Goal: Task Accomplishment & Management: Complete application form

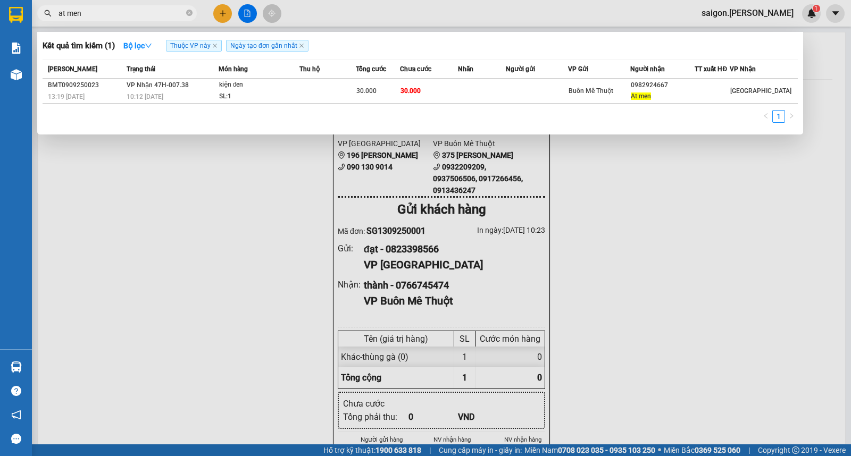
type input "at men"
click at [219, 237] on div at bounding box center [425, 228] width 851 height 456
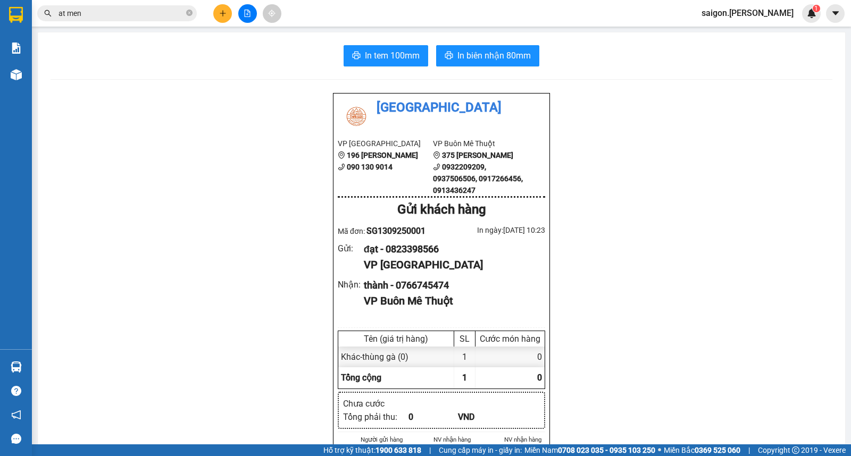
click at [224, 8] on button at bounding box center [222, 13] width 19 height 19
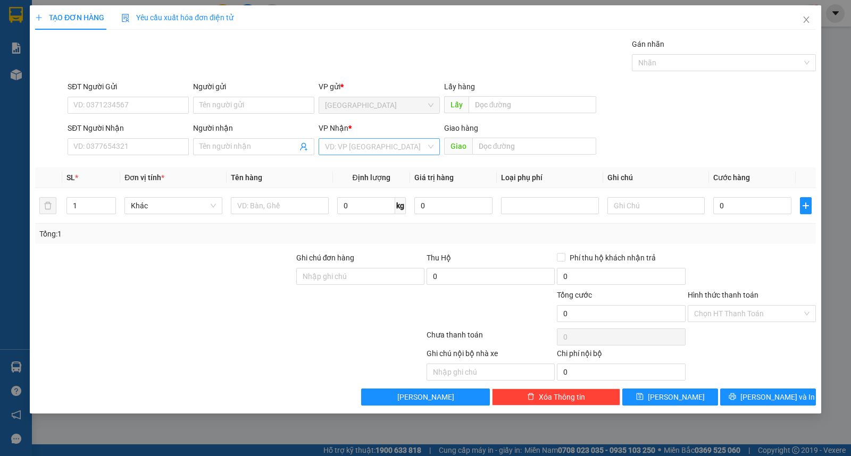
click at [368, 153] on input "search" at bounding box center [375, 147] width 101 height 16
drag, startPoint x: 370, startPoint y: 181, endPoint x: 295, endPoint y: 182, distance: 74.4
click at [369, 182] on div "Buôn Mê Thuột" at bounding box center [379, 185] width 108 height 12
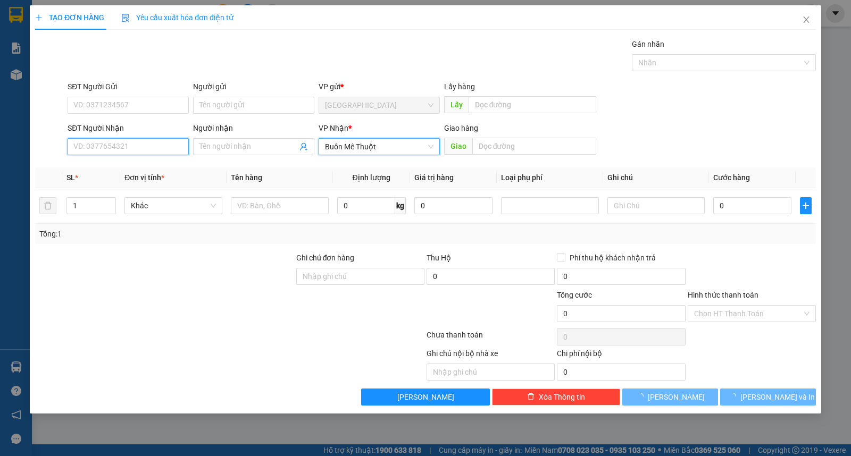
click at [145, 146] on input "SĐT Người Nhận" at bounding box center [128, 146] width 121 height 17
type input "0989666504"
type input "công"
type input "30.000"
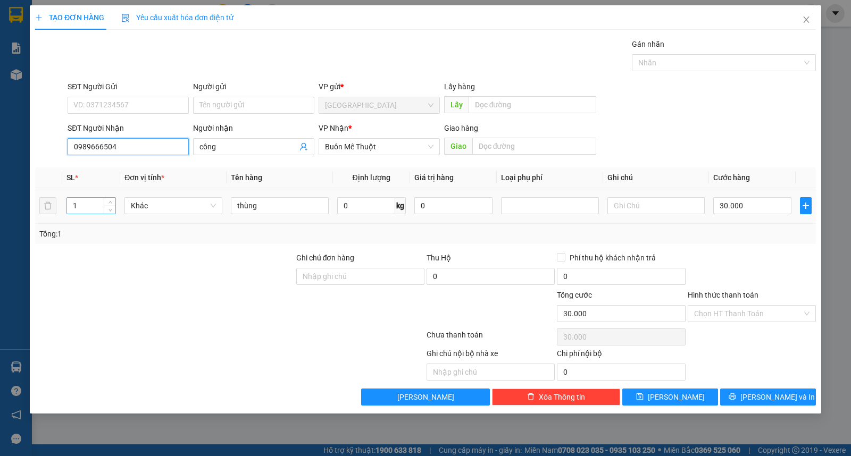
type input "0989666504"
drag, startPoint x: 91, startPoint y: 205, endPoint x: 1, endPoint y: 203, distance: 90.4
click at [16, 205] on div "TẠO ĐƠN HÀNG Yêu cầu xuất hóa đơn điện tử Transit Pickup Surcharge Ids Transit …" at bounding box center [425, 228] width 851 height 456
type input "2"
type input "0"
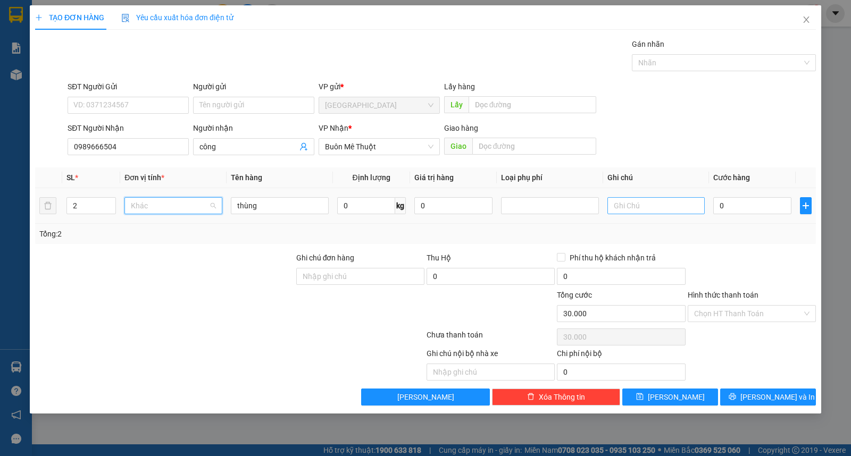
type input "0"
click at [727, 206] on input "0" at bounding box center [752, 205] width 78 height 17
type input "8"
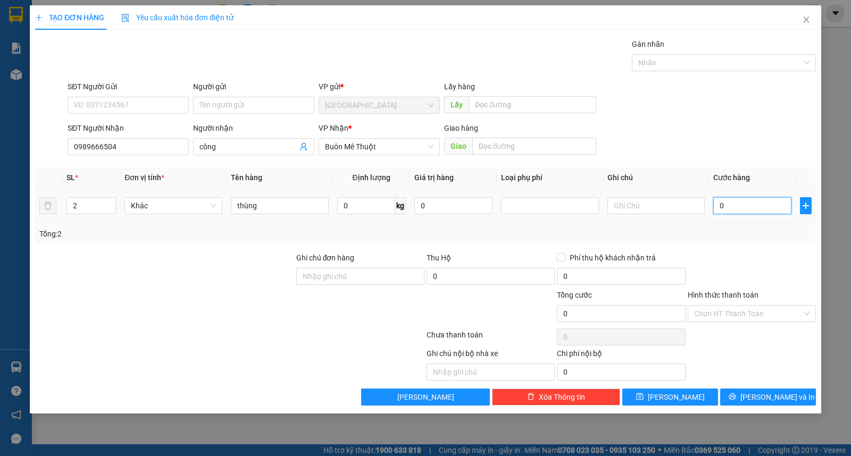
type input "8"
type input "80"
type input "80.000"
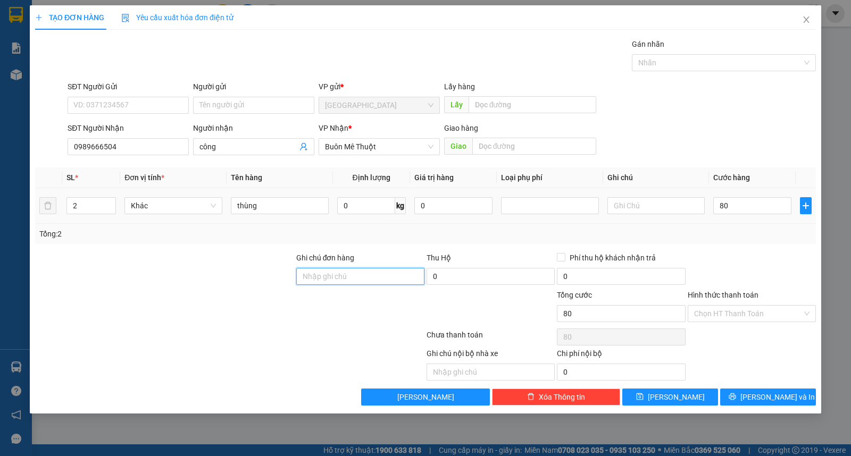
type input "80.000"
drag, startPoint x: 746, startPoint y: 330, endPoint x: 746, endPoint y: 322, distance: 8.0
click at [746, 326] on div "Chọn HT Thanh Toán" at bounding box center [751, 336] width 130 height 21
click at [748, 314] on input "Hình thức thanh toán" at bounding box center [748, 314] width 108 height 16
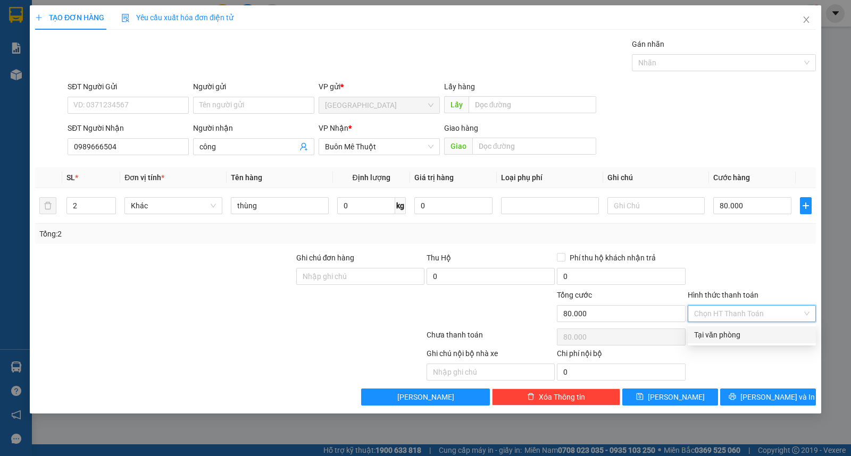
click at [753, 333] on div "Tại văn phòng" at bounding box center [751, 335] width 115 height 12
type input "0"
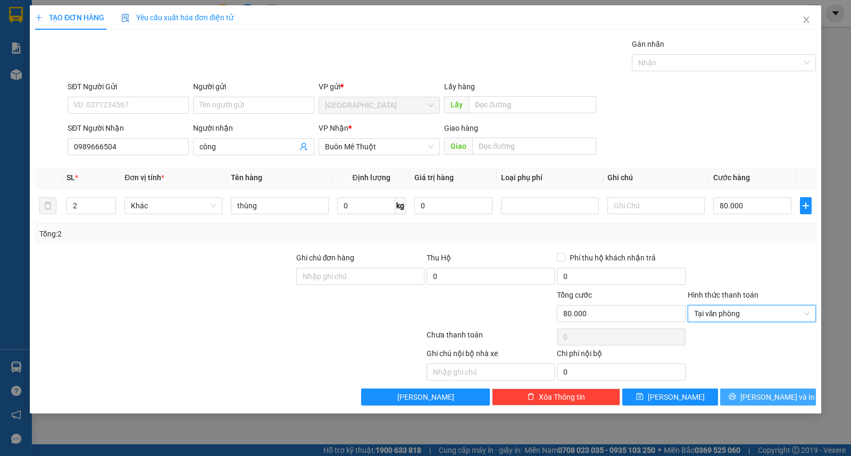
click at [774, 391] on span "[PERSON_NAME] và In" at bounding box center [777, 397] width 74 height 12
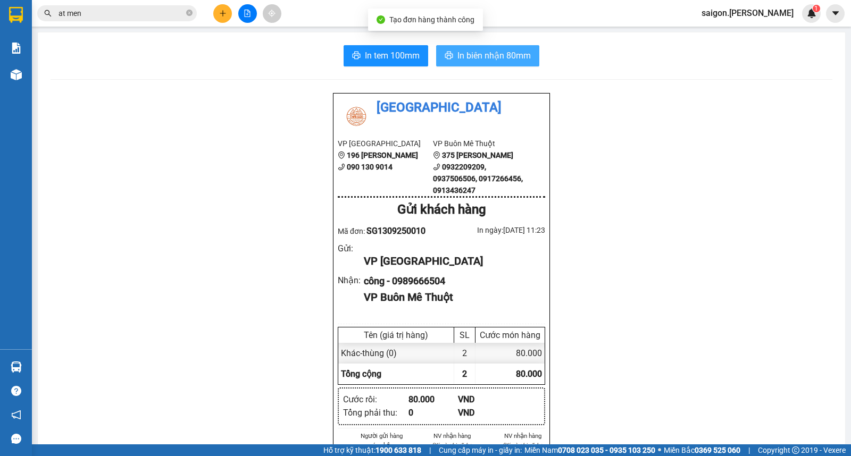
click at [489, 51] on span "In biên nhận 80mm" at bounding box center [493, 55] width 73 height 13
click at [354, 165] on b "090 130 9014" at bounding box center [370, 167] width 46 height 9
click at [229, 14] on button at bounding box center [222, 13] width 19 height 19
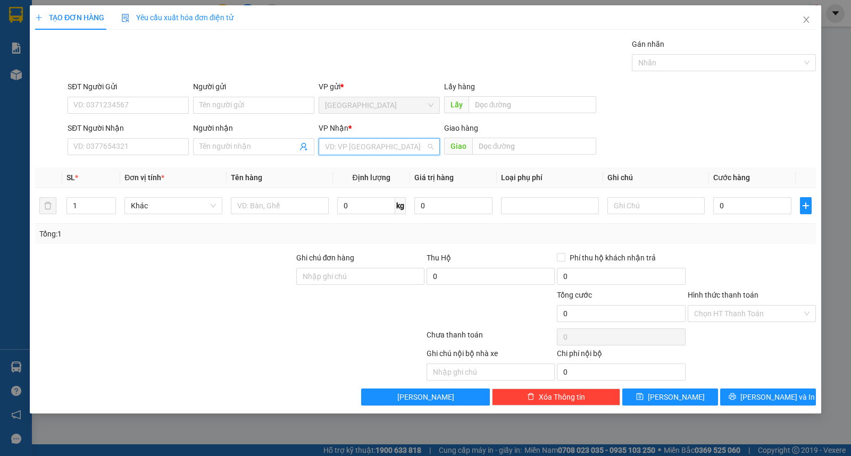
drag, startPoint x: 339, startPoint y: 149, endPoint x: 339, endPoint y: 186, distance: 37.2
click at [339, 149] on input "search" at bounding box center [375, 147] width 101 height 16
click at [340, 192] on div "Buôn Mê Thuột" at bounding box center [379, 185] width 121 height 17
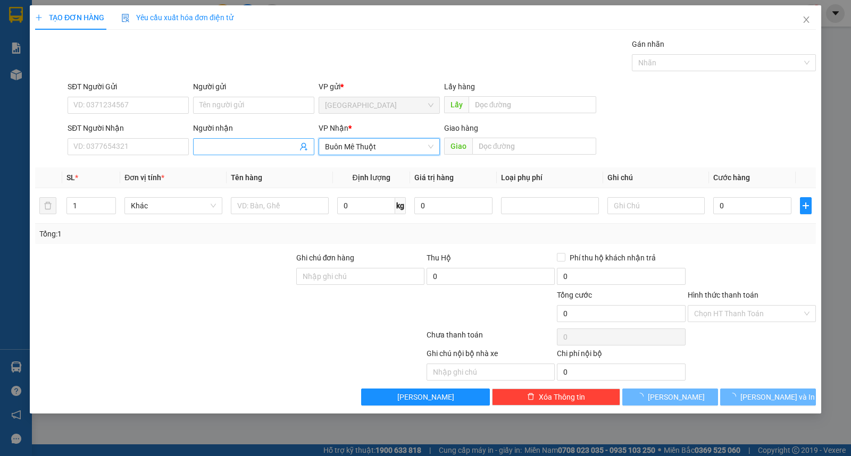
click at [235, 141] on span at bounding box center [253, 146] width 121 height 17
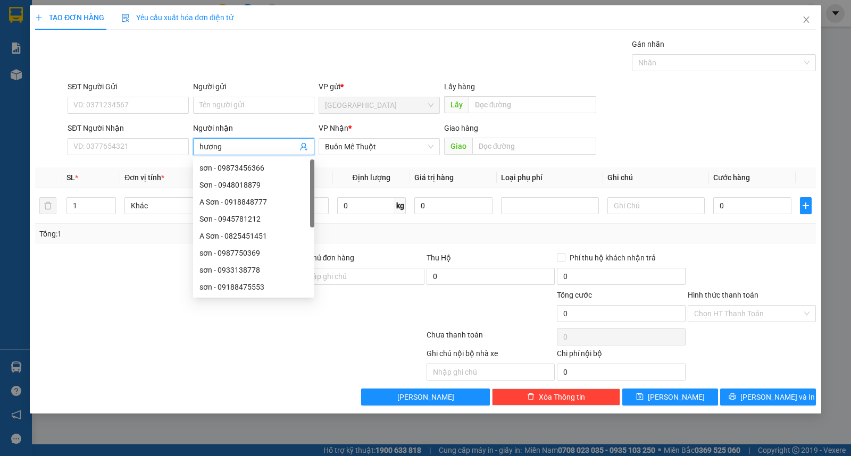
type input "hương"
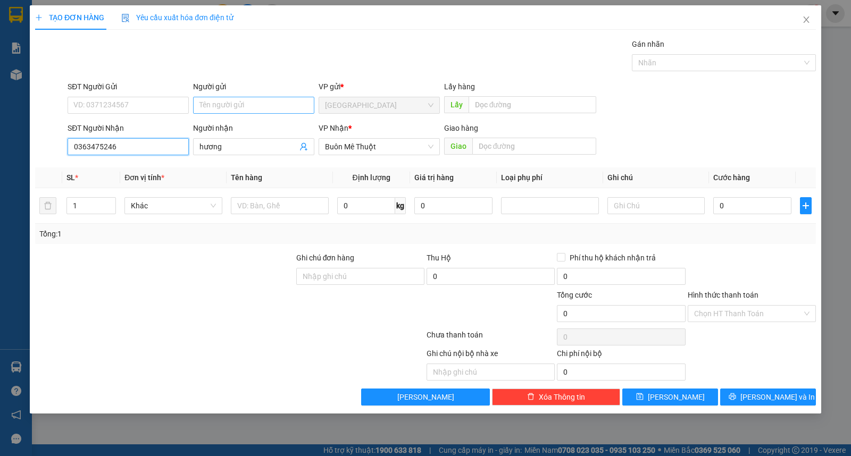
type input "0363475246"
click at [257, 100] on input "Người gửi" at bounding box center [253, 105] width 121 height 17
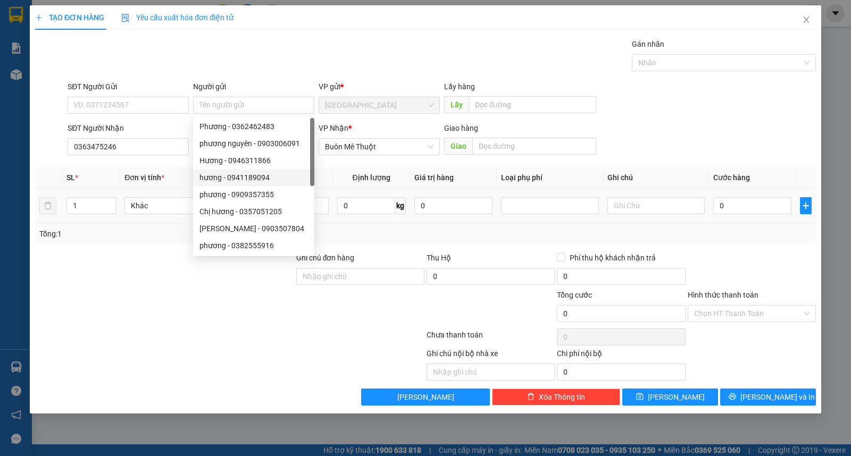
drag, startPoint x: 90, startPoint y: 208, endPoint x: 20, endPoint y: 199, distance: 71.3
click at [30, 199] on div "TẠO ĐƠN HÀNG Yêu cầu xuất hóa đơn điện tử Transit Pickup Surcharge Ids Transit …" at bounding box center [425, 209] width 791 height 408
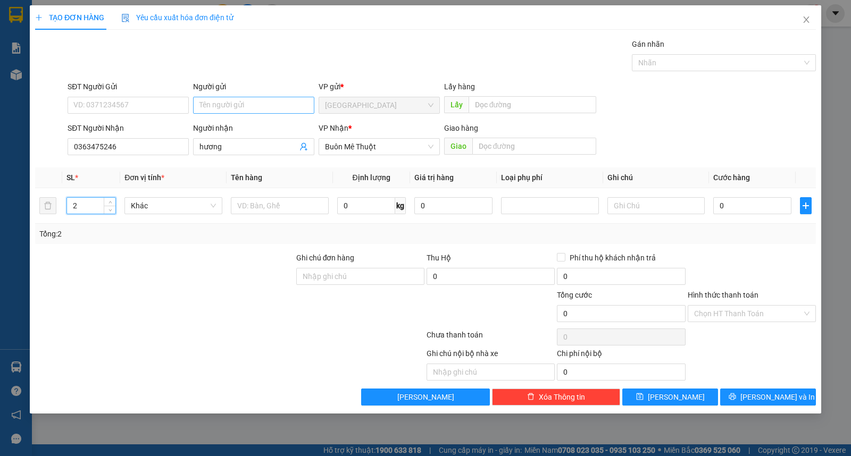
type input "2"
click at [216, 118] on form "SĐT Người Gửi VD: 0371234567 Người gửi Tên người gửi VP gửi * [GEOGRAPHIC_DATA]…" at bounding box center [425, 120] width 781 height 79
click at [222, 110] on input "Người gửi" at bounding box center [253, 105] width 121 height 17
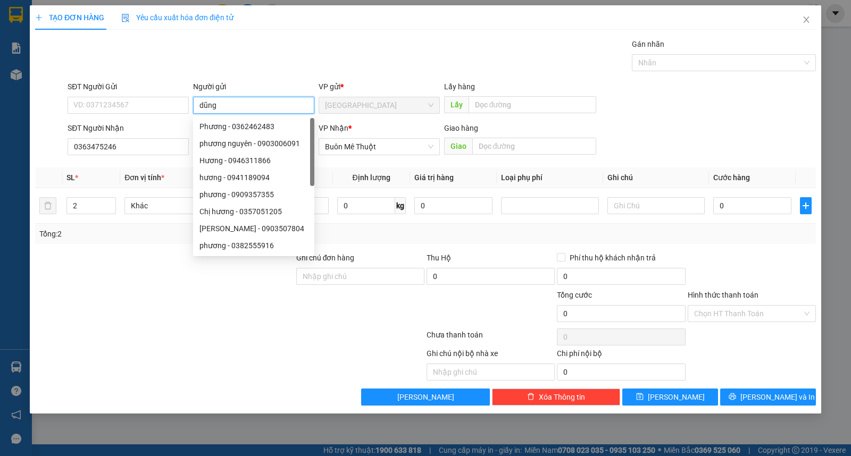
type input "dũng"
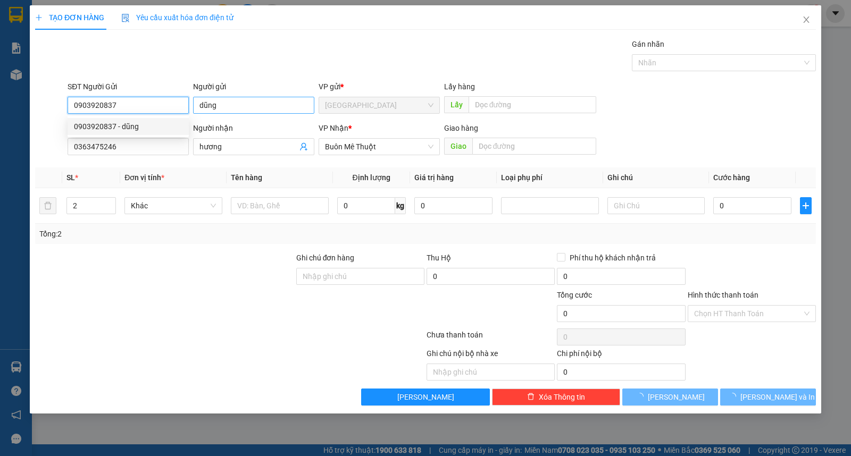
type input "0903920837"
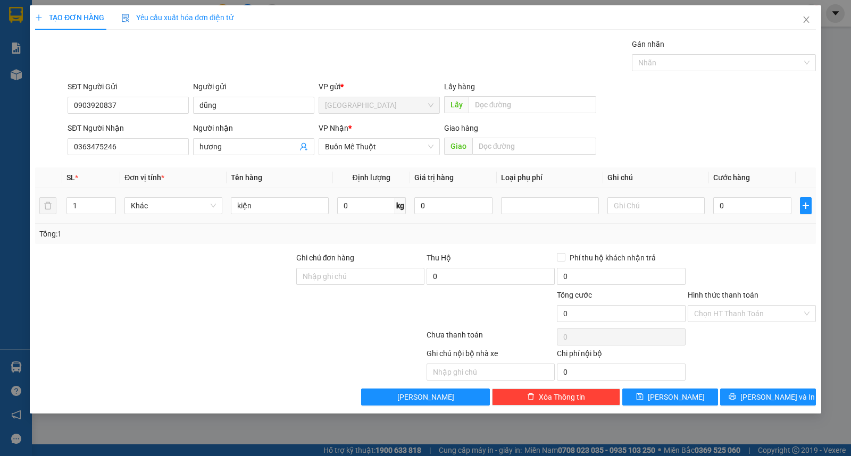
drag, startPoint x: 81, startPoint y: 201, endPoint x: 0, endPoint y: 197, distance: 81.5
click at [0, 199] on div "TẠO ĐƠN HÀNG Yêu cầu xuất hóa đơn điện tử Transit Pickup Surcharge Ids Transit …" at bounding box center [425, 228] width 851 height 456
type input "2"
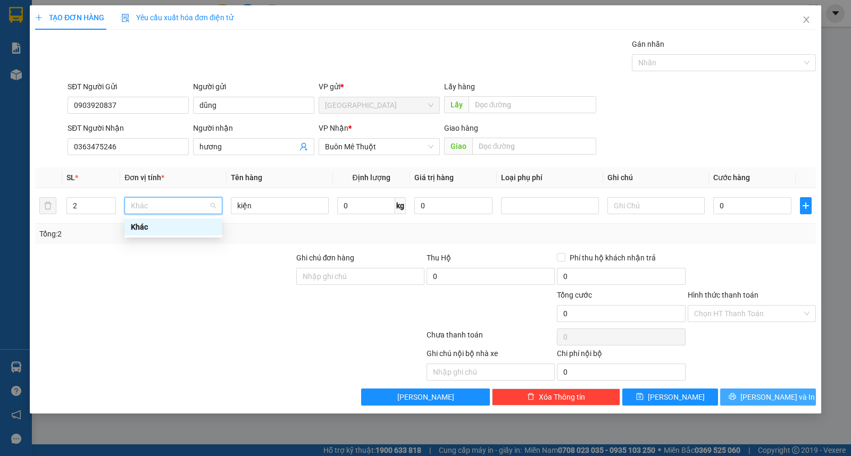
click at [755, 400] on button "[PERSON_NAME] và In" at bounding box center [768, 397] width 96 height 17
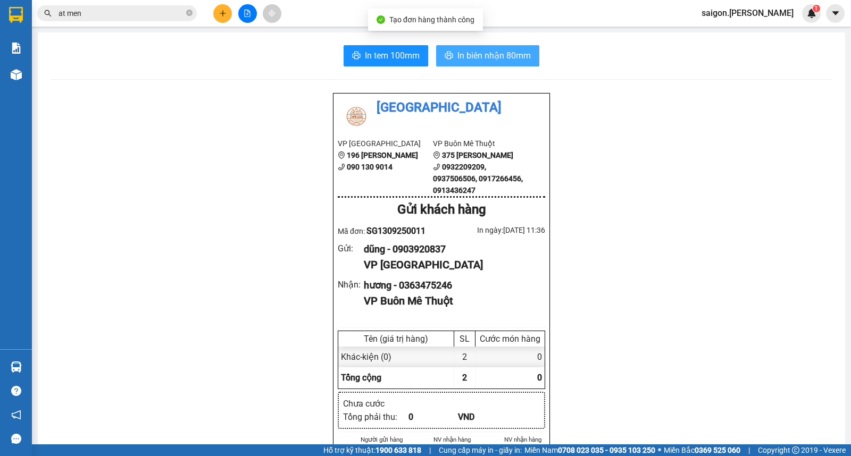
click at [490, 61] on span "In biên nhận 80mm" at bounding box center [493, 55] width 73 height 13
click at [224, 15] on icon "plus" at bounding box center [222, 13] width 7 height 7
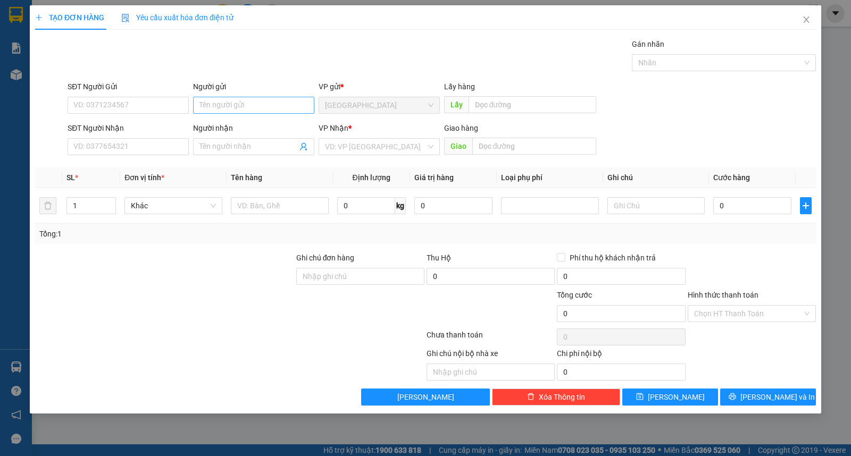
drag, startPoint x: 233, startPoint y: 96, endPoint x: 234, endPoint y: 103, distance: 6.6
click at [234, 103] on div "Người gửi Tên người gửi" at bounding box center [253, 99] width 121 height 37
click at [235, 105] on input "Người gửi" at bounding box center [253, 105] width 121 height 17
type input "d"
type input "đức"
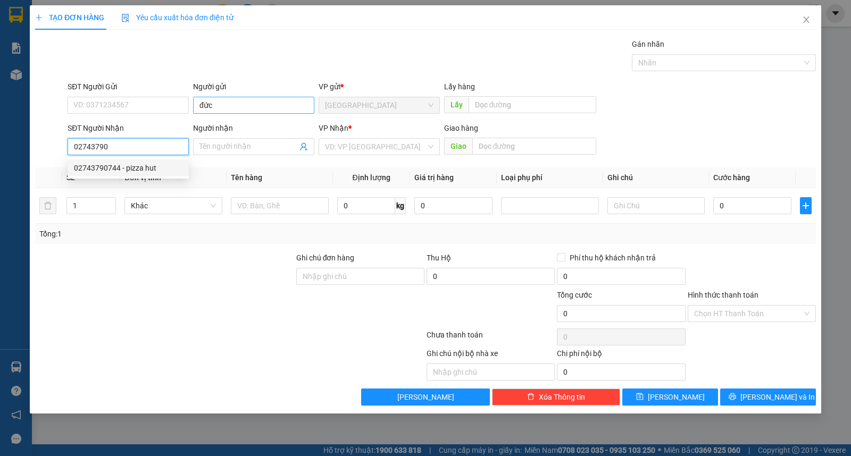
type input "02743790744"
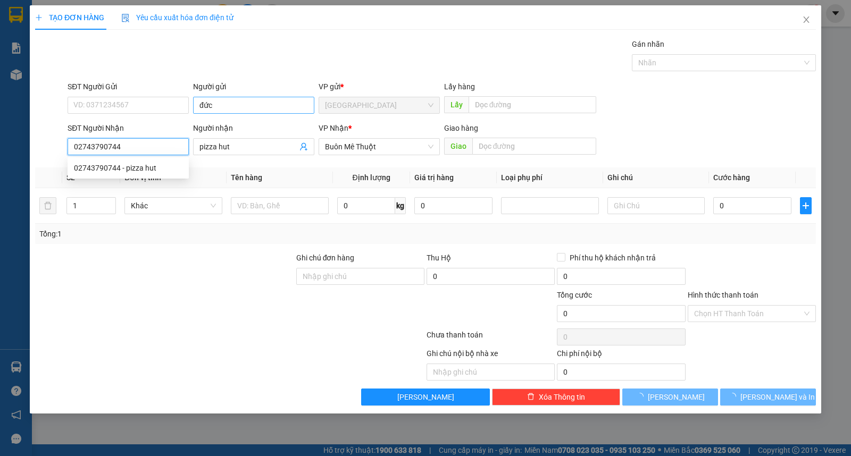
type input "pizza hut"
type input "200.000"
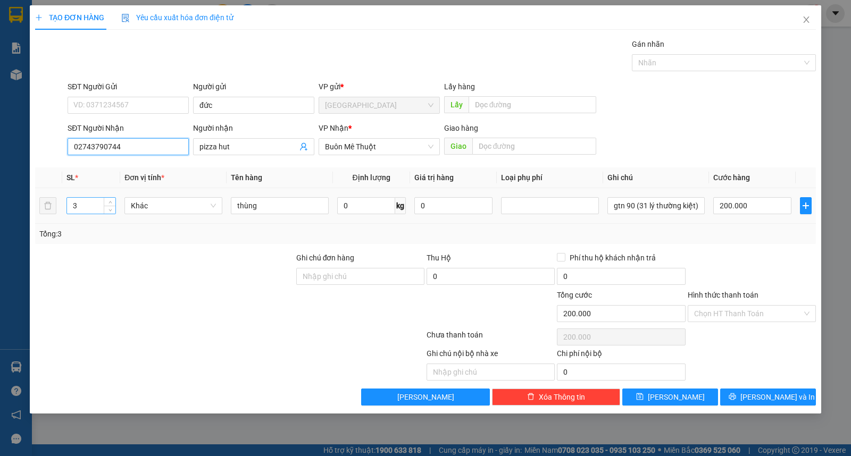
type input "02743790744"
drag, startPoint x: 88, startPoint y: 203, endPoint x: 11, endPoint y: 199, distance: 77.7
click at [12, 204] on div "TẠO ĐƠN HÀNG Yêu cầu xuất hóa đơn điện tử Transit Pickup Surcharge Ids Transit …" at bounding box center [425, 228] width 851 height 456
type input "2"
type input "0"
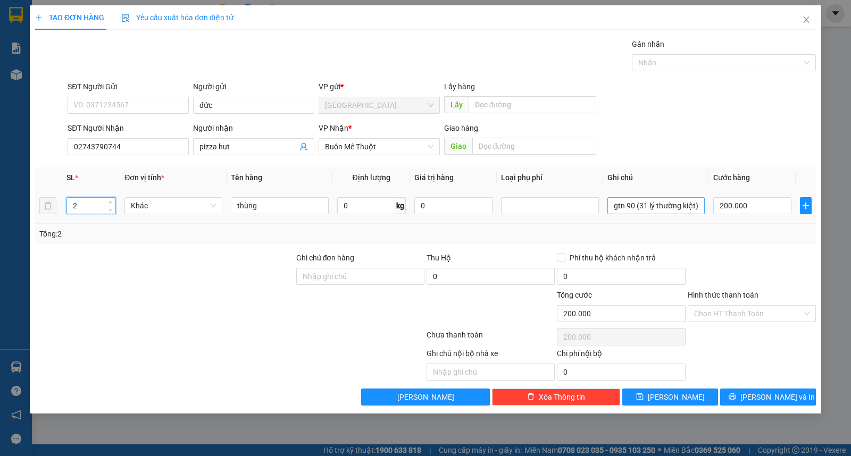
type input "0"
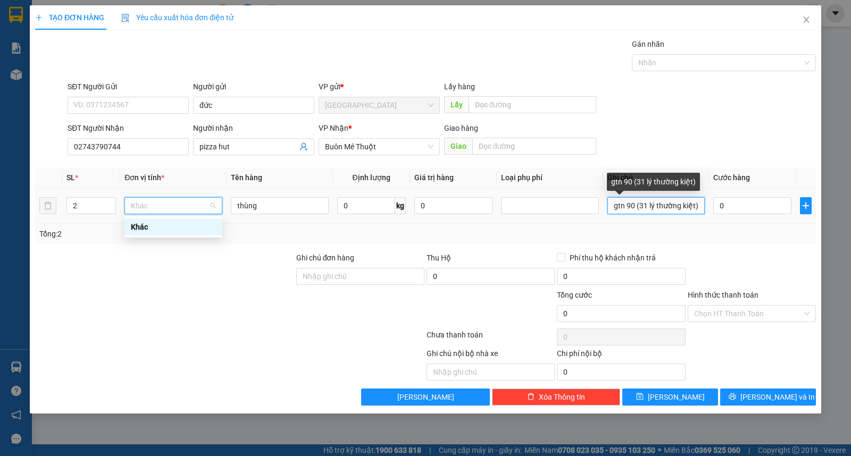
click at [630, 203] on input "gtn 90 (31 lý thường kiệt)" at bounding box center [656, 205] width 98 height 17
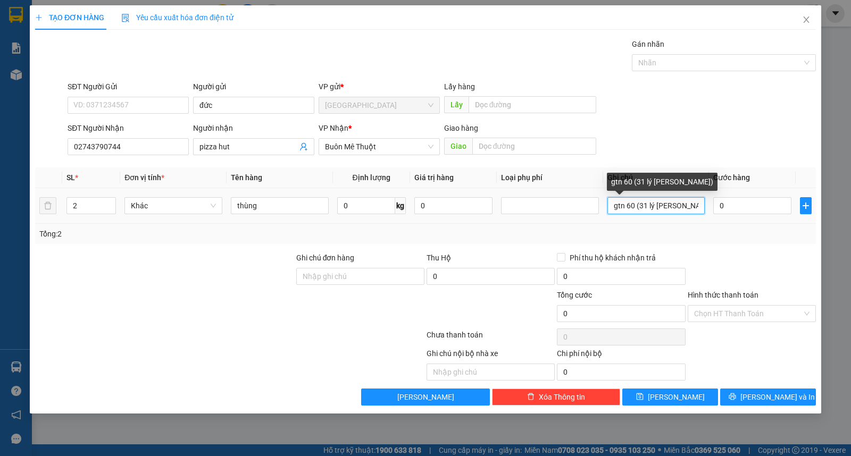
type input "gtn 60 (31 lý [PERSON_NAME])"
type input "1"
type input "18"
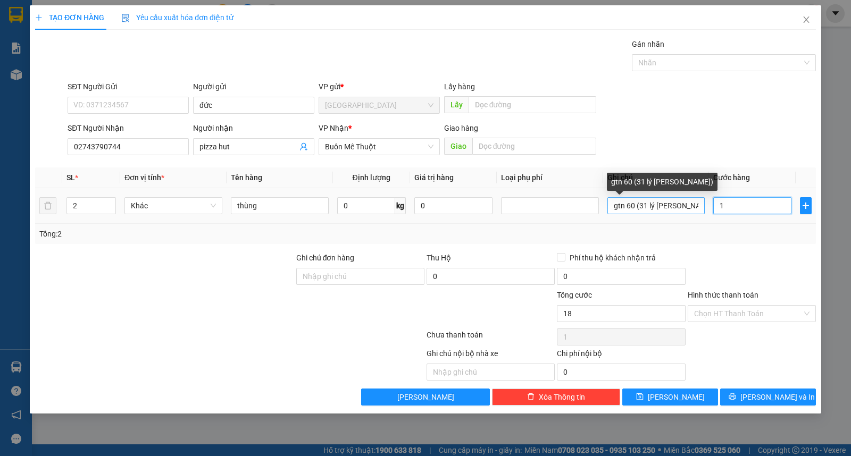
type input "18"
type input "180"
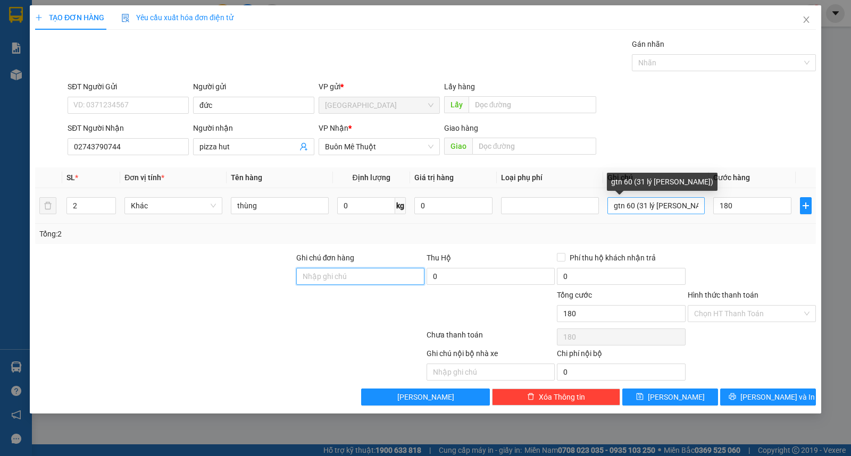
type input "180.000"
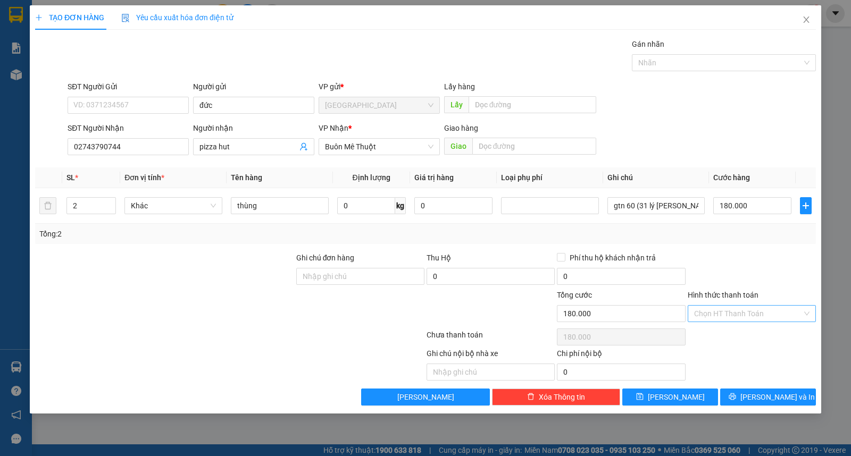
click at [760, 306] on div "Hình thức thanh toán Chọn HT Thanh Toán" at bounding box center [752, 307] width 128 height 37
drag, startPoint x: 760, startPoint y: 315, endPoint x: 760, endPoint y: 335, distance: 19.7
click at [761, 317] on input "Hình thức thanh toán" at bounding box center [748, 314] width 108 height 16
click at [760, 336] on div "Tại văn phòng" at bounding box center [751, 335] width 115 height 12
type input "0"
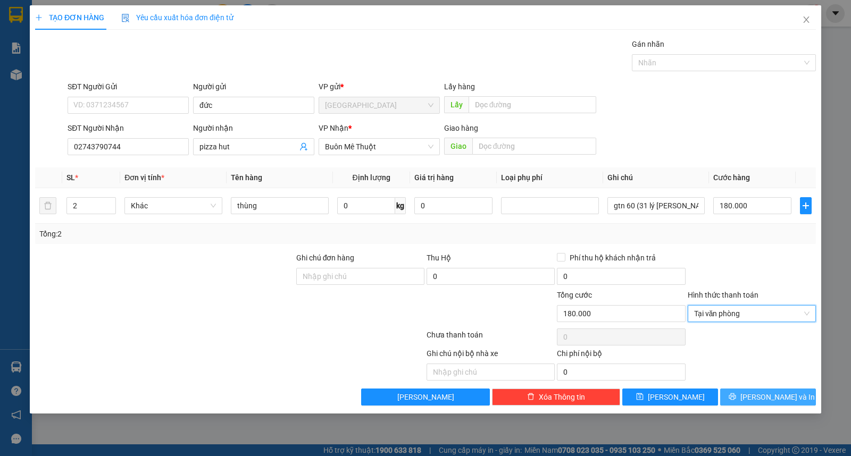
click at [760, 391] on div "Transit Pickup Surcharge Ids Transit Deliver Surcharge Ids Transit Deliver Surc…" at bounding box center [425, 221] width 781 height 367
click at [760, 395] on span "[PERSON_NAME] và In" at bounding box center [777, 397] width 74 height 12
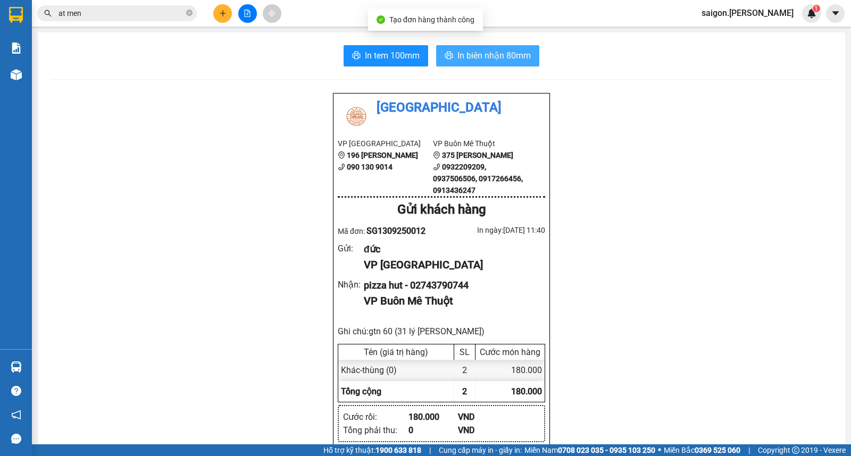
click at [495, 61] on span "In biên nhận 80mm" at bounding box center [493, 55] width 73 height 13
click at [221, 16] on icon "plus" at bounding box center [222, 13] width 7 height 7
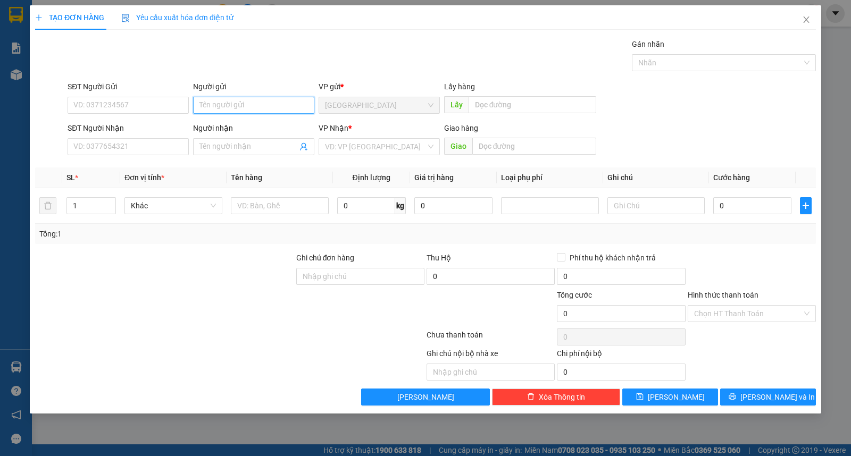
click at [225, 106] on input "Người gửi" at bounding box center [253, 105] width 121 height 17
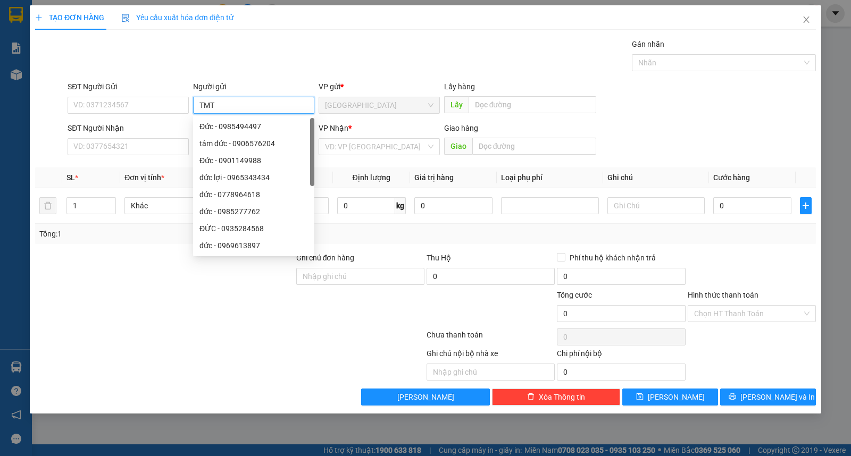
type input "TMT"
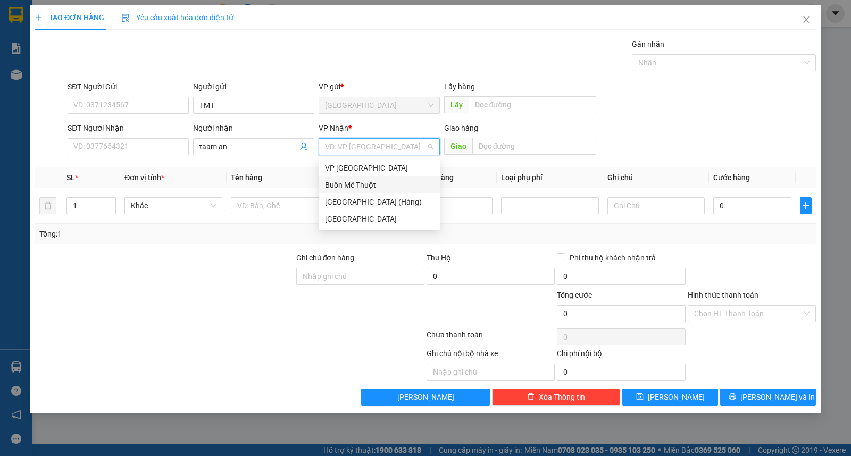
click at [346, 183] on div "Buôn Mê Thuột" at bounding box center [379, 185] width 108 height 12
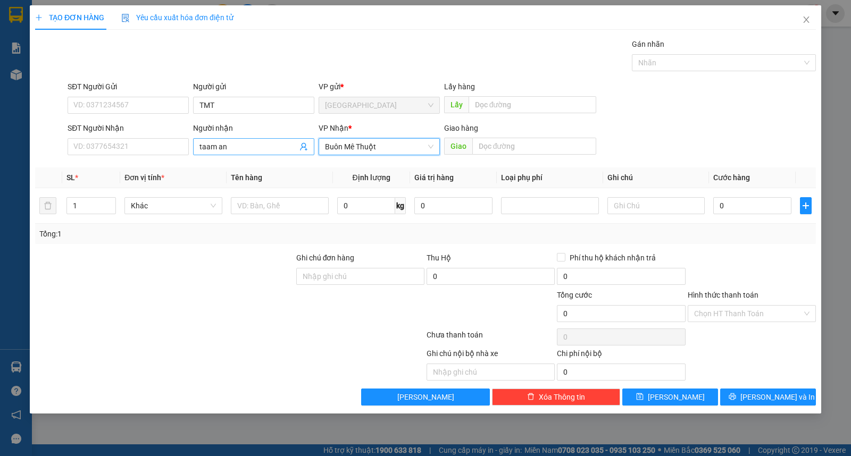
click at [231, 155] on div "Người nhận taam an" at bounding box center [253, 140] width 121 height 37
click at [236, 145] on input "taam an" at bounding box center [248, 147] width 98 height 12
type input "tâm an"
type input "kn"
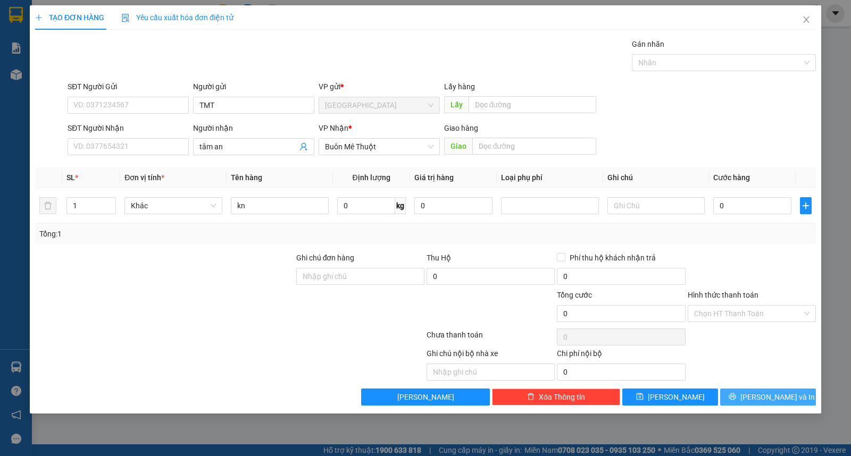
click at [766, 401] on span "[PERSON_NAME] và In" at bounding box center [777, 397] width 74 height 12
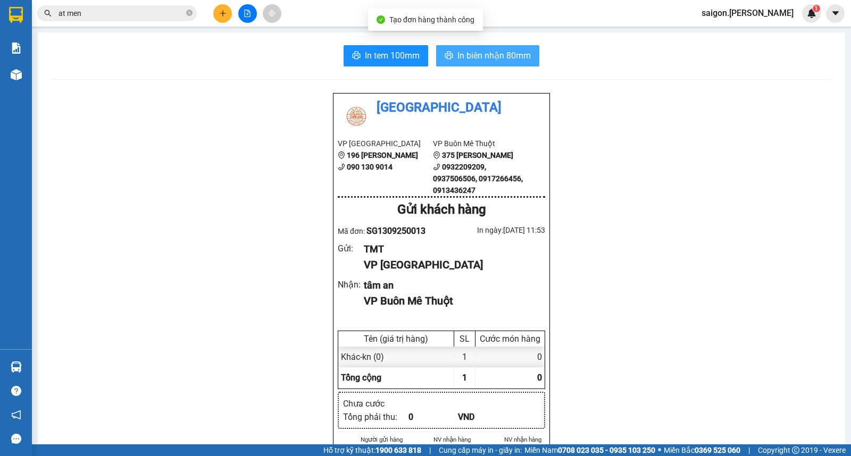
click at [493, 57] on span "In biên nhận 80mm" at bounding box center [493, 55] width 73 height 13
click at [228, 13] on button at bounding box center [222, 13] width 19 height 19
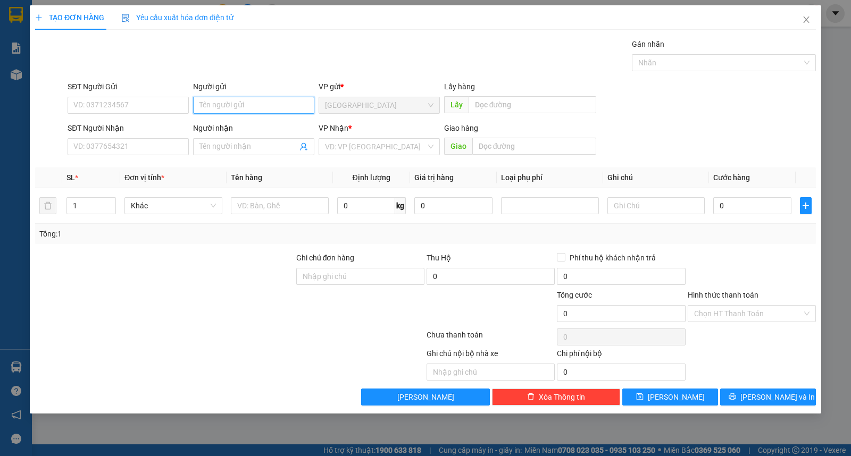
click at [239, 111] on input "Người gửi" at bounding box center [253, 105] width 121 height 17
type input "a"
type input "thảo dược việt"
type input "vinh sơn"
type input "ư"
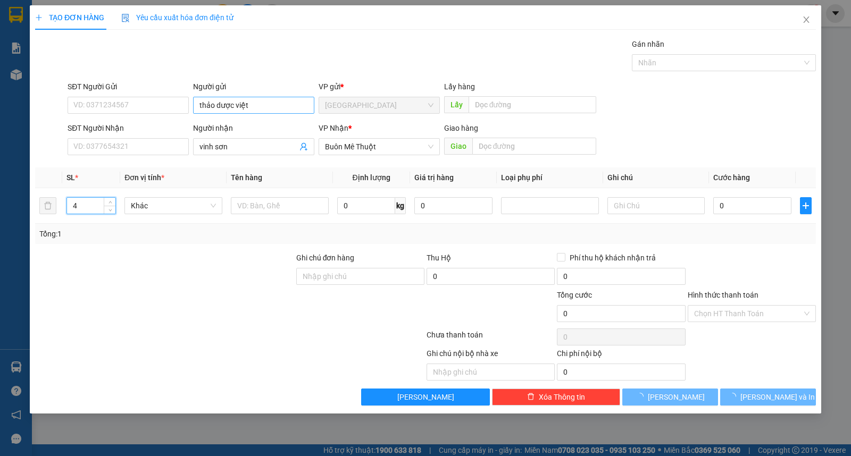
type input "4"
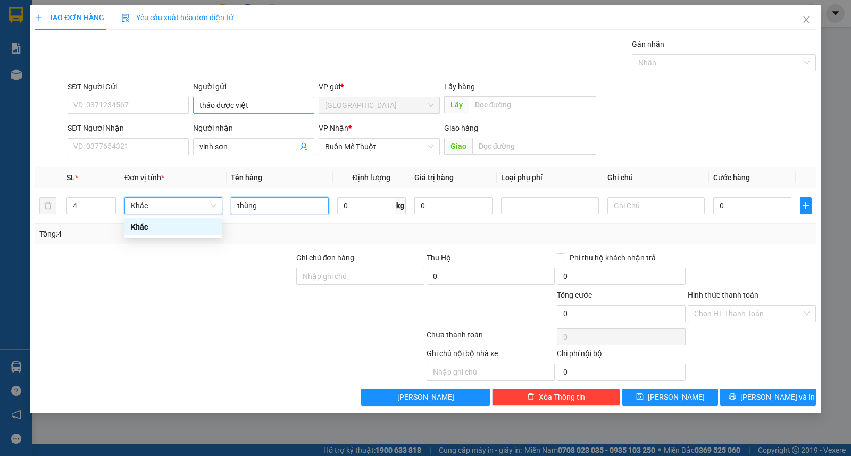
type input "thùng"
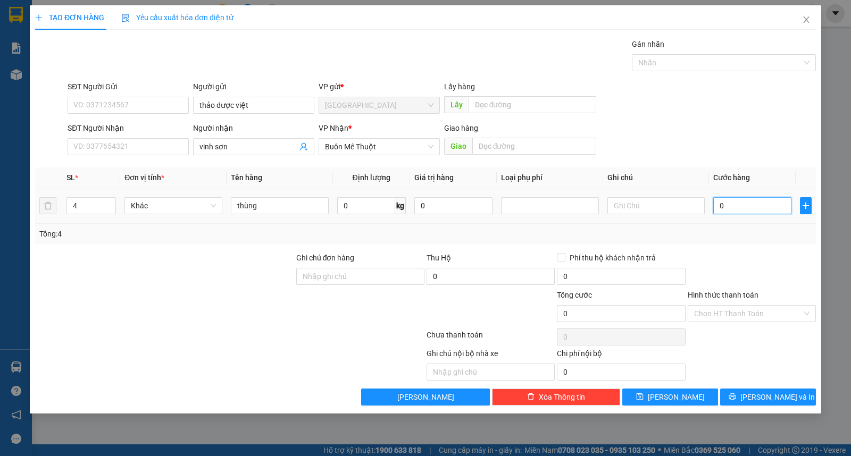
click at [777, 207] on input "0" at bounding box center [752, 205] width 78 height 17
type input "1"
type input "15"
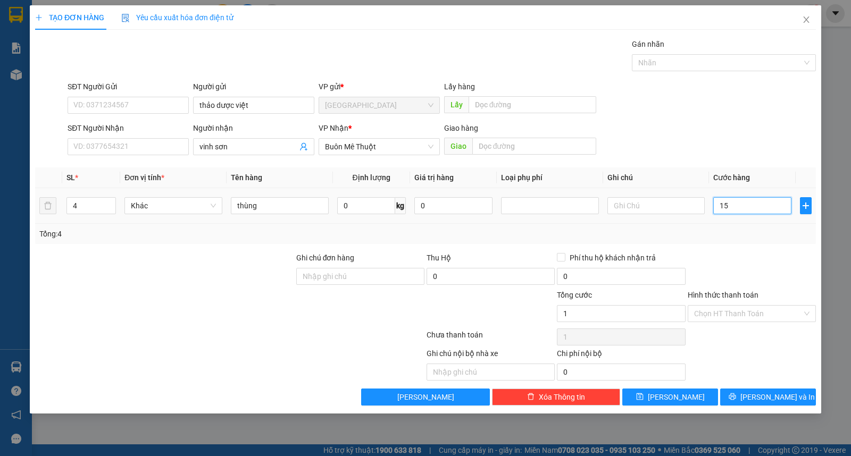
type input "15"
type input "150"
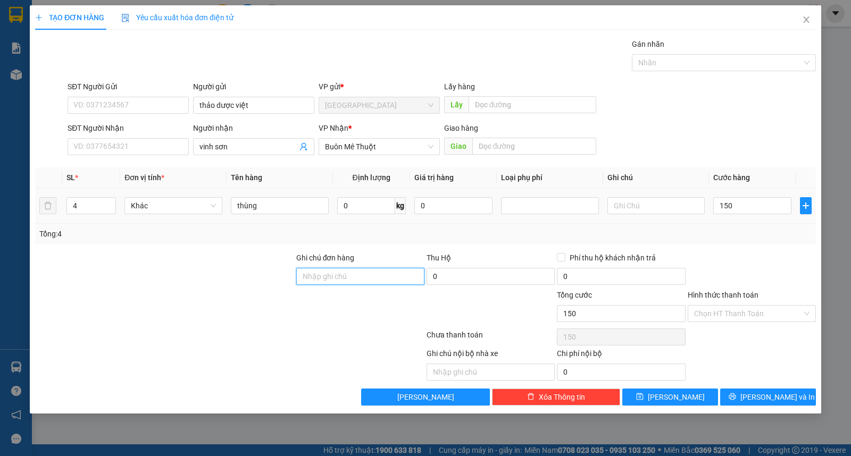
type input "150.000"
click at [736, 315] on input "Hình thức thanh toán" at bounding box center [748, 314] width 108 height 16
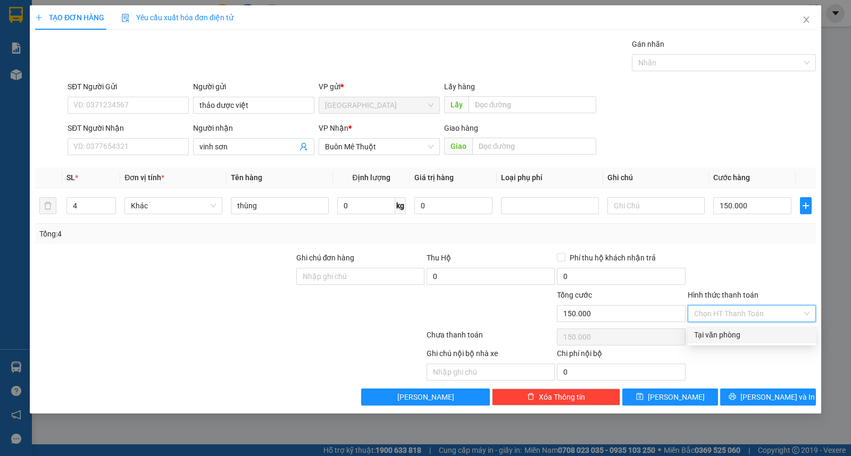
click at [738, 336] on div "Tại văn phòng" at bounding box center [751, 335] width 115 height 12
type input "0"
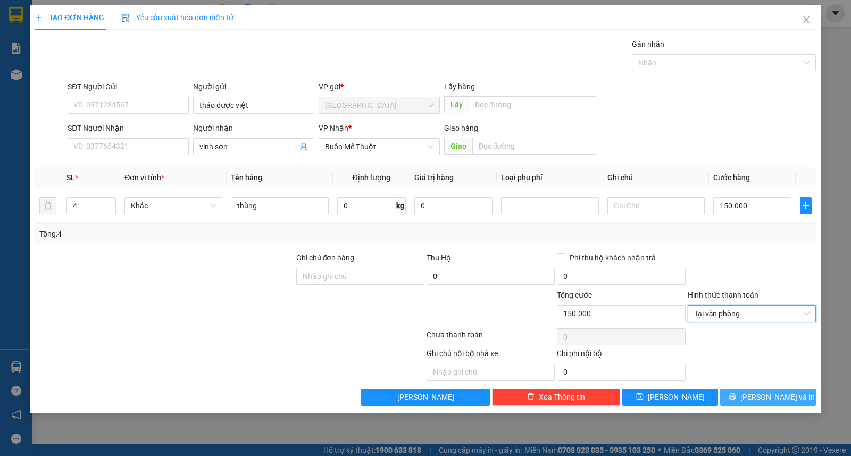
click at [736, 395] on icon "printer" at bounding box center [731, 396] width 7 height 7
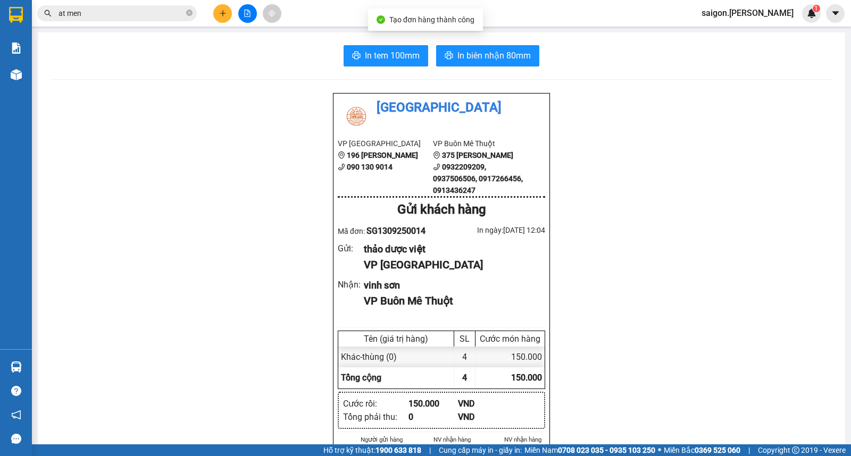
drag, startPoint x: 440, startPoint y: 36, endPoint x: 443, endPoint y: 46, distance: 10.1
click at [441, 37] on div "In tem 100mm In biên nhận 80mm Thái Sơn VP [GEOGRAPHIC_DATA] 196 [PERSON_NAME] …" at bounding box center [441, 464] width 807 height 865
click at [447, 53] on icon "printer" at bounding box center [449, 55] width 8 height 7
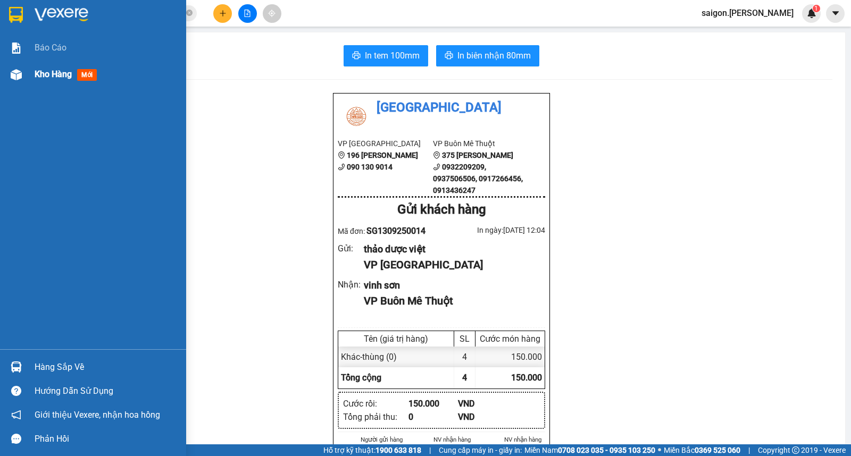
click at [5, 77] on div "Kho hàng mới" at bounding box center [93, 74] width 186 height 27
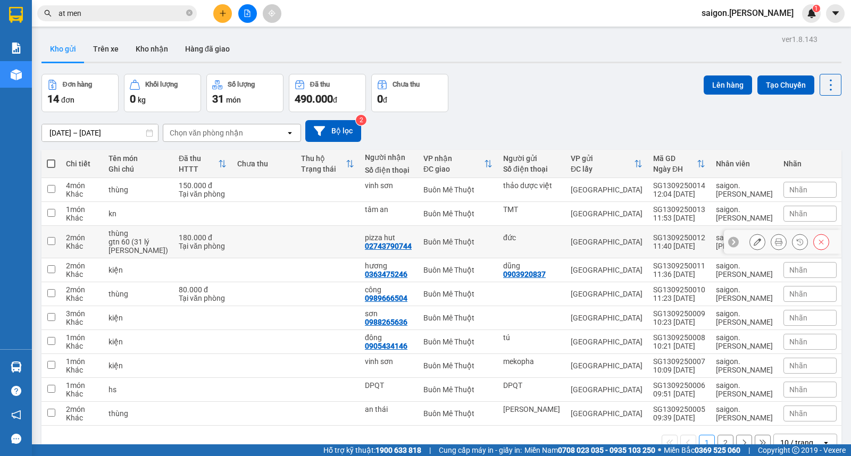
click at [750, 248] on button at bounding box center [757, 242] width 15 height 19
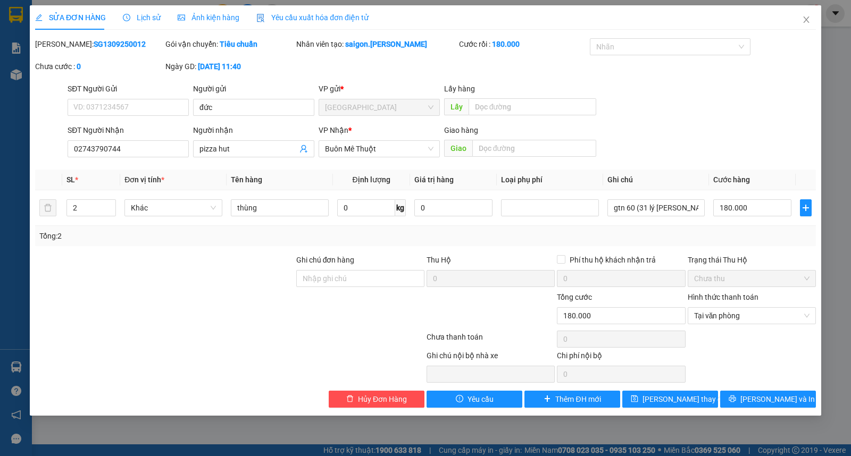
type input "đức"
type input "02743790744"
type input "pizza hut"
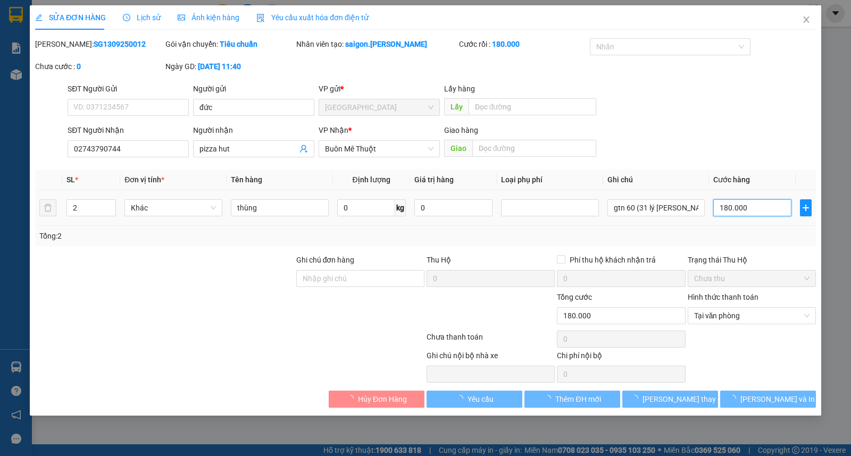
click at [743, 205] on input "180.000" at bounding box center [752, 207] width 78 height 17
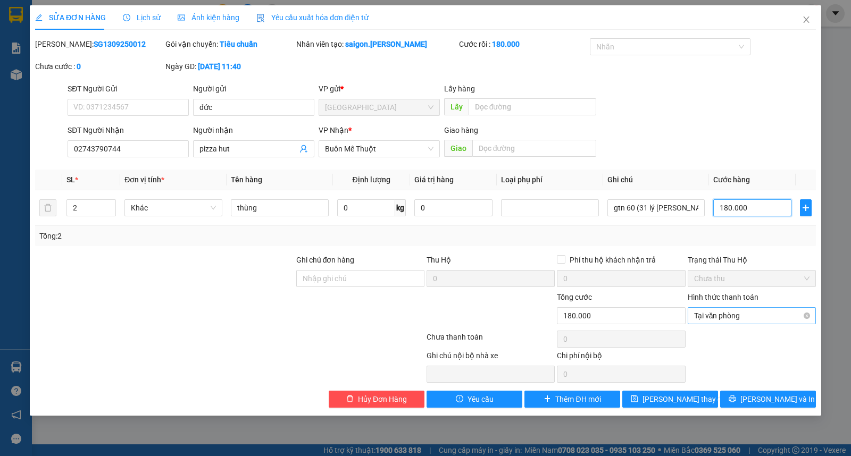
type input "0"
click at [809, 314] on div "Tại văn phòng" at bounding box center [752, 315] width 128 height 17
type input "0"
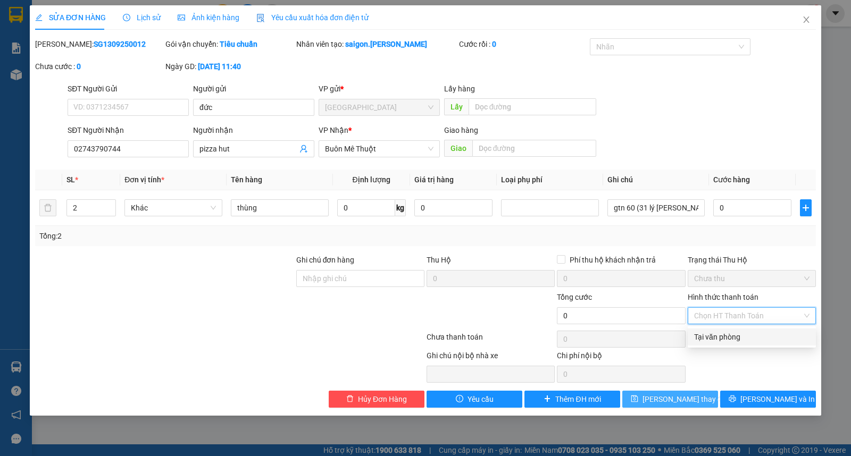
click at [689, 405] on span "[PERSON_NAME] thay đổi" at bounding box center [684, 399] width 85 height 12
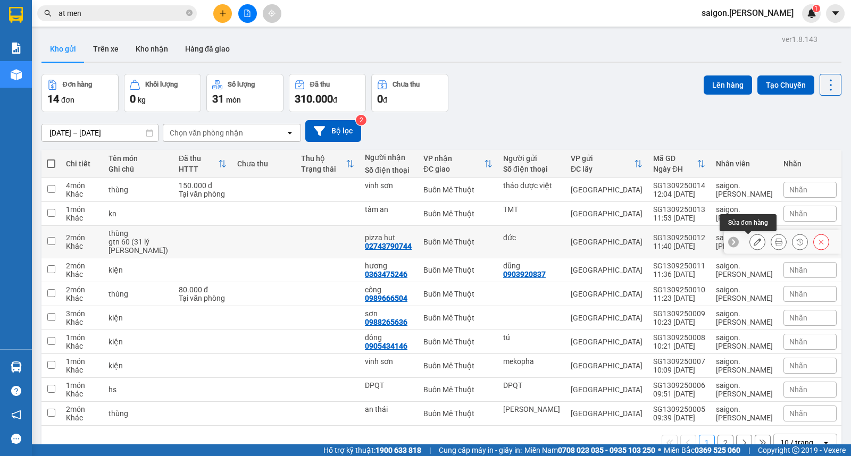
click at [753, 242] on icon at bounding box center [756, 241] width 7 height 7
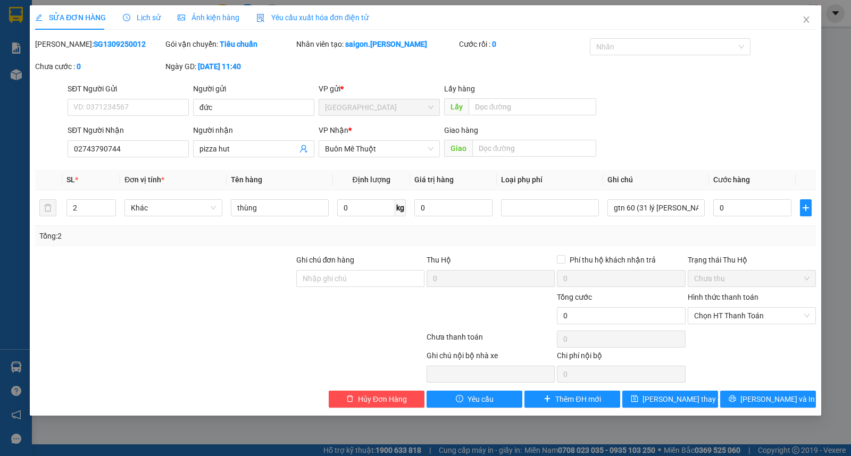
type input "đức"
type input "02743790744"
type input "pizza hut"
type input "0"
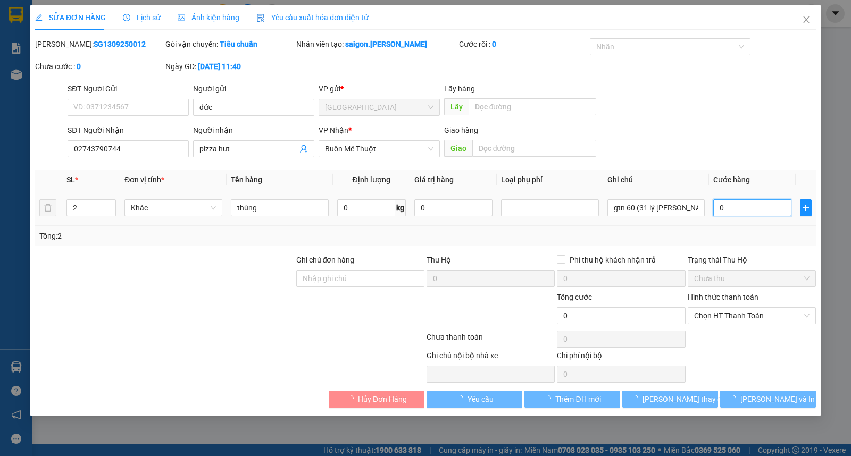
click at [744, 212] on input "0" at bounding box center [752, 207] width 78 height 17
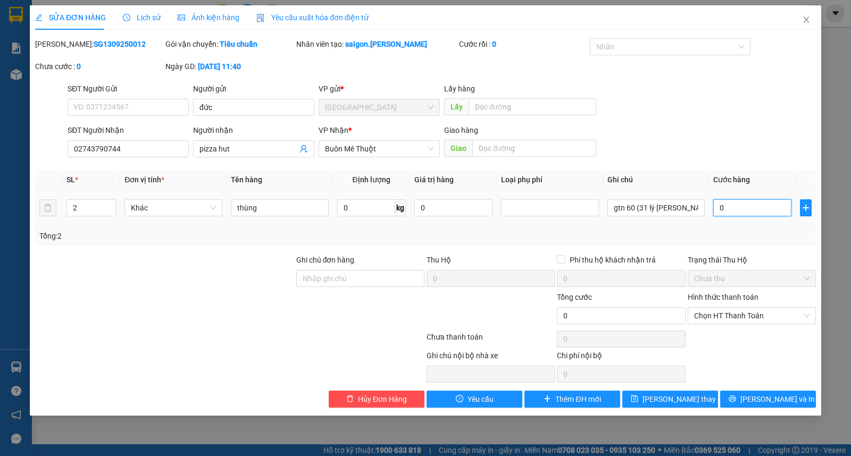
type input "1"
type input "14"
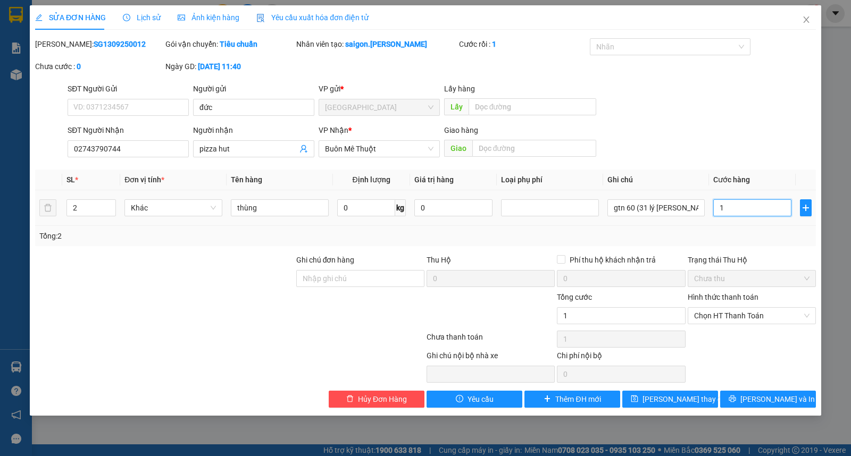
type input "14"
type input "140"
drag, startPoint x: 717, startPoint y: 315, endPoint x: 720, endPoint y: 330, distance: 15.7
click at [718, 319] on span "Chọn HT Thanh Toán" at bounding box center [751, 316] width 115 height 16
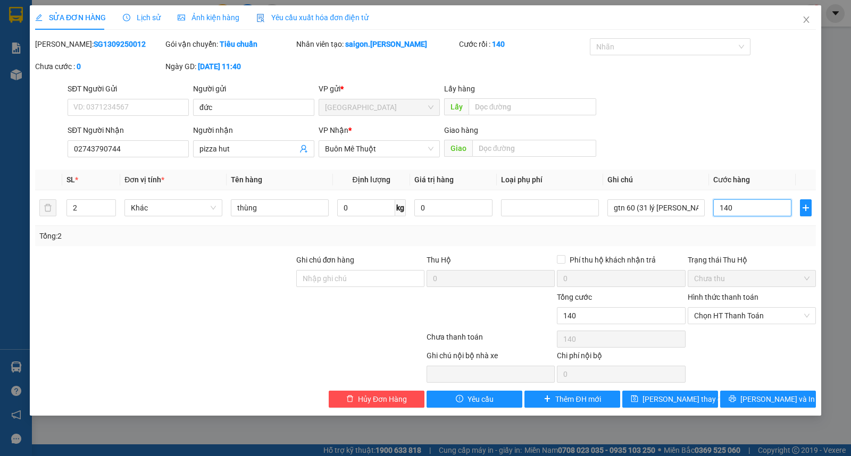
type input "140"
type input "140.000"
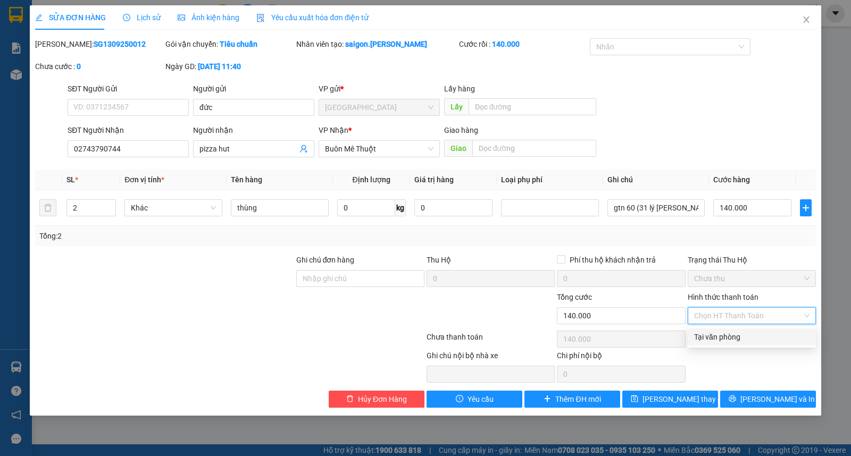
click at [721, 332] on div "Tại văn phòng" at bounding box center [751, 337] width 115 height 12
type input "0"
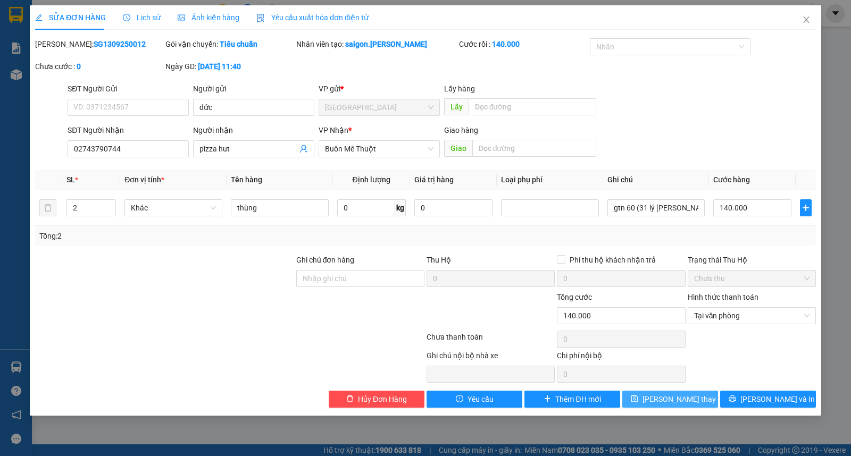
drag, startPoint x: 677, startPoint y: 395, endPoint x: 674, endPoint y: 403, distance: 7.9
click at [676, 396] on span "[PERSON_NAME] thay đổi" at bounding box center [684, 399] width 85 height 12
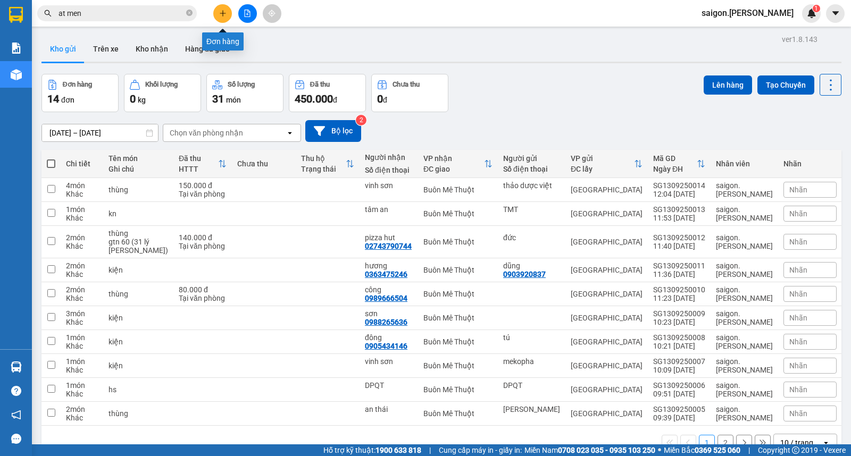
click at [221, 18] on button at bounding box center [222, 13] width 19 height 19
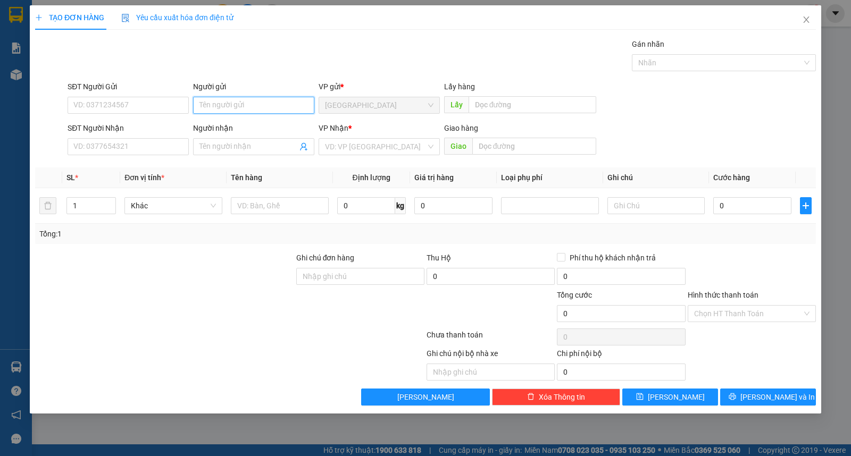
click at [259, 104] on input "Người gửi" at bounding box center [253, 105] width 121 height 17
type input "dung"
type input "khánh thư"
type input "ư"
type input "kiện"
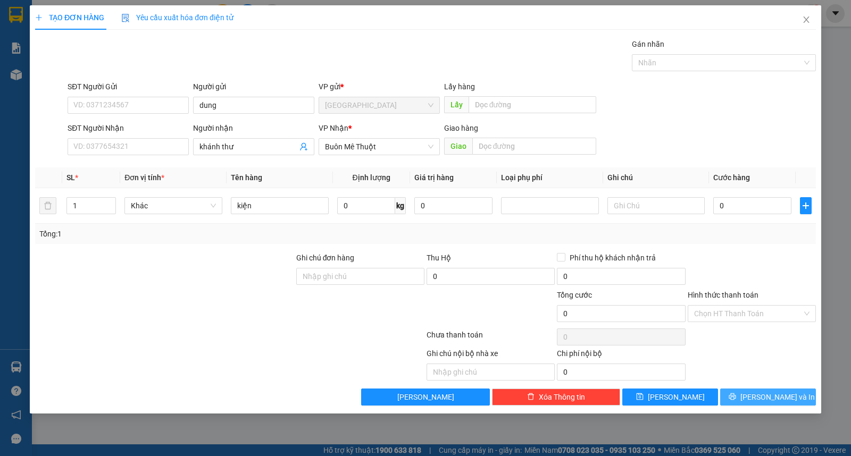
click at [768, 408] on div "TẠO ĐƠN HÀNG Yêu cầu xuất hóa đơn điện tử Transit Pickup Surcharge Ids Transit …" at bounding box center [425, 228] width 851 height 456
click at [770, 401] on span "[PERSON_NAME] và In" at bounding box center [777, 397] width 74 height 12
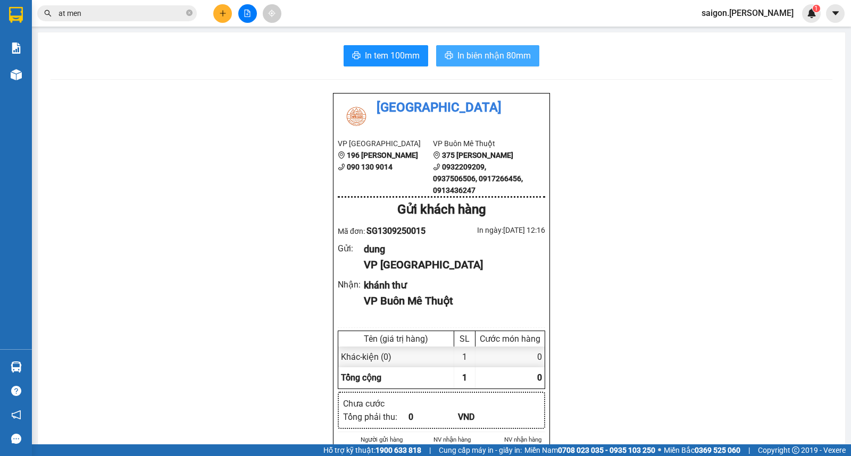
click at [460, 49] on span "In biên nhận 80mm" at bounding box center [493, 55] width 73 height 13
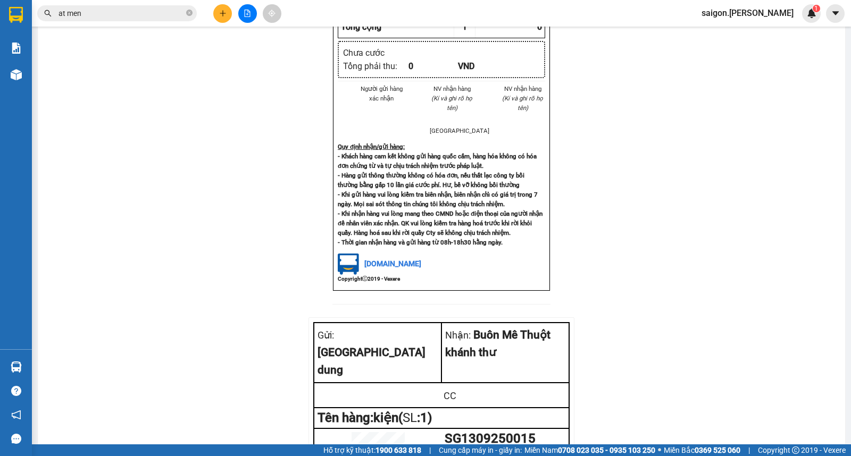
scroll to position [389, 0]
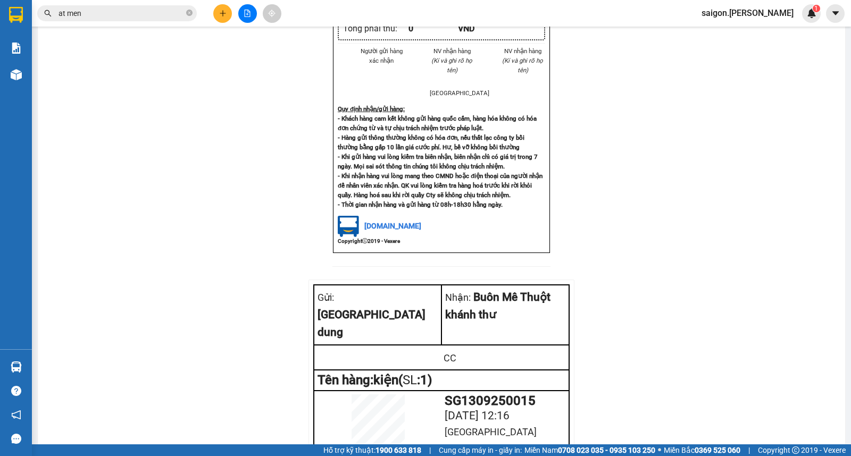
click at [224, 15] on icon "plus" at bounding box center [222, 13] width 7 height 7
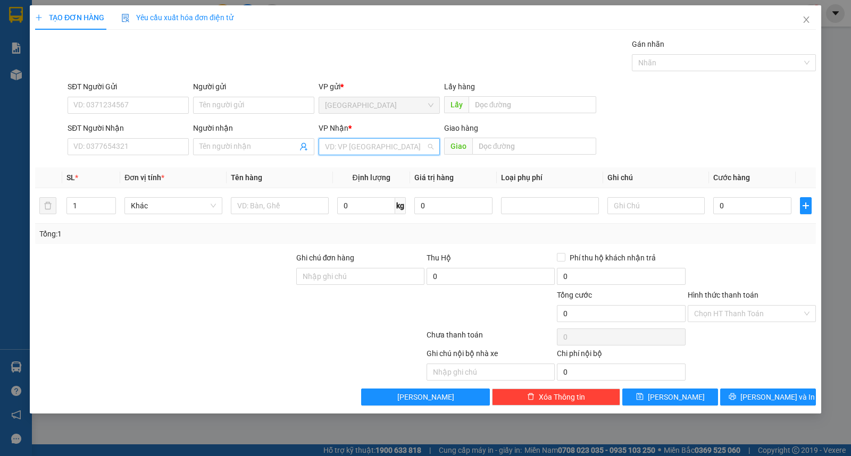
drag, startPoint x: 365, startPoint y: 145, endPoint x: 342, endPoint y: 166, distance: 31.6
click at [364, 146] on input "search" at bounding box center [375, 147] width 101 height 16
click at [353, 182] on div "Buôn Mê Thuột" at bounding box center [379, 185] width 108 height 12
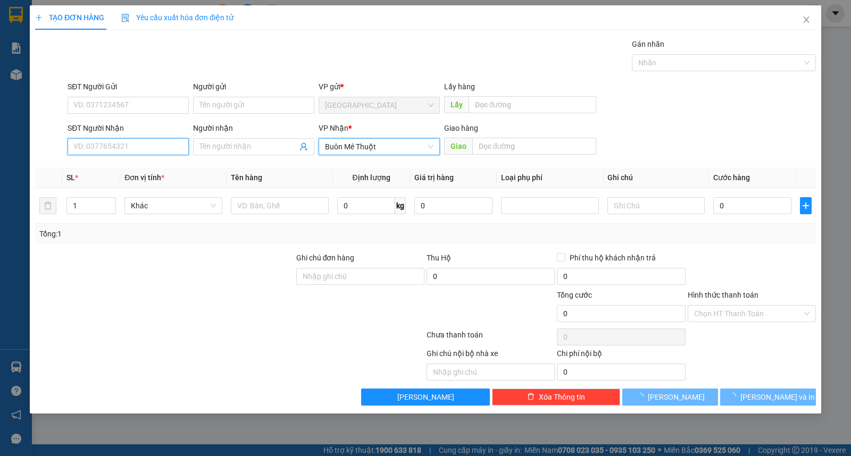
click at [163, 153] on input "SĐT Người Nhận" at bounding box center [128, 146] width 121 height 17
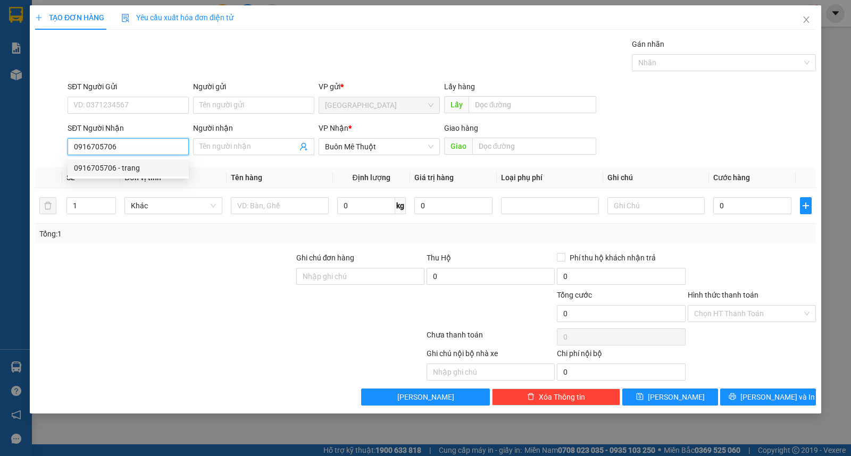
type input "0916705706"
type input "trang"
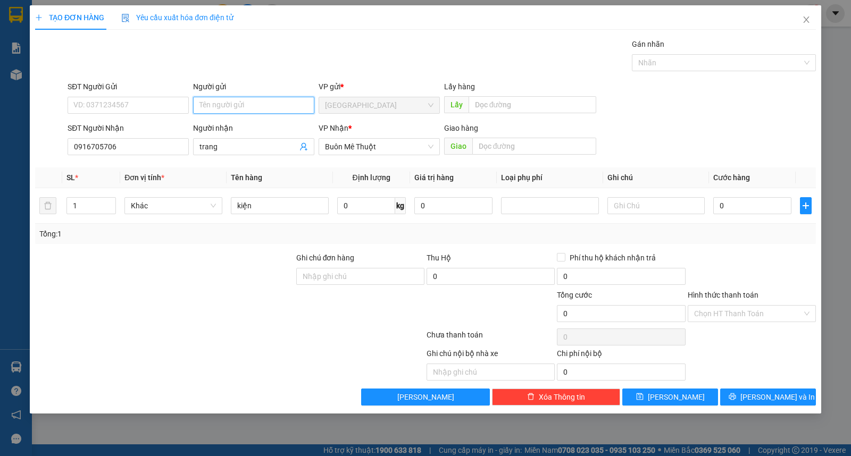
click at [225, 104] on input "Người gửi" at bounding box center [253, 105] width 121 height 17
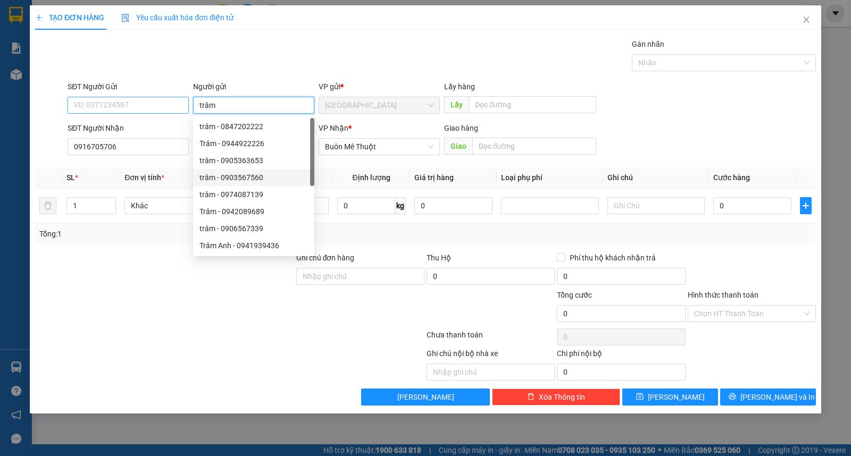
type input "trâm"
click at [151, 102] on input "SĐT Người Gửi" at bounding box center [128, 105] width 121 height 17
drag, startPoint x: 605, startPoint y: 105, endPoint x: 625, endPoint y: 114, distance: 21.9
click at [606, 105] on div "SĐT Người Gửi VD: 0371234567 Người gửi trâm VP gửi * [GEOGRAPHIC_DATA] Lấy hàng…" at bounding box center [441, 99] width 752 height 37
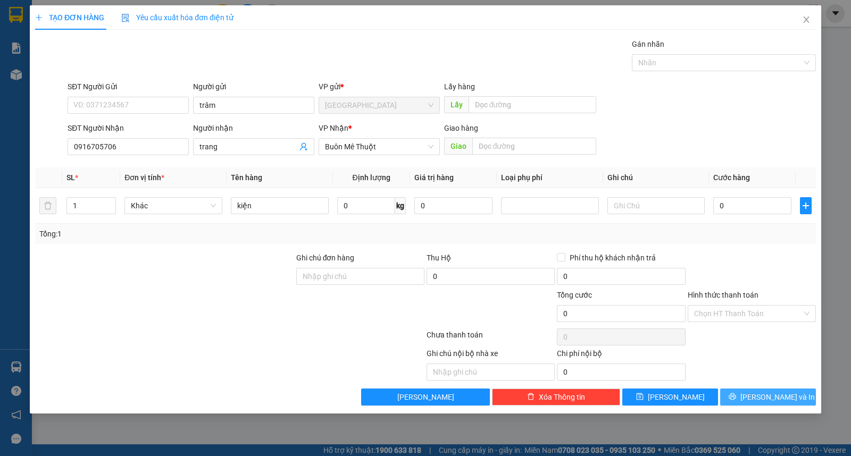
click at [782, 403] on button "[PERSON_NAME] và In" at bounding box center [768, 397] width 96 height 17
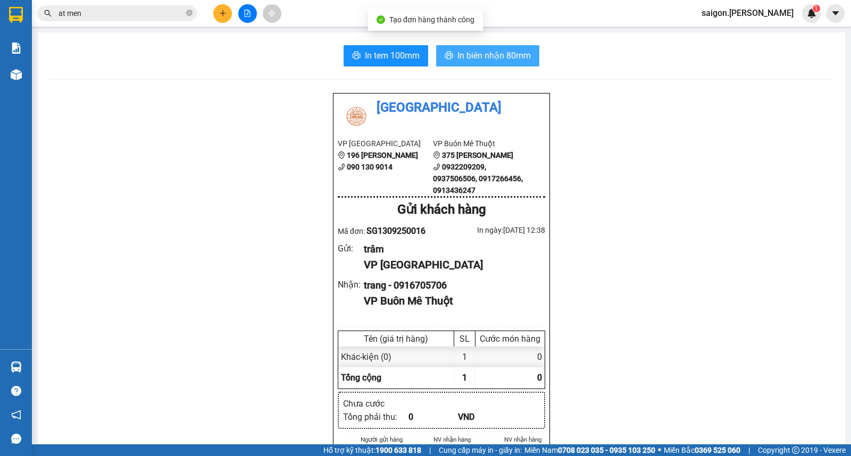
drag, startPoint x: 485, startPoint y: 38, endPoint x: 487, endPoint y: 49, distance: 10.7
click at [487, 52] on span "In biên nhận 80mm" at bounding box center [493, 55] width 73 height 13
click at [221, 13] on icon "plus" at bounding box center [223, 13] width 6 height 1
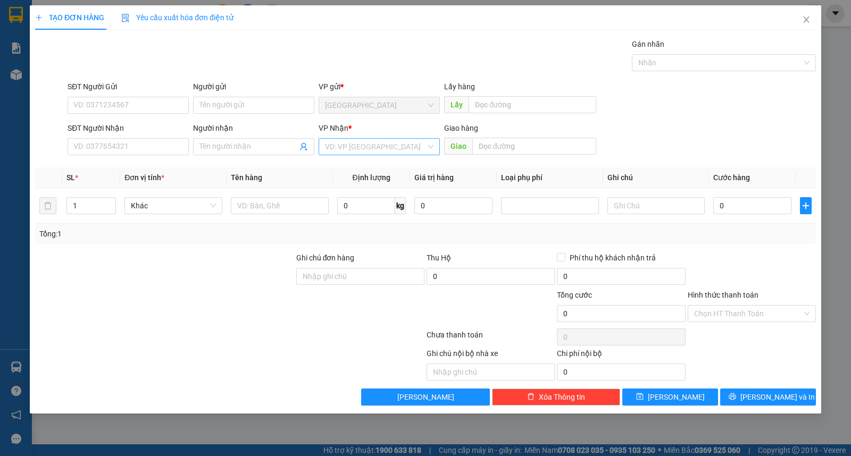
click at [385, 155] on input "search" at bounding box center [375, 147] width 101 height 16
drag, startPoint x: 387, startPoint y: 183, endPoint x: 331, endPoint y: 182, distance: 55.3
click at [387, 184] on div "Buôn Mê Thuột" at bounding box center [379, 185] width 108 height 12
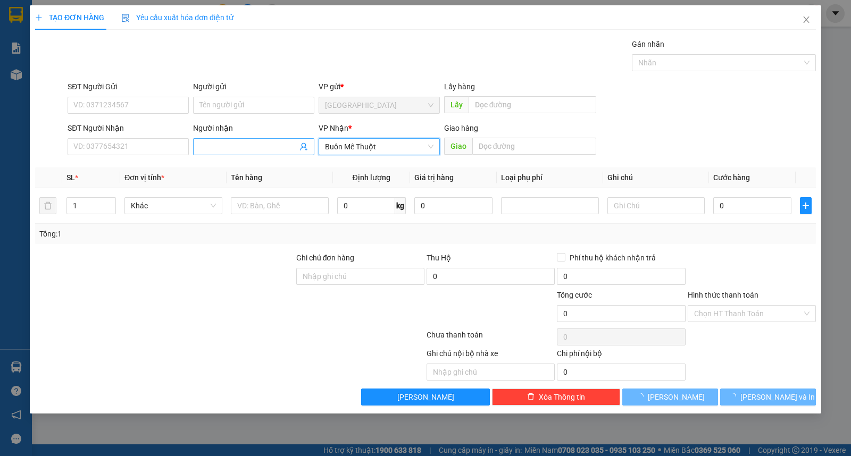
click at [216, 140] on span at bounding box center [253, 146] width 121 height 17
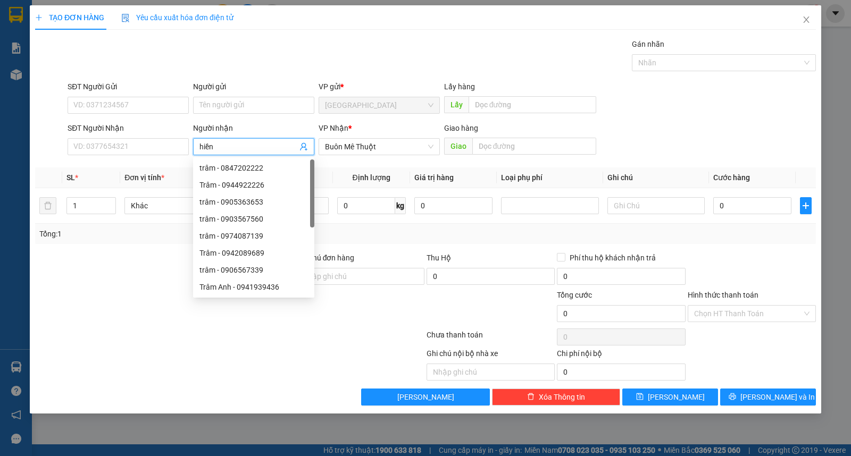
type input "hiền"
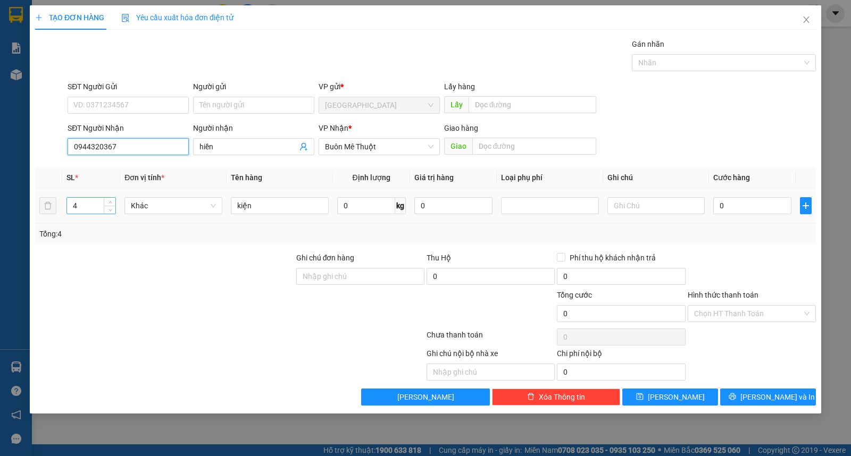
type input "0944320367"
drag, startPoint x: 86, startPoint y: 211, endPoint x: 18, endPoint y: 168, distance: 80.5
click at [28, 189] on div "TẠO ĐƠN HÀNG Yêu cầu xuất hóa đơn điện tử Transit Pickup Surcharge Ids Transit …" at bounding box center [425, 228] width 851 height 456
type input "3"
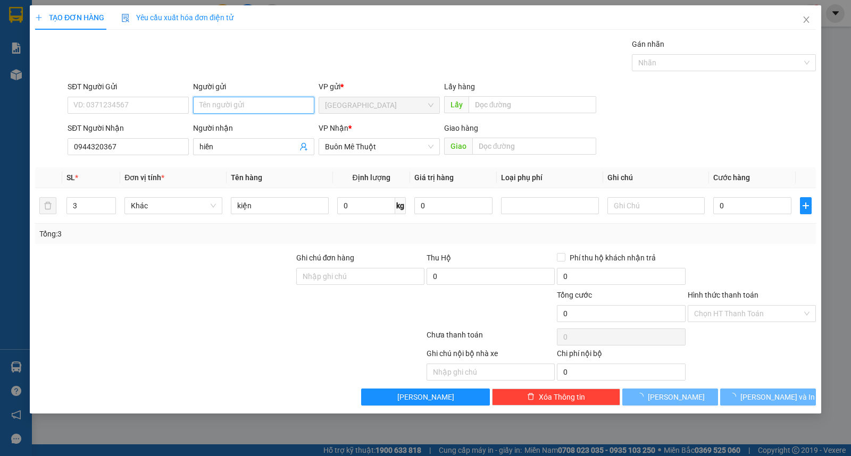
click at [220, 104] on input "Người gửi" at bounding box center [253, 105] width 121 height 17
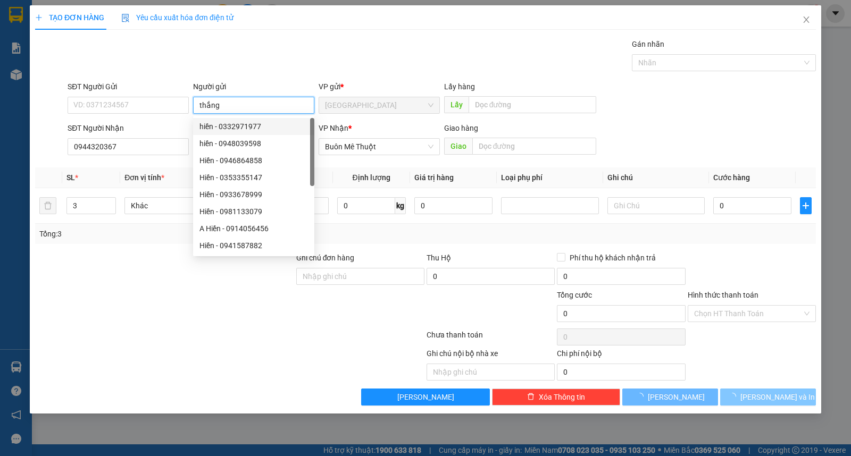
type input "thắng"
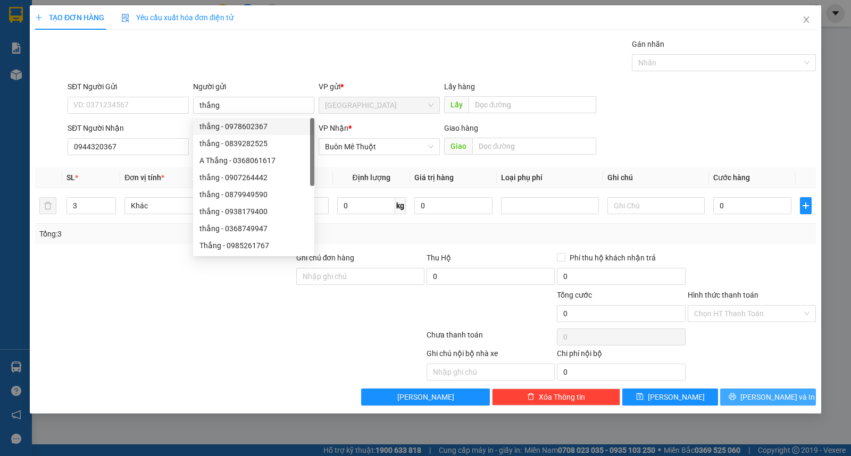
click at [773, 402] on span "[PERSON_NAME] và In" at bounding box center [777, 397] width 74 height 12
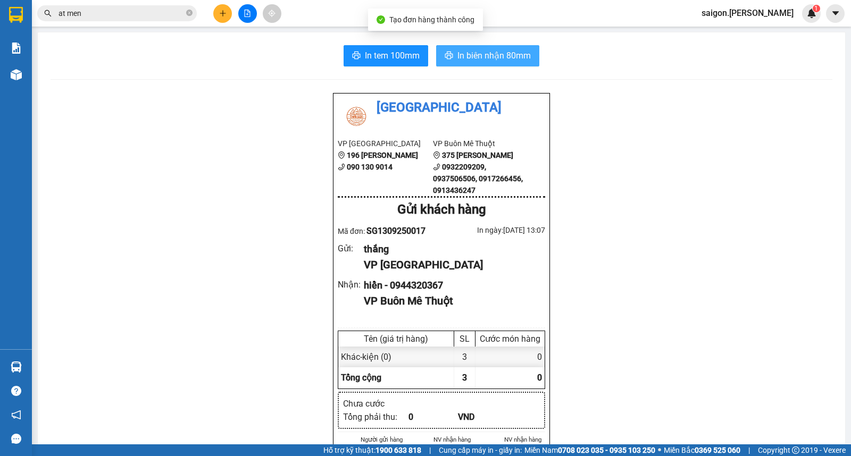
click at [489, 53] on span "In biên nhận 80mm" at bounding box center [493, 55] width 73 height 13
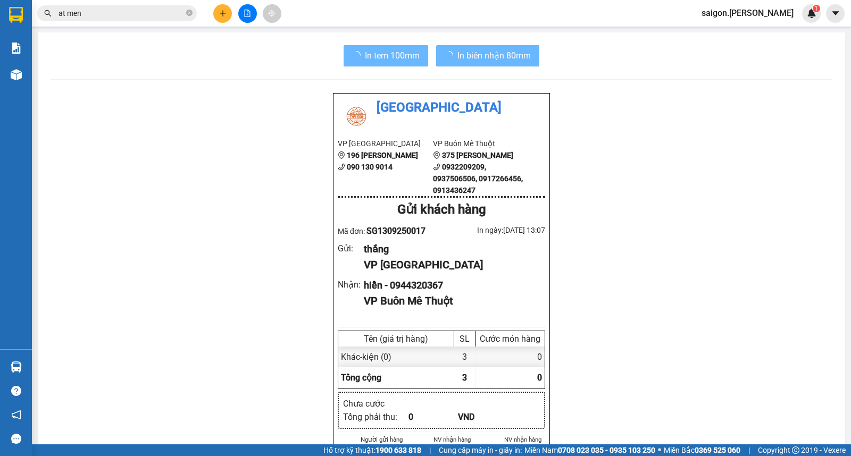
drag, startPoint x: 210, startPoint y: 6, endPoint x: 217, endPoint y: 9, distance: 7.4
click at [212, 6] on div at bounding box center [247, 13] width 80 height 19
click at [220, 12] on icon "plus" at bounding box center [222, 13] width 7 height 7
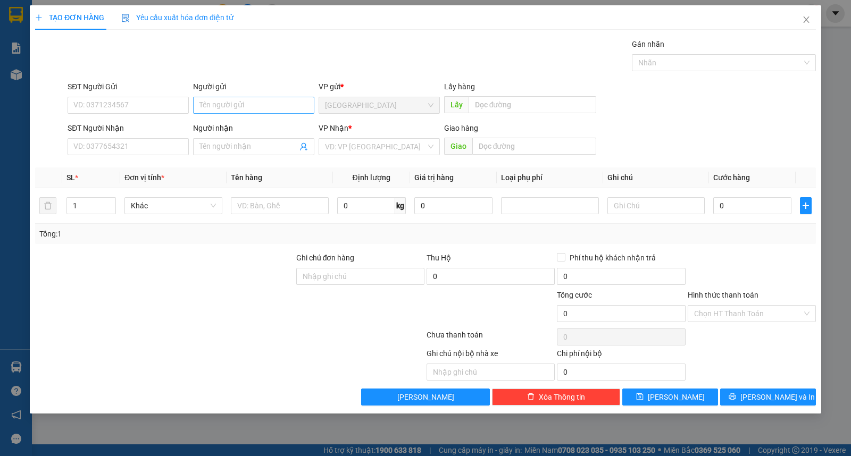
drag, startPoint x: 229, startPoint y: 90, endPoint x: 234, endPoint y: 102, distance: 13.1
click at [231, 95] on div "Người gửi" at bounding box center [253, 89] width 121 height 16
click at [237, 106] on input "Người gửi" at bounding box center [253, 105] width 121 height 17
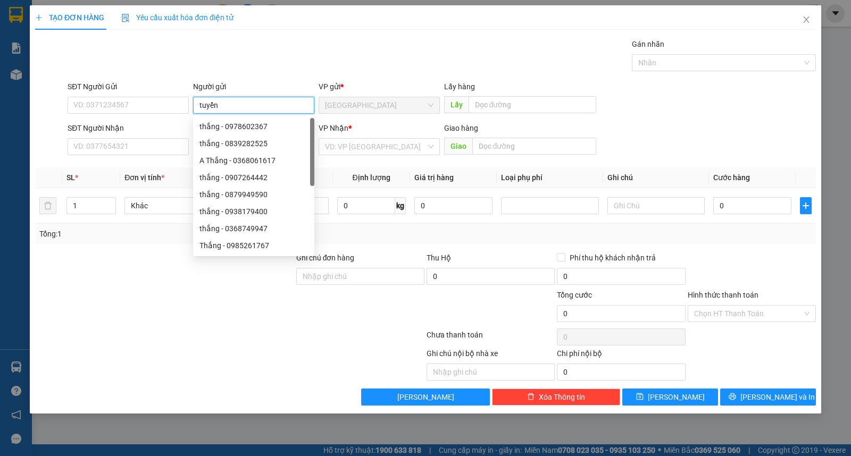
type input "tuyển"
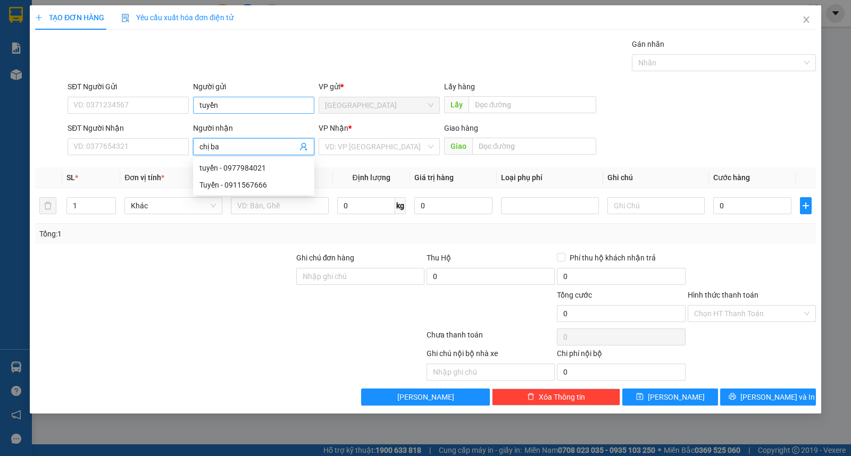
type input "chị ba"
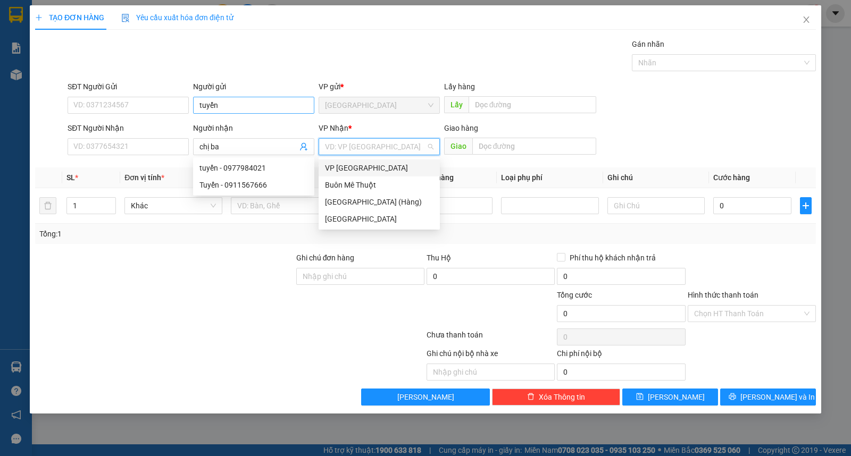
type input "ư"
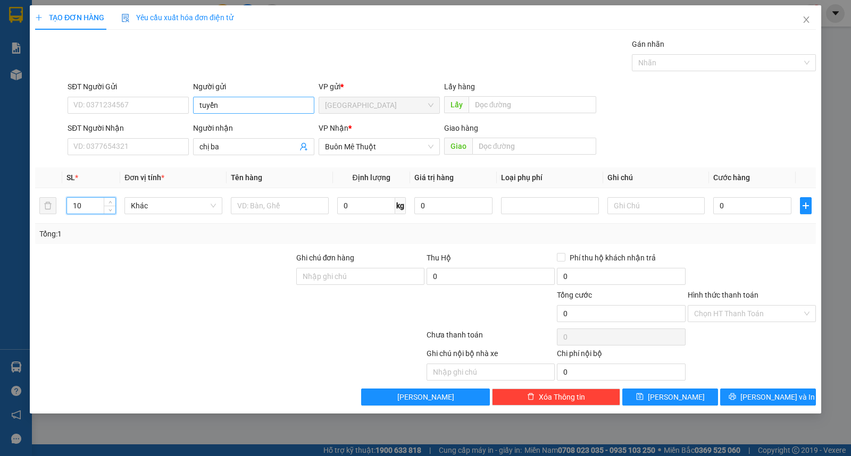
type input "10"
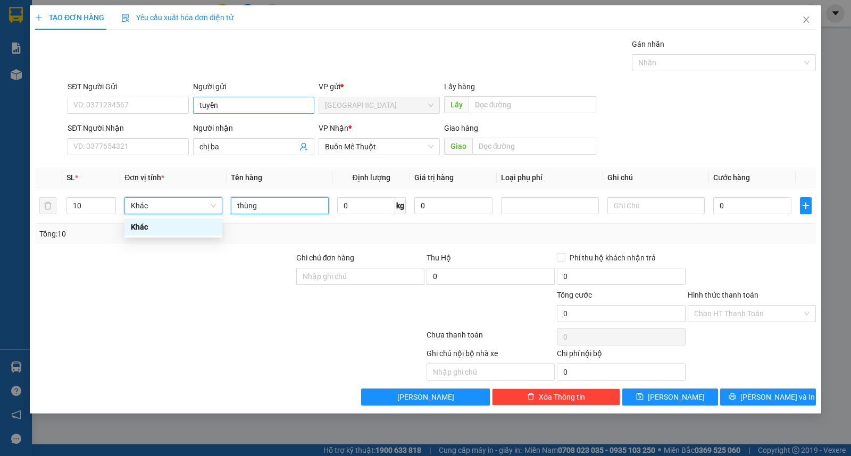
type input "thùng"
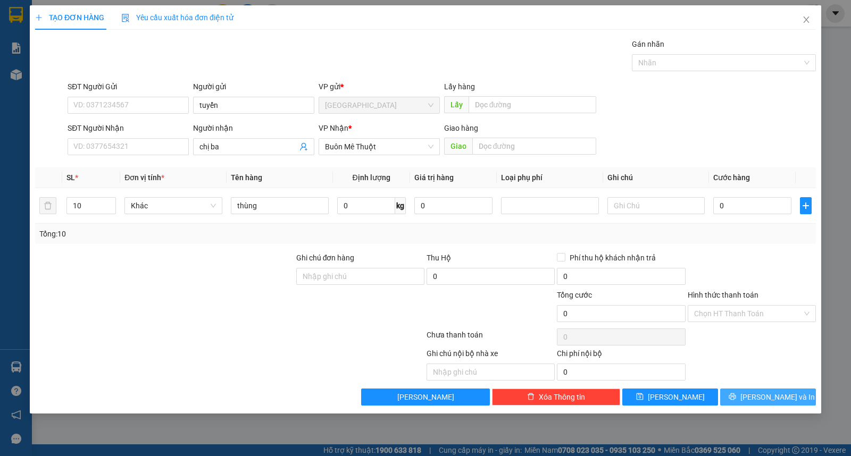
click at [756, 393] on button "[PERSON_NAME] và In" at bounding box center [768, 397] width 96 height 17
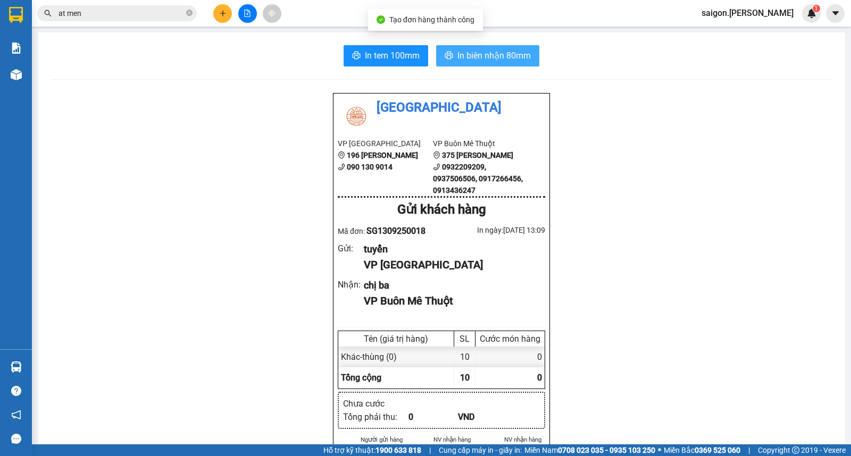
click at [503, 55] on span "In biên nhận 80mm" at bounding box center [493, 55] width 73 height 13
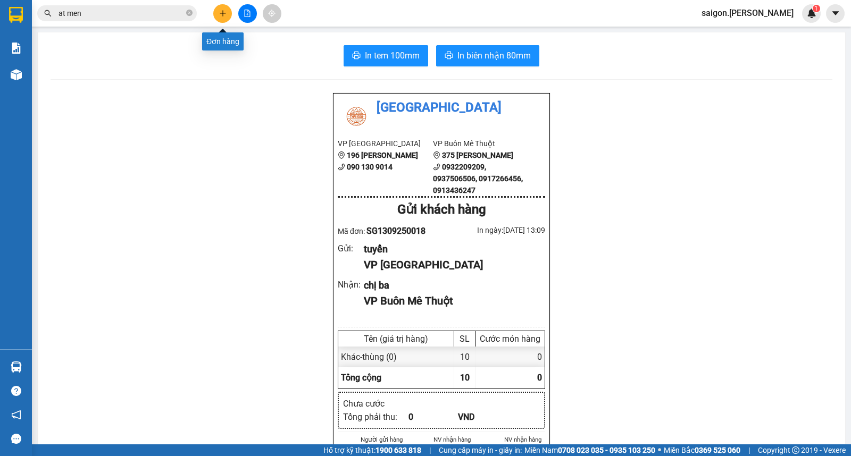
click at [223, 18] on button at bounding box center [222, 13] width 19 height 19
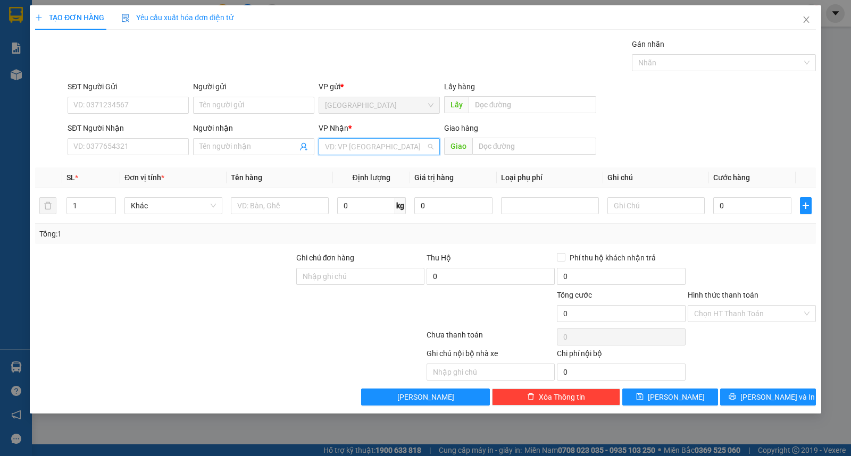
click at [347, 150] on input "search" at bounding box center [375, 147] width 101 height 16
click at [359, 189] on div "Buôn Mê Thuột" at bounding box center [379, 185] width 108 height 12
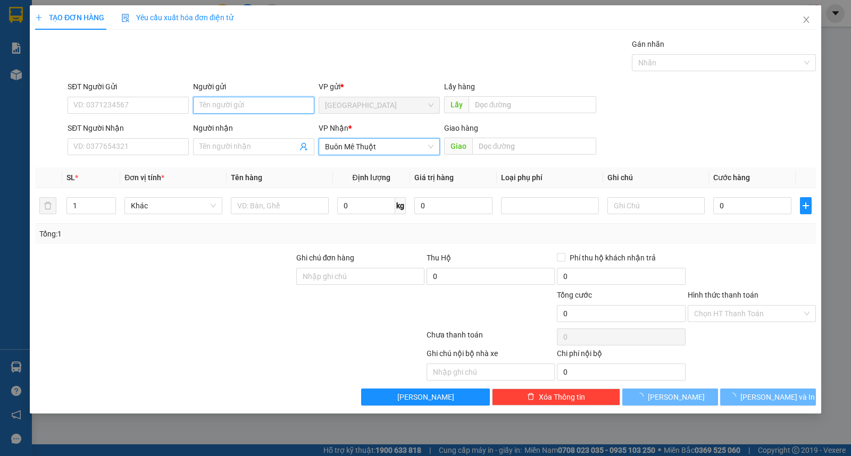
click at [244, 97] on input "Người gửi" at bounding box center [253, 105] width 121 height 17
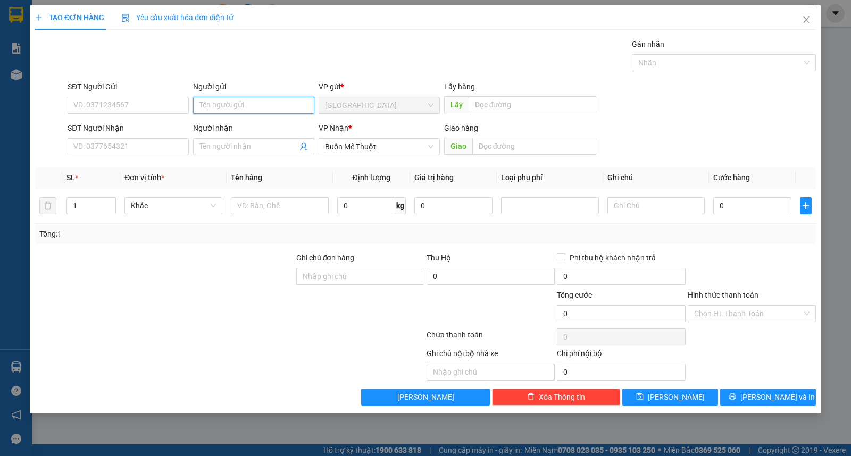
click at [248, 103] on input "Người gửi" at bounding box center [253, 105] width 121 height 17
type input "má hải"
type input "thượng"
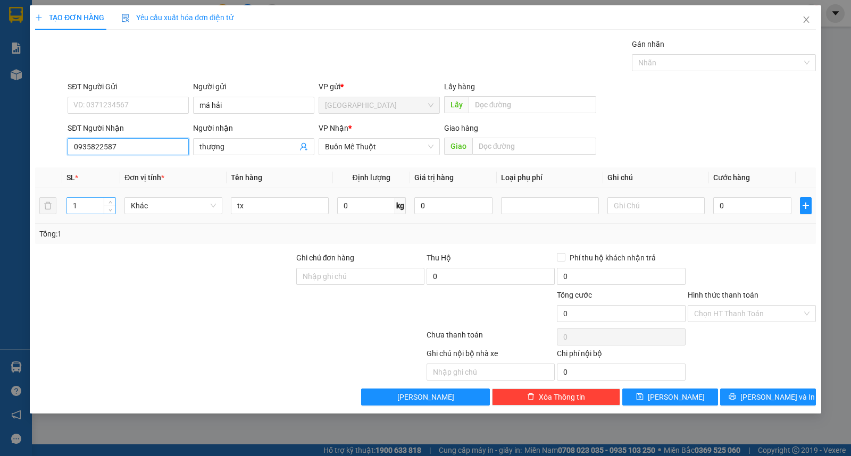
type input "0935822587"
drag, startPoint x: 68, startPoint y: 210, endPoint x: 195, endPoint y: 206, distance: 127.1
click at [138, 208] on tr "1 Khác tx 0 kg 0 0" at bounding box center [425, 206] width 781 height 36
type input "2"
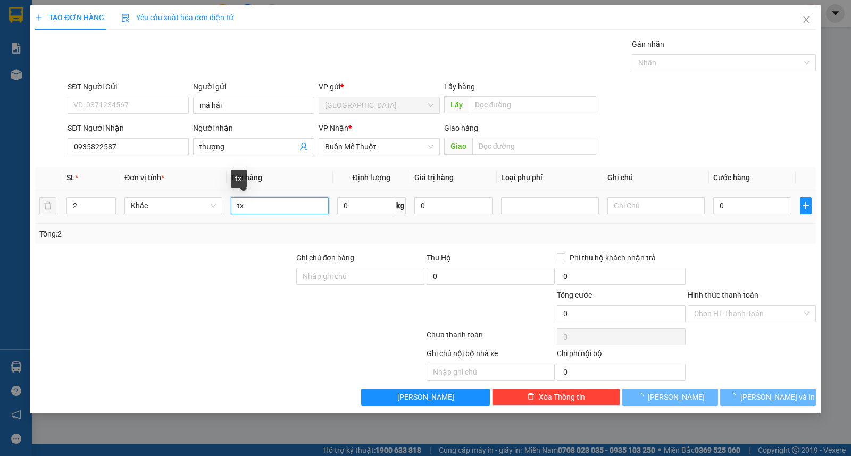
click at [284, 205] on input "tx" at bounding box center [280, 205] width 98 height 17
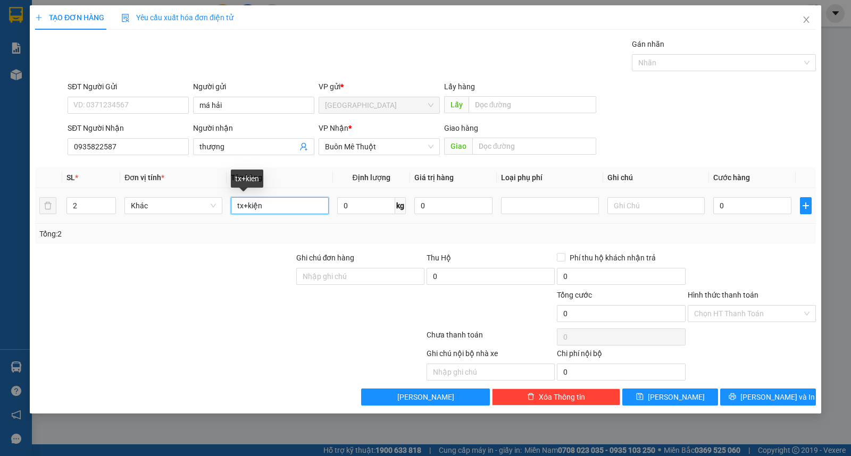
type input "tx+kiện"
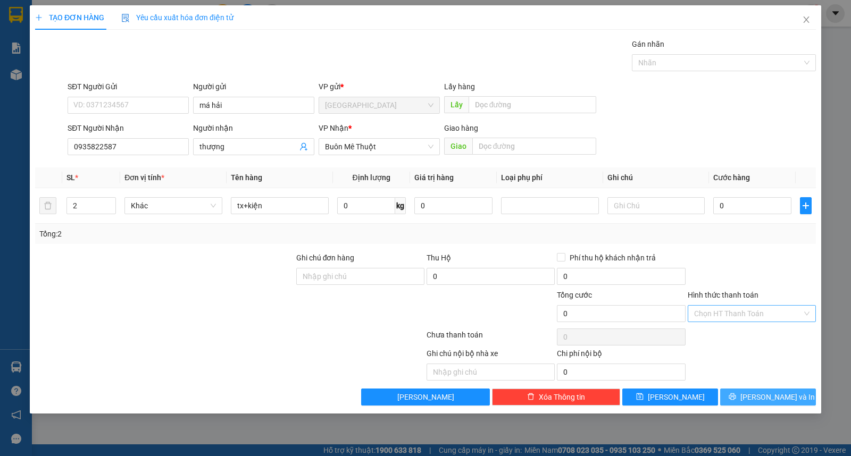
click at [791, 400] on button "[PERSON_NAME] và In" at bounding box center [768, 397] width 96 height 17
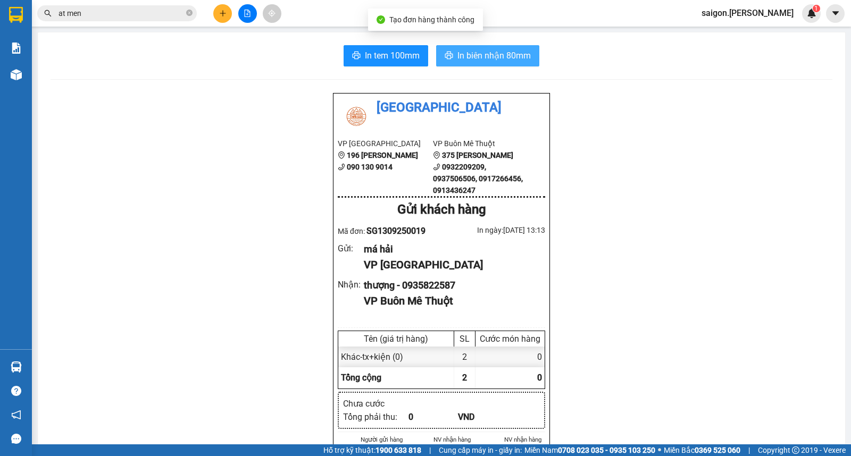
click at [497, 46] on button "In biên nhận 80mm" at bounding box center [487, 55] width 103 height 21
click at [211, 4] on div at bounding box center [247, 13] width 80 height 19
click at [220, 6] on button at bounding box center [222, 13] width 19 height 19
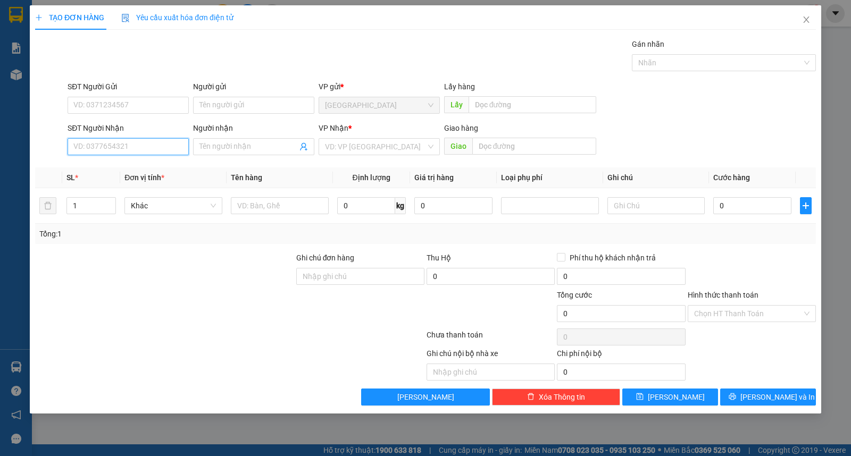
click at [131, 149] on input "SĐT Người Nhận" at bounding box center [128, 146] width 121 height 17
type input "0918276543"
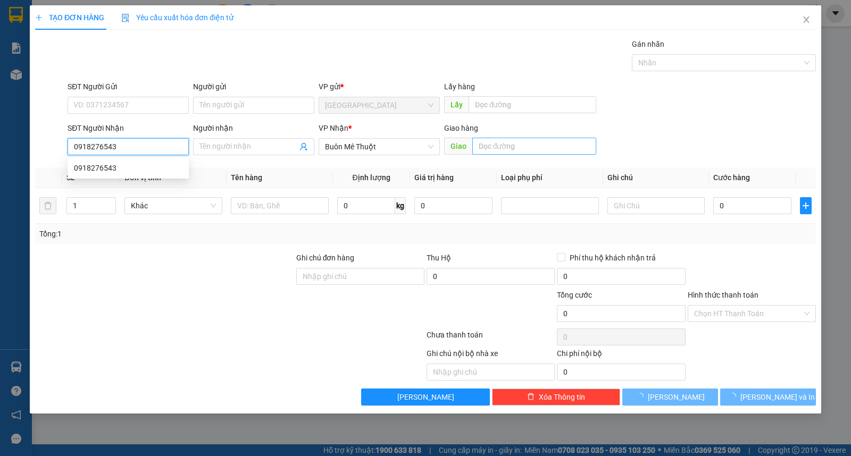
type input "180.000"
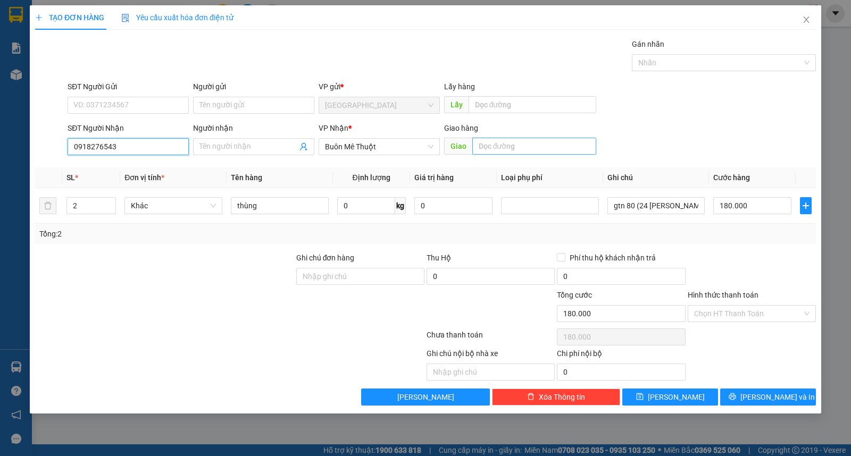
type input "0918276543"
type input "1"
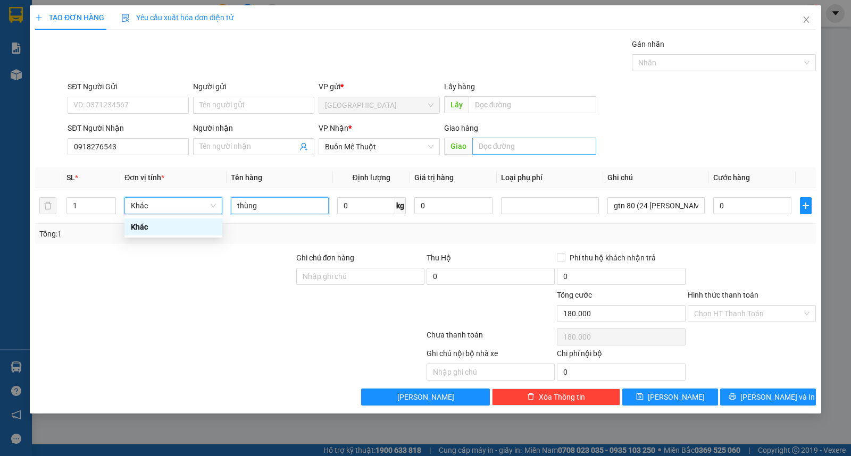
type input "0"
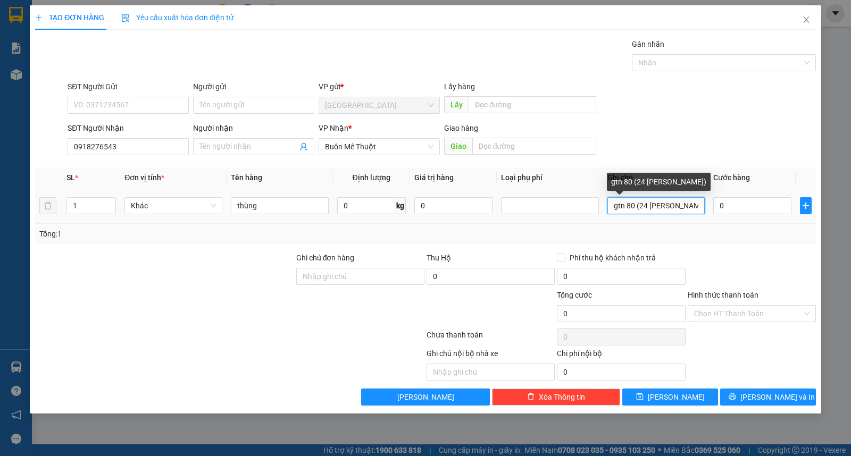
click at [631, 207] on input "gtn 80 (24 [PERSON_NAME])" at bounding box center [656, 205] width 98 height 17
type input "gtn 50 (24 [PERSON_NAME])"
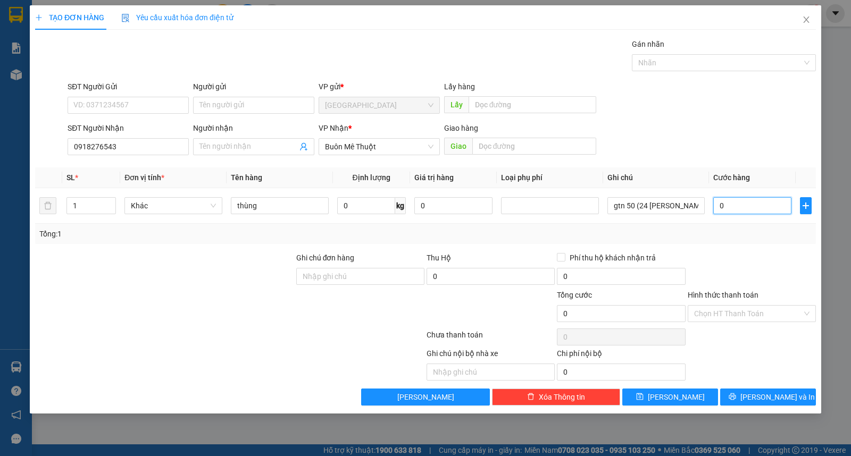
type input "1"
type input "0"
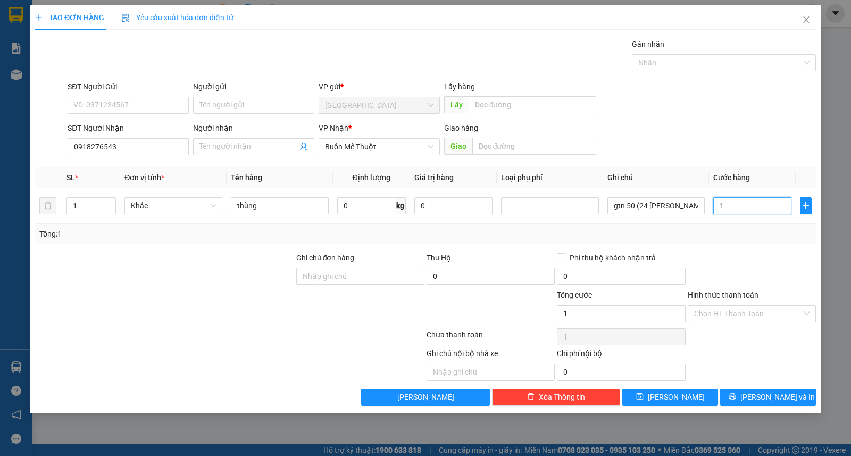
type input "0"
type input "1"
type input "0.110"
type input "110"
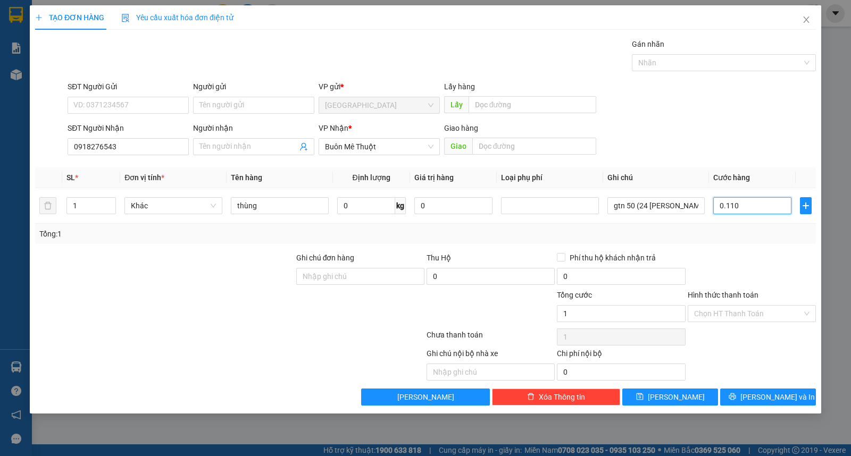
type input "110"
type input "0.110"
type input "110.000"
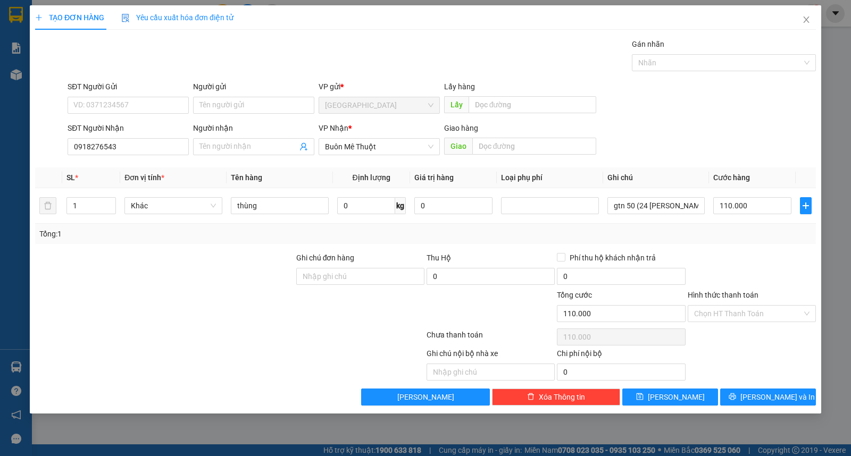
drag, startPoint x: 752, startPoint y: 314, endPoint x: 752, endPoint y: 323, distance: 9.0
click at [752, 315] on input "Hình thức thanh toán" at bounding box center [748, 314] width 108 height 16
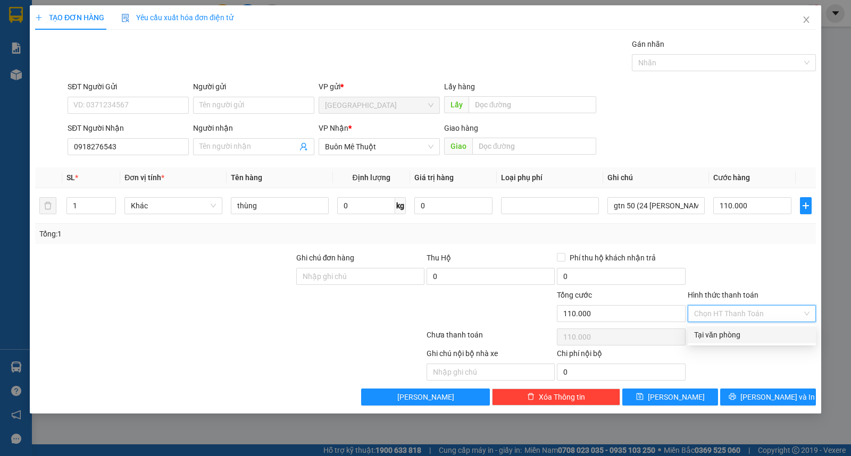
drag, startPoint x: 753, startPoint y: 333, endPoint x: 759, endPoint y: 349, distance: 17.2
click at [753, 333] on div "Tại văn phòng" at bounding box center [751, 335] width 115 height 12
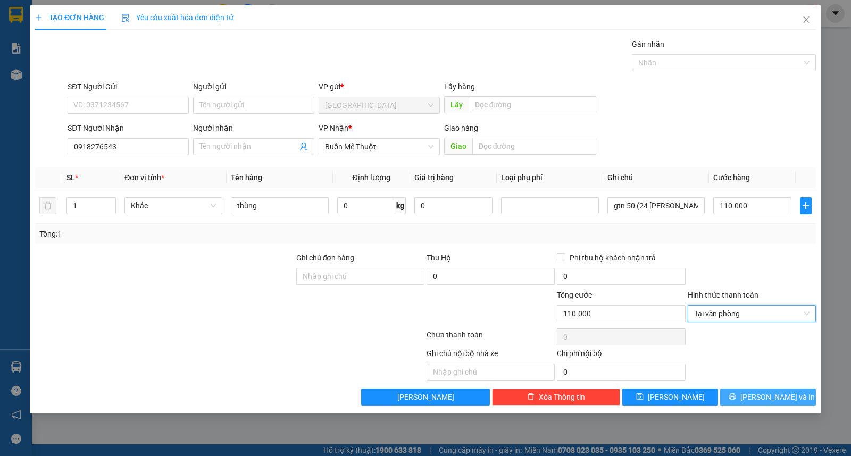
click at [768, 402] on span "[PERSON_NAME] và In" at bounding box center [777, 397] width 74 height 12
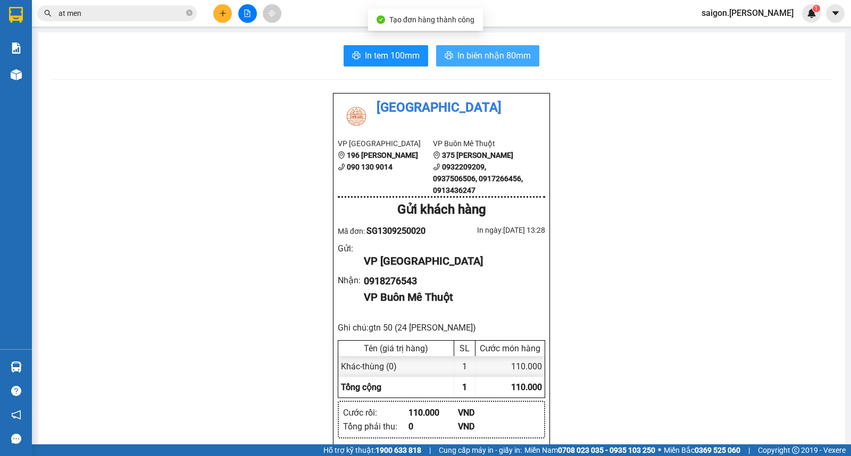
click at [488, 65] on button "In biên nhận 80mm" at bounding box center [487, 55] width 103 height 21
click at [218, 6] on button at bounding box center [222, 13] width 19 height 19
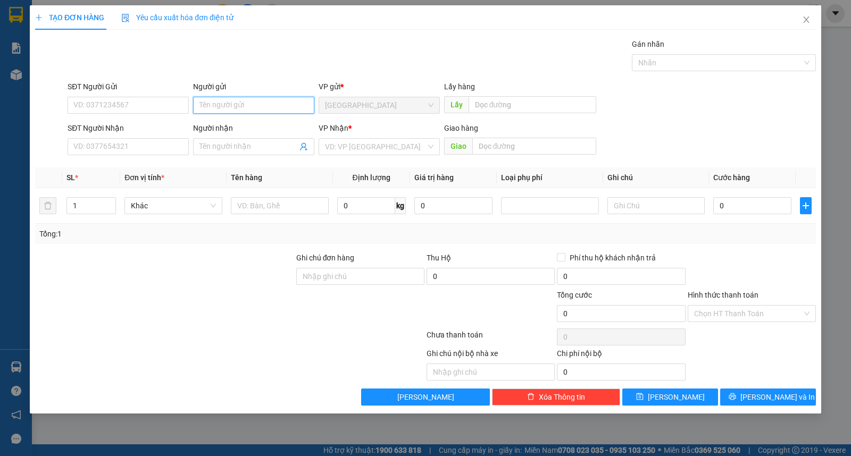
click at [250, 108] on input "Người gửi" at bounding box center [253, 105] width 121 height 17
type input "hảo"
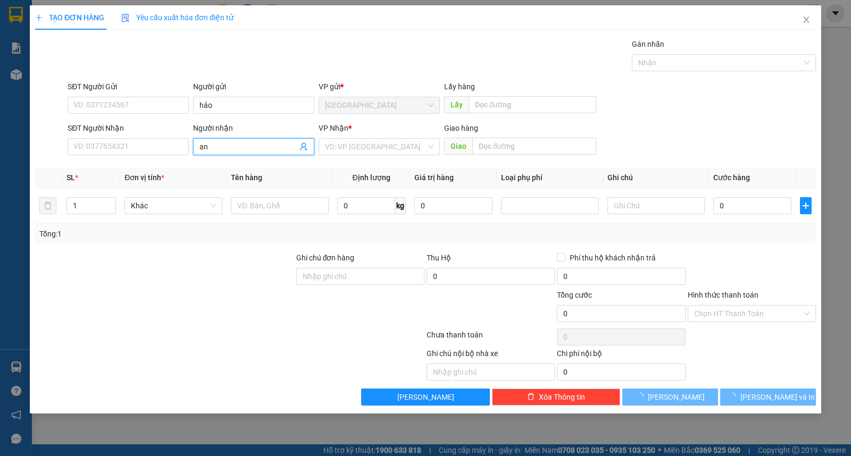
type input "an"
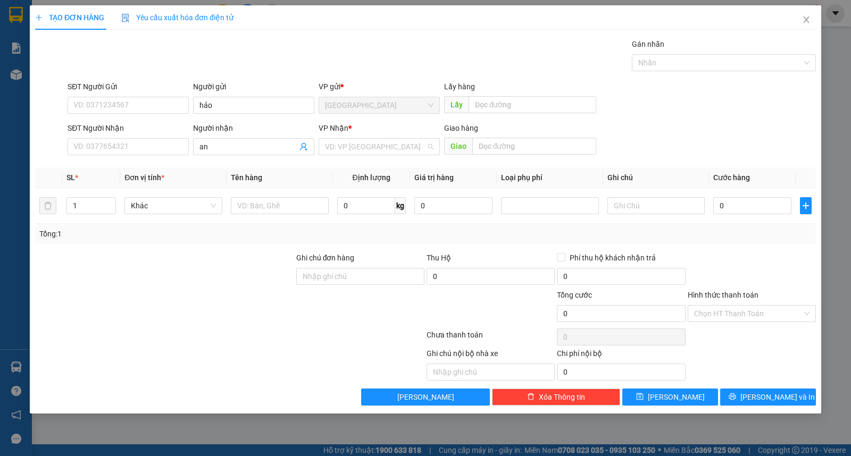
type input "ư"
click at [767, 405] on button "[PERSON_NAME] và In" at bounding box center [768, 397] width 96 height 17
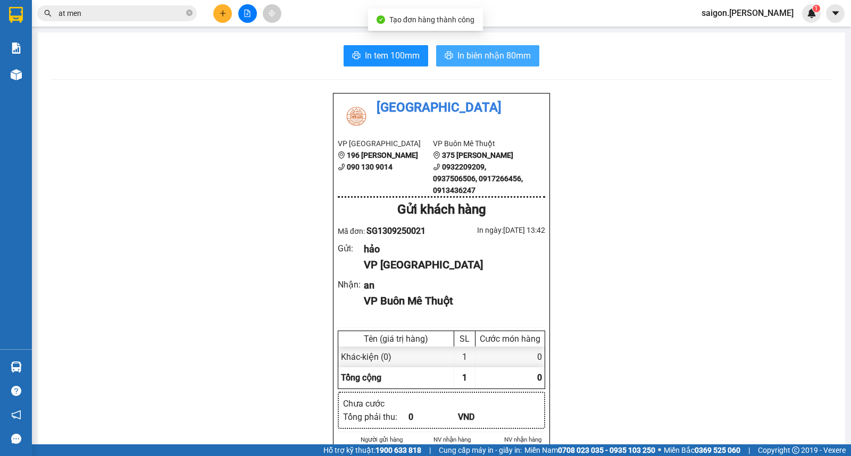
click at [493, 54] on span "In biên nhận 80mm" at bounding box center [493, 55] width 73 height 13
click at [216, 7] on button at bounding box center [222, 13] width 19 height 19
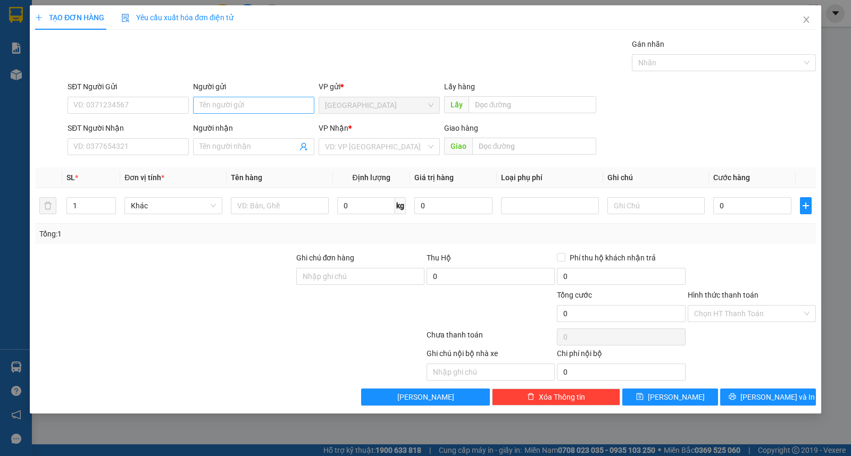
click at [237, 102] on div "Người gửi Tên người gửi" at bounding box center [253, 99] width 121 height 37
click at [238, 102] on input "Người gửi" at bounding box center [253, 105] width 121 height 17
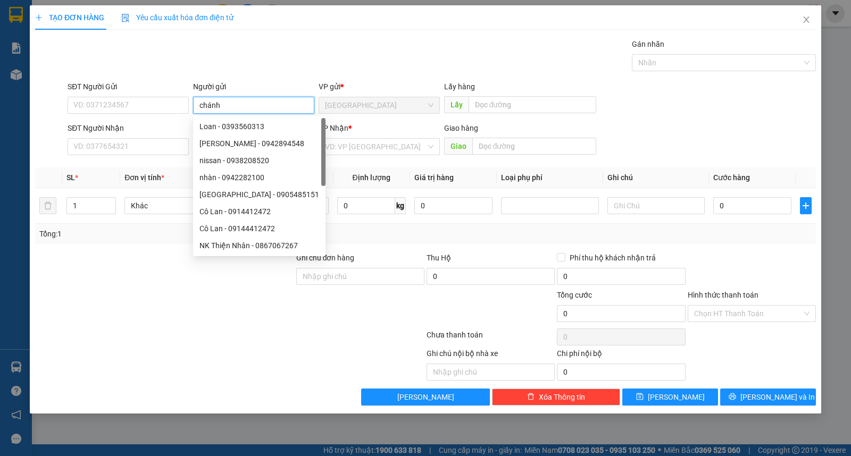
type input "chánh"
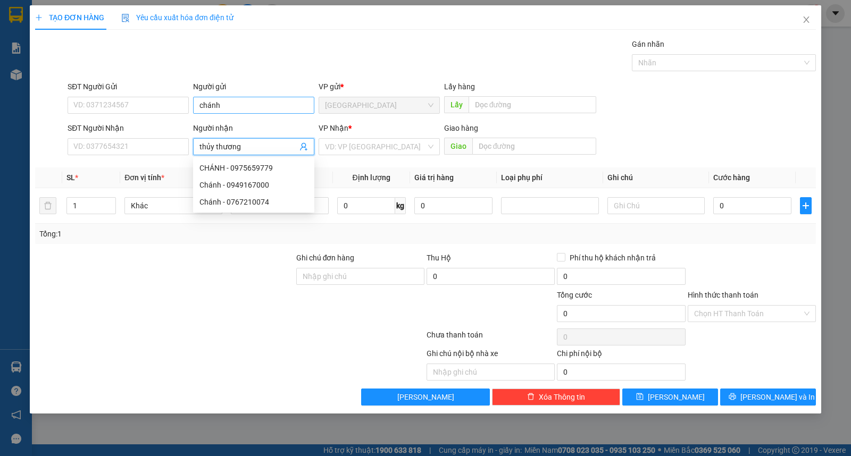
type input "thủy thương"
type input "ư"
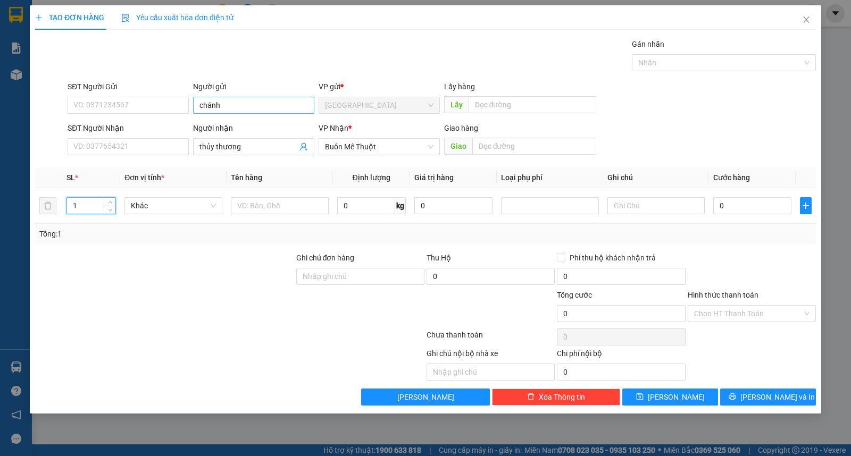
type input "2"
drag, startPoint x: 784, startPoint y: 399, endPoint x: 708, endPoint y: 206, distance: 207.7
click at [785, 399] on span "[PERSON_NAME] và In" at bounding box center [777, 397] width 74 height 12
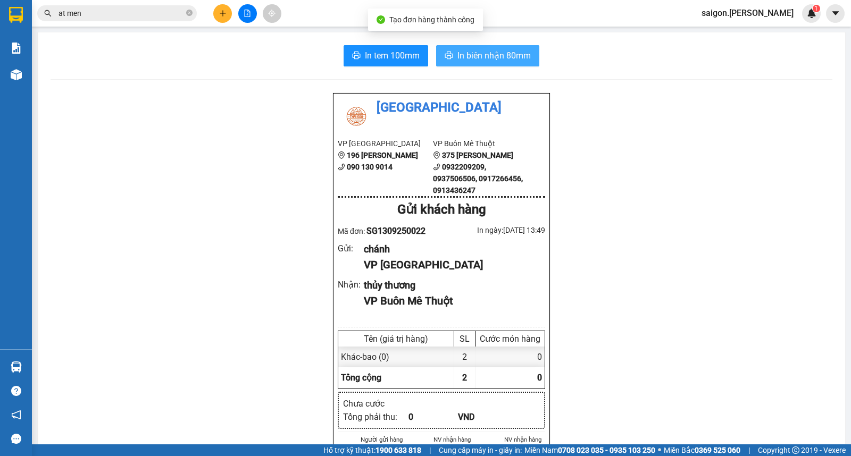
click at [502, 52] on span "In biên nhận 80mm" at bounding box center [493, 55] width 73 height 13
click at [227, 13] on button at bounding box center [222, 13] width 19 height 19
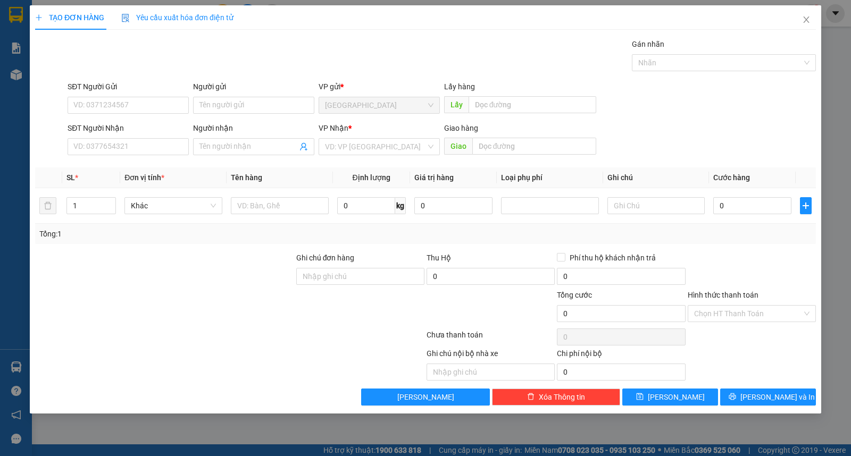
click at [240, 96] on div "Người gửi" at bounding box center [253, 89] width 121 height 16
click at [246, 106] on input "Người gửi" at bounding box center [253, 105] width 121 height 17
type input "[PERSON_NAME]"
type input "an khang"
type input "ư"
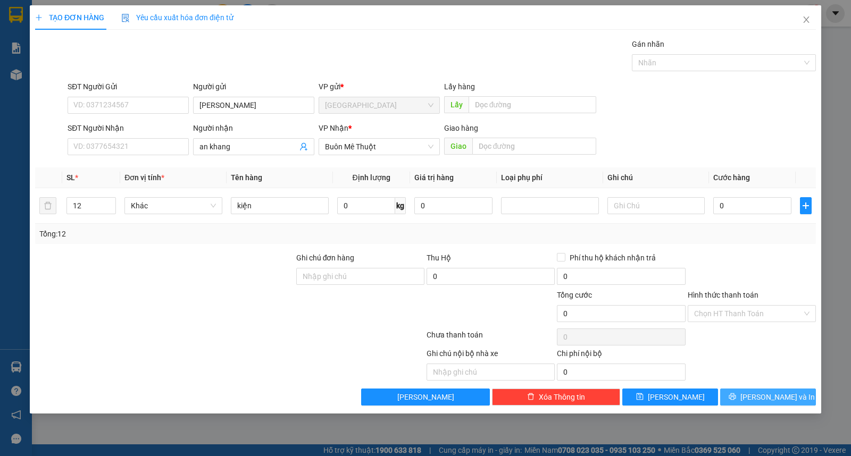
click at [767, 393] on span "[PERSON_NAME] và In" at bounding box center [777, 397] width 74 height 12
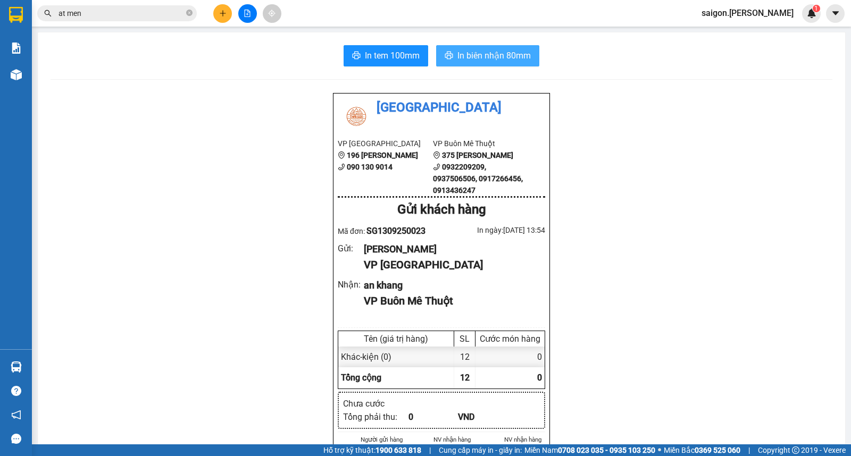
click at [486, 54] on span "In biên nhận 80mm" at bounding box center [493, 55] width 73 height 13
click at [224, 16] on icon "plus" at bounding box center [222, 13] width 7 height 7
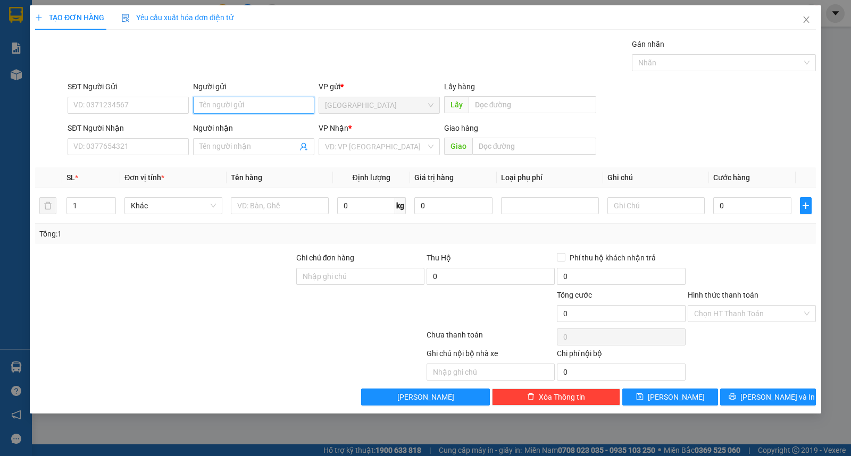
click at [224, 104] on input "Người gửi" at bounding box center [253, 105] width 121 height 17
type input "vũ"
type input "vinh sơn"
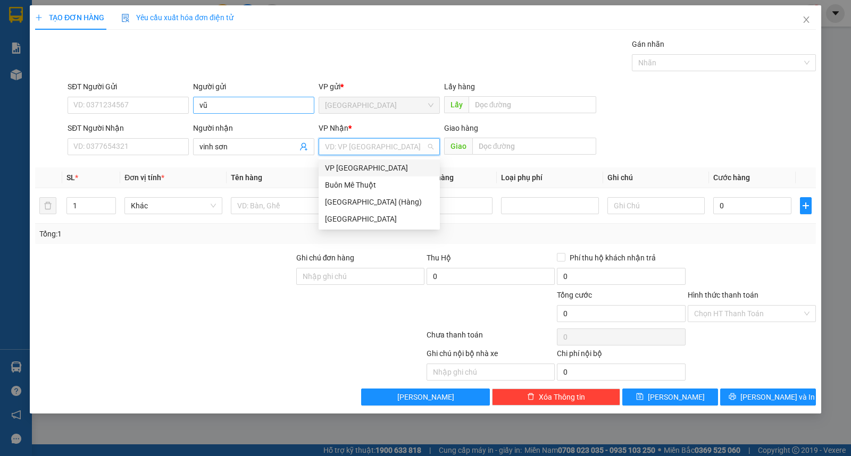
type input "ư"
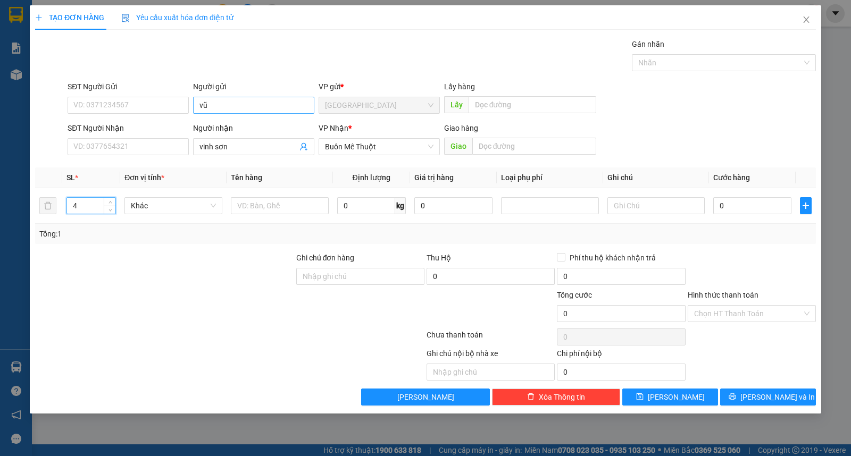
type input "4"
drag, startPoint x: 803, startPoint y: 392, endPoint x: 801, endPoint y: 383, distance: 8.8
click at [803, 393] on button "[PERSON_NAME] và In" at bounding box center [768, 397] width 96 height 17
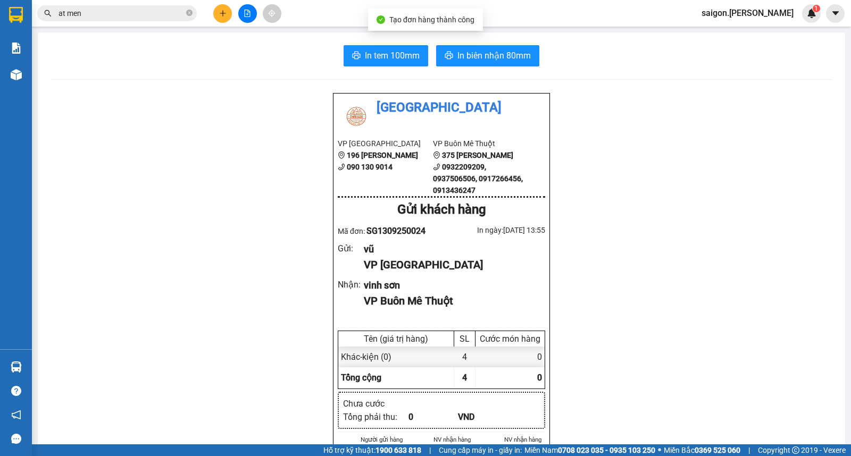
click at [476, 57] on span "In biên nhận 80mm" at bounding box center [493, 55] width 73 height 13
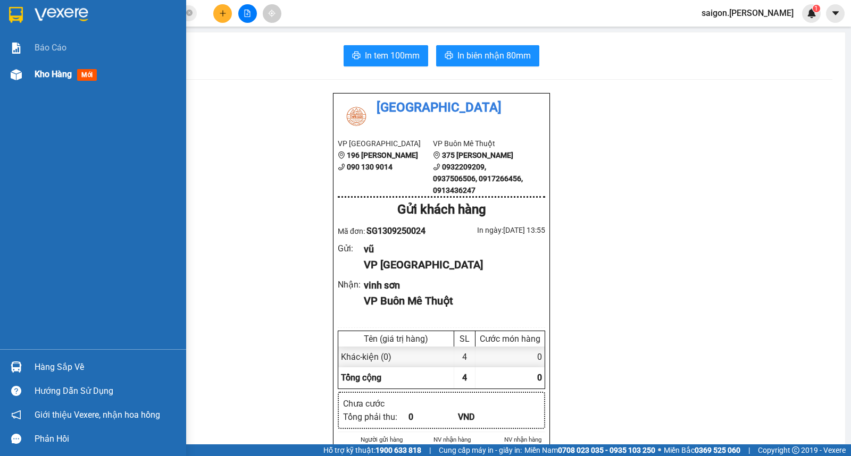
click at [38, 79] on span "Kho hàng" at bounding box center [53, 74] width 37 height 10
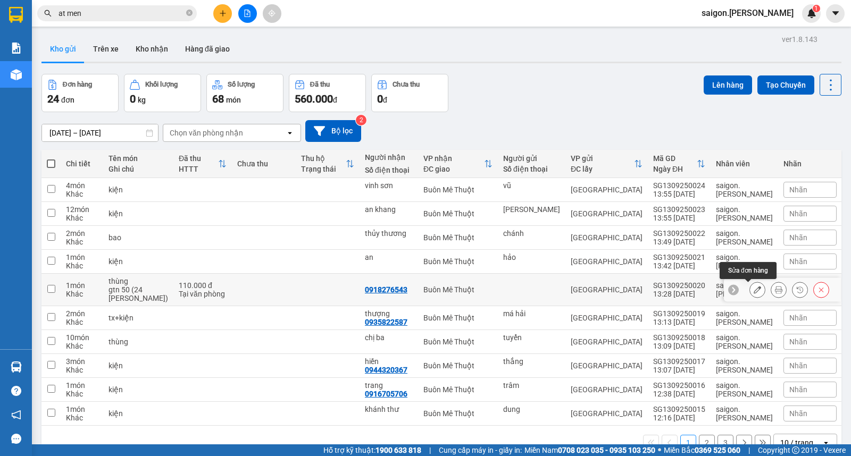
click at [750, 290] on button at bounding box center [757, 290] width 15 height 19
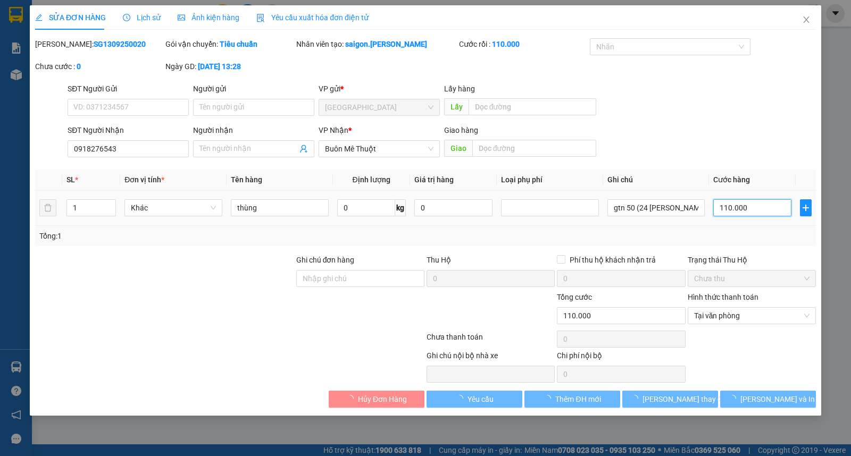
click at [742, 206] on input "110.000" at bounding box center [752, 207] width 78 height 17
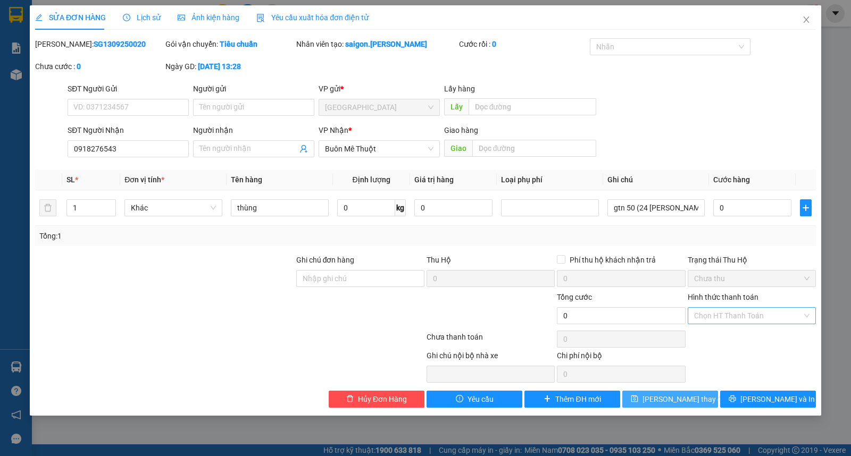
click at [684, 407] on button "[PERSON_NAME] thay đổi" at bounding box center [670, 399] width 96 height 17
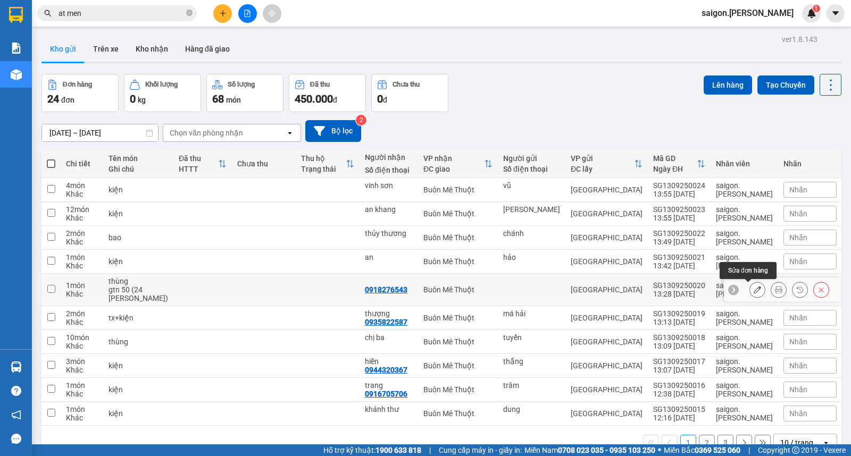
click at [753, 290] on icon at bounding box center [756, 289] width 7 height 7
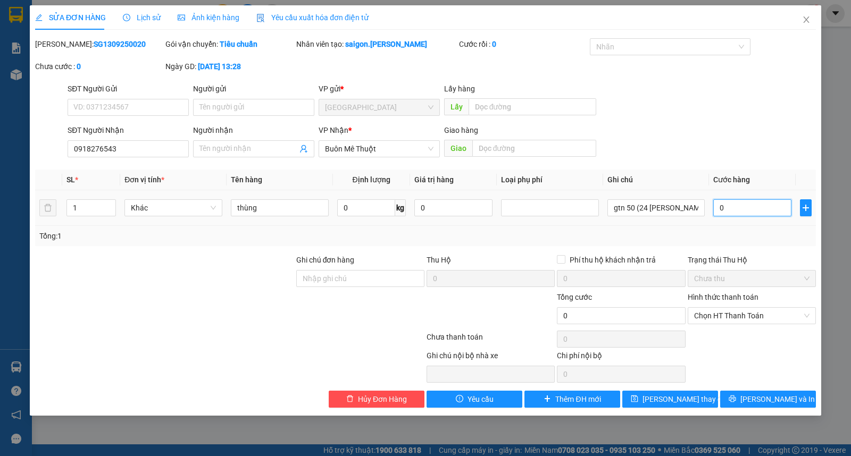
click at [758, 206] on input "0" at bounding box center [752, 207] width 78 height 17
drag, startPoint x: 735, startPoint y: 317, endPoint x: 735, endPoint y: 328, distance: 10.1
click at [735, 321] on span "Chọn HT Thanh Toán" at bounding box center [751, 316] width 115 height 16
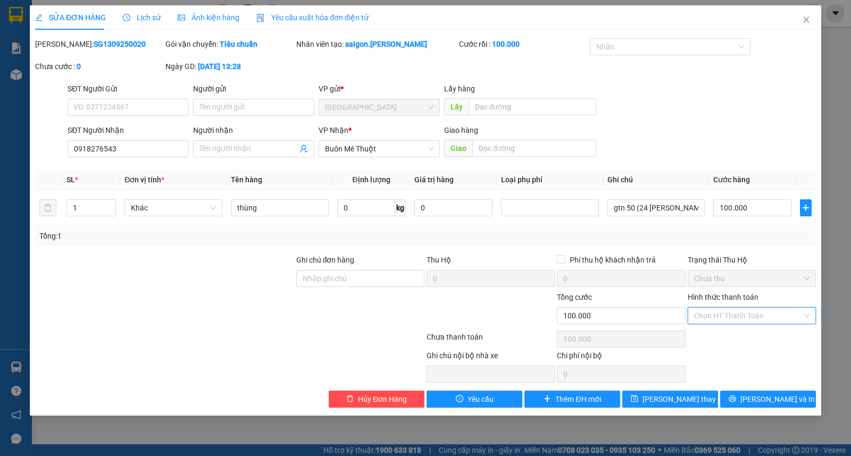
drag, startPoint x: 736, startPoint y: 334, endPoint x: 734, endPoint y: 341, distance: 7.1
click at [736, 335] on div "Tại văn phòng" at bounding box center [751, 337] width 115 height 12
click at [680, 406] on button "[PERSON_NAME] thay đổi" at bounding box center [670, 399] width 96 height 17
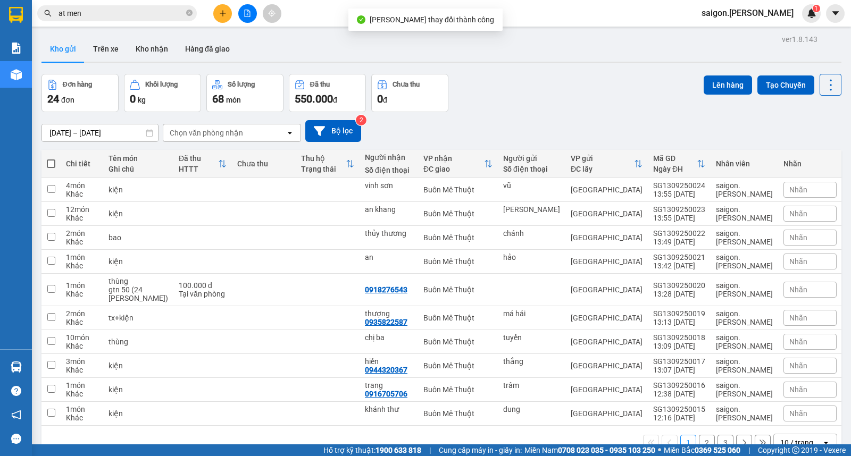
click at [222, 14] on icon "plus" at bounding box center [222, 13] width 7 height 7
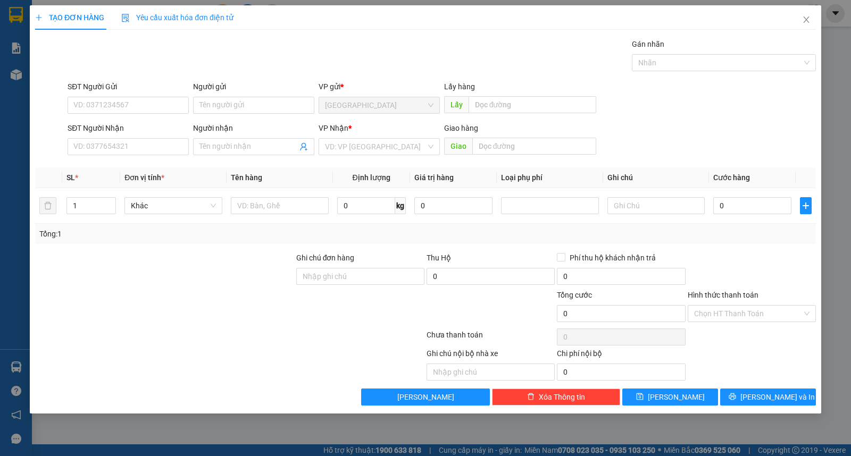
click at [227, 117] on div "Người gửi Tên người gửi" at bounding box center [253, 99] width 121 height 37
click at [266, 103] on input "Người gửi" at bounding box center [253, 105] width 121 height 17
type input "sơn liên hợp"
type input "o"
type input "ô tô [GEOGRAPHIC_DATA]"
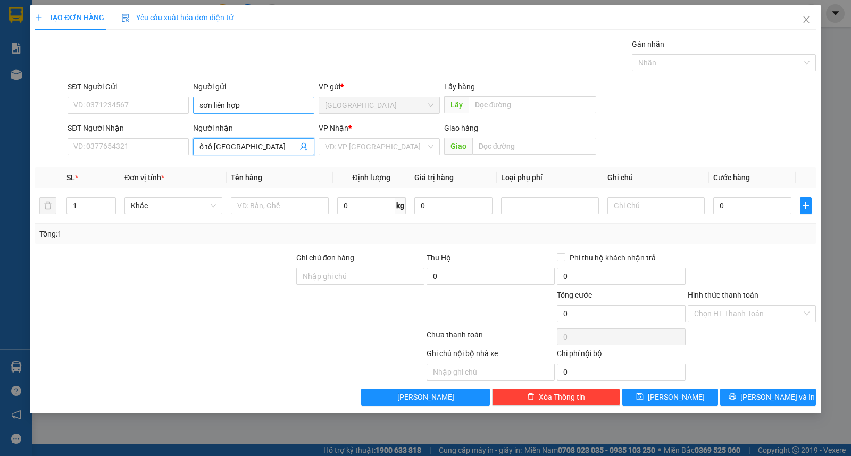
type input "ư"
type input "5"
type input "kiện"
type input "gtn"
click at [752, 308] on input "Hình thức thanh toán" at bounding box center [748, 314] width 108 height 16
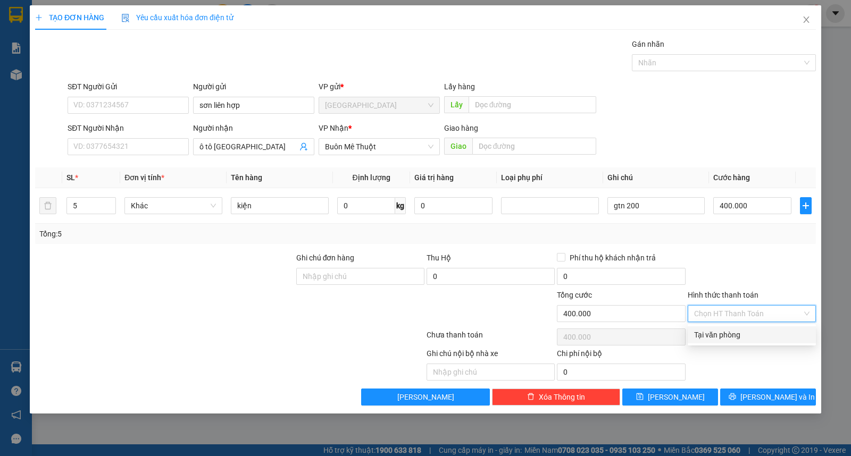
drag, startPoint x: 753, startPoint y: 335, endPoint x: 761, endPoint y: 378, distance: 43.8
click at [753, 337] on div "Tại văn phòng" at bounding box center [751, 335] width 115 height 12
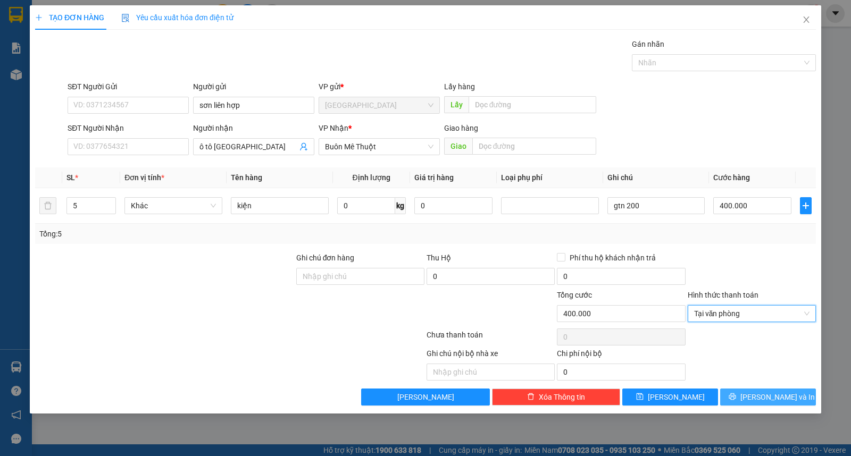
drag, startPoint x: 764, startPoint y: 398, endPoint x: 766, endPoint y: 390, distance: 7.7
click at [764, 403] on span "[PERSON_NAME] và In" at bounding box center [777, 397] width 74 height 12
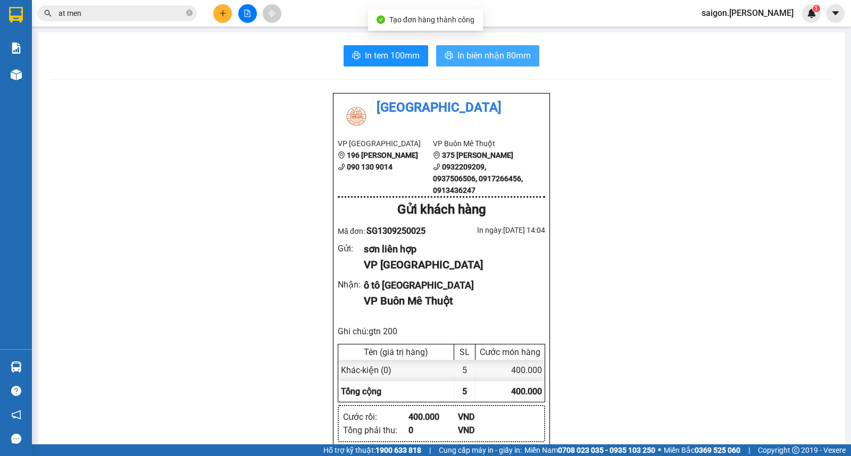
click at [511, 55] on span "In biên nhận 80mm" at bounding box center [493, 55] width 73 height 13
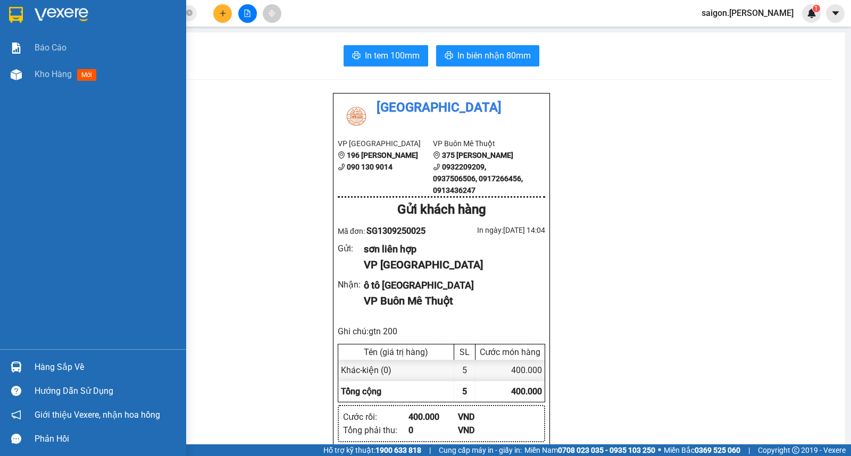
click at [63, 366] on div "Hàng sắp về" at bounding box center [107, 367] width 144 height 16
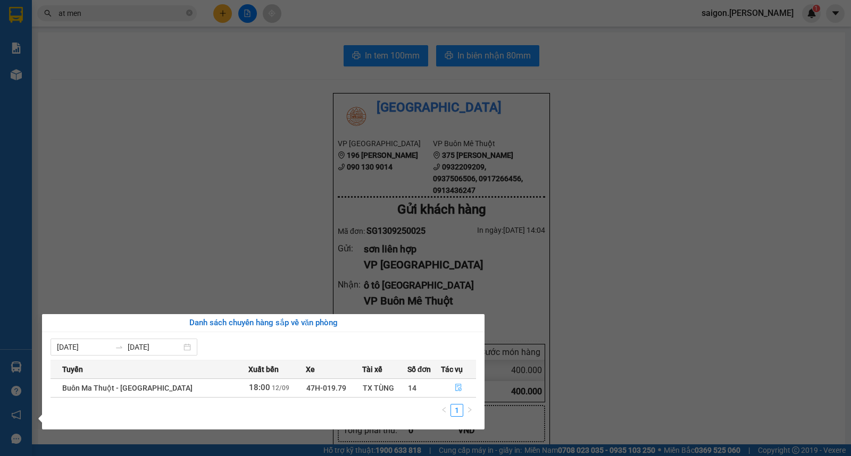
click at [446, 395] on button "button" at bounding box center [458, 388] width 35 height 17
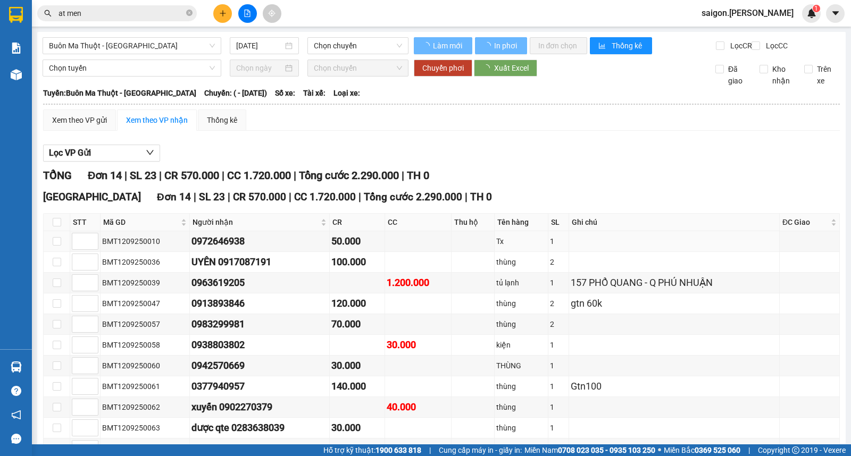
type input "[DATE]"
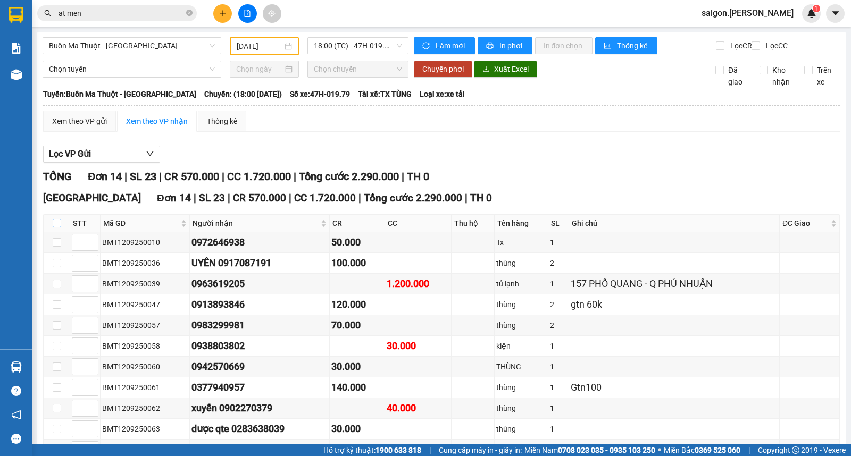
click at [53, 228] on input "checkbox" at bounding box center [57, 223] width 9 height 9
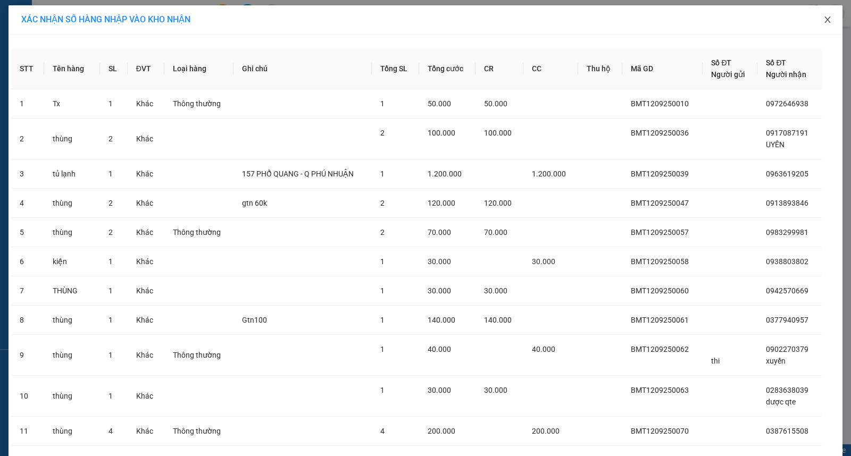
click at [823, 17] on icon "close" at bounding box center [827, 19] width 9 height 9
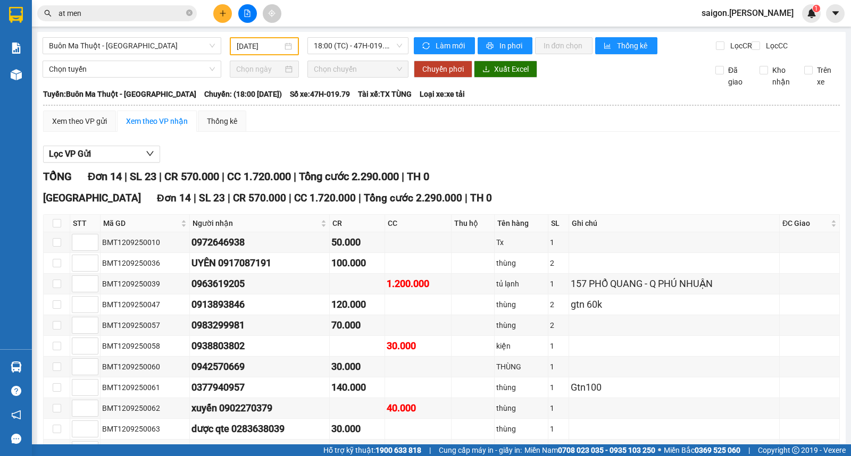
click at [50, 373] on td at bounding box center [57, 367] width 27 height 21
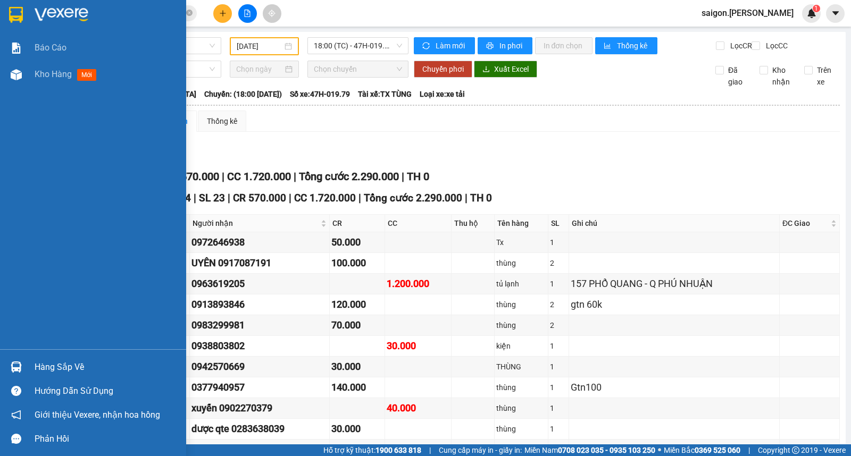
click at [32, 368] on div "Hàng sắp về" at bounding box center [93, 367] width 186 height 24
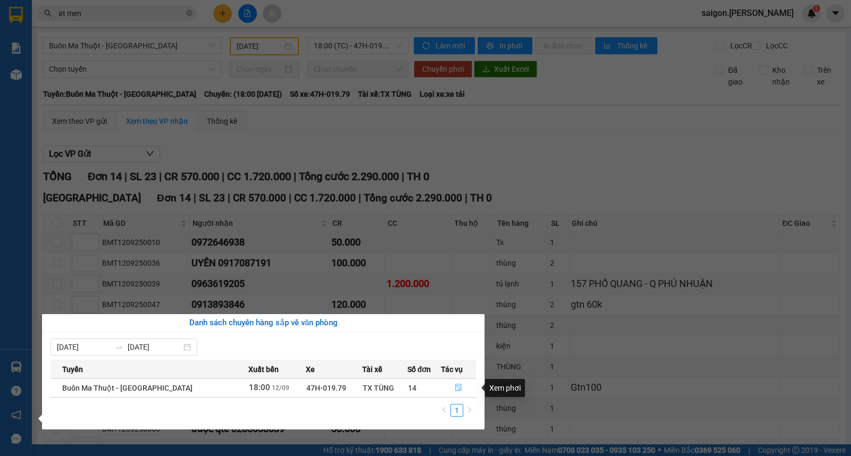
click at [447, 387] on button "button" at bounding box center [458, 388] width 35 height 17
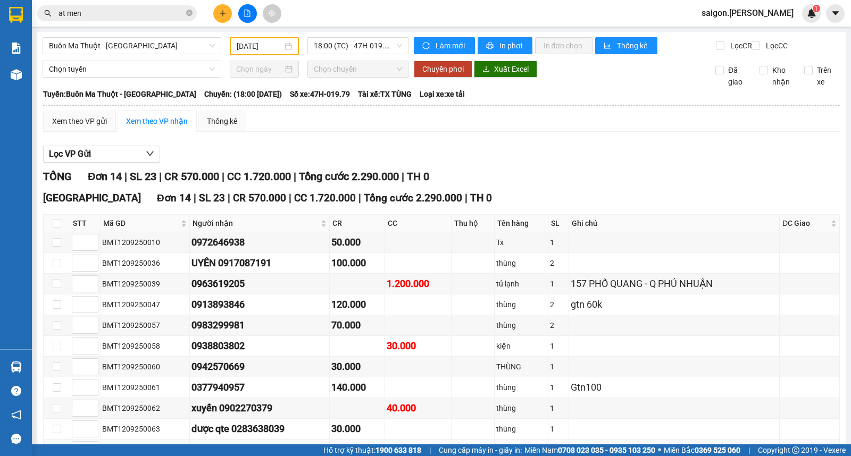
click at [60, 446] on input "checkbox" at bounding box center [57, 450] width 9 height 9
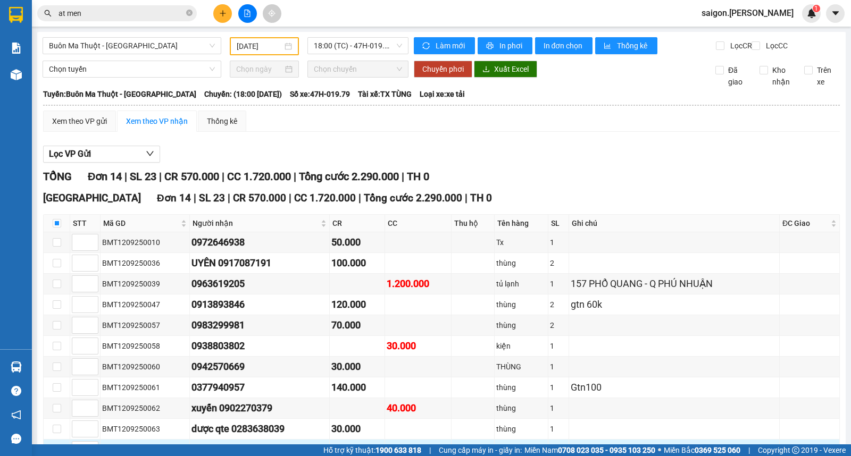
click at [57, 446] on input "checkbox" at bounding box center [57, 450] width 9 height 9
checkbox input "false"
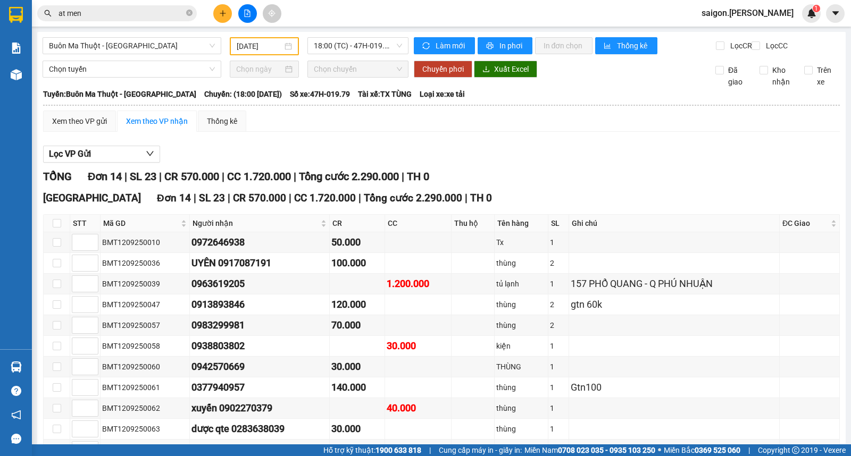
click at [51, 215] on th at bounding box center [57, 224] width 27 height 18
click at [54, 219] on input "checkbox" at bounding box center [57, 223] width 9 height 9
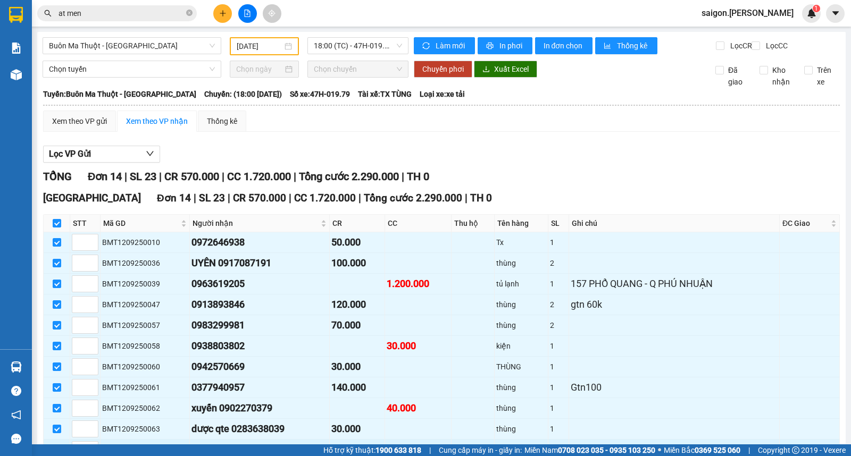
click at [54, 446] on input "checkbox" at bounding box center [57, 450] width 9 height 9
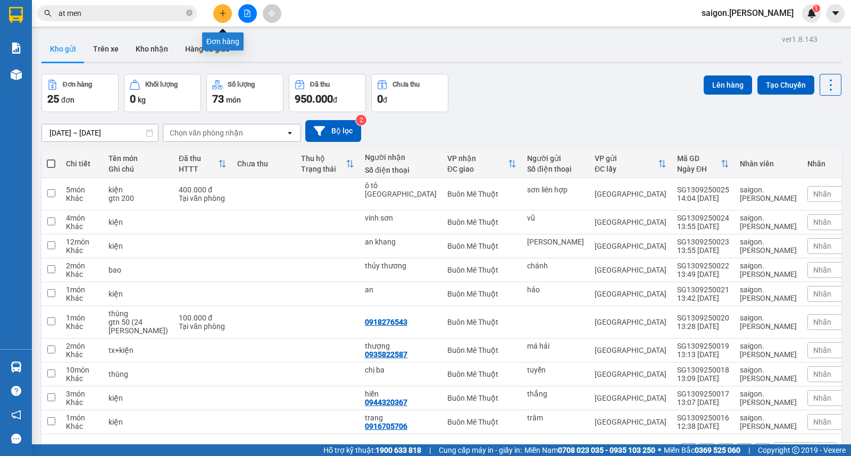
click at [222, 15] on icon "plus" at bounding box center [222, 13] width 7 height 7
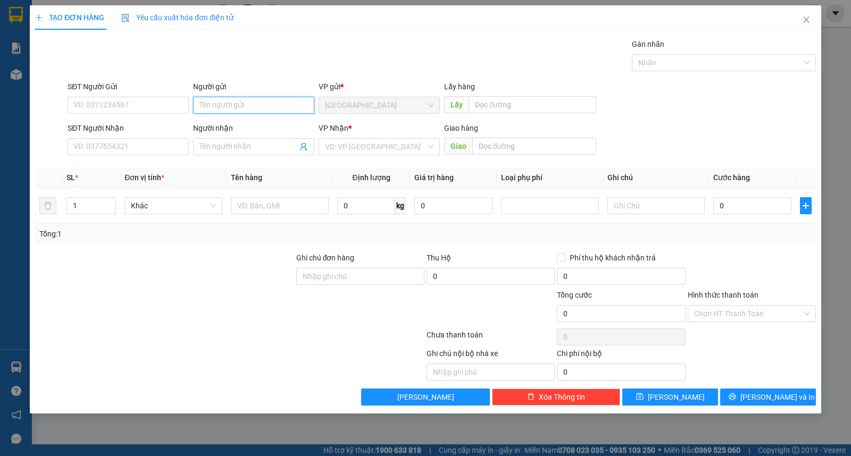
click at [244, 106] on input "Người gửi" at bounding box center [253, 105] width 121 height 17
type input "tiến phát"
type input "v"
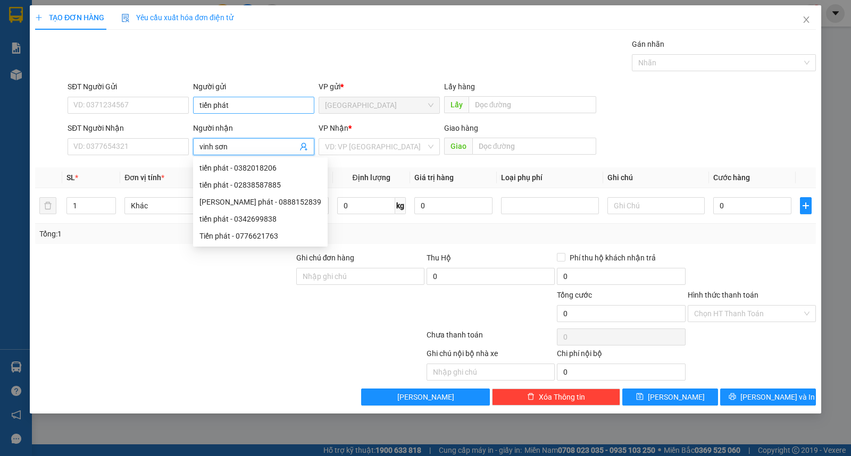
type input "vinh sơn"
type input "ư"
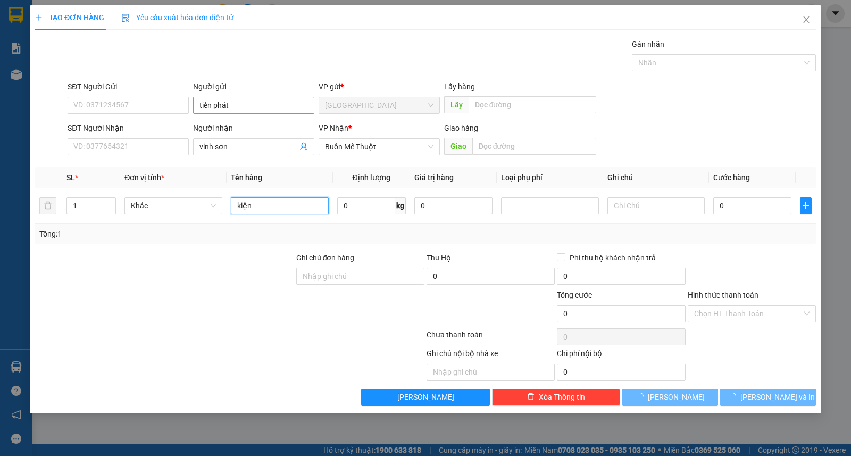
type input "kiện"
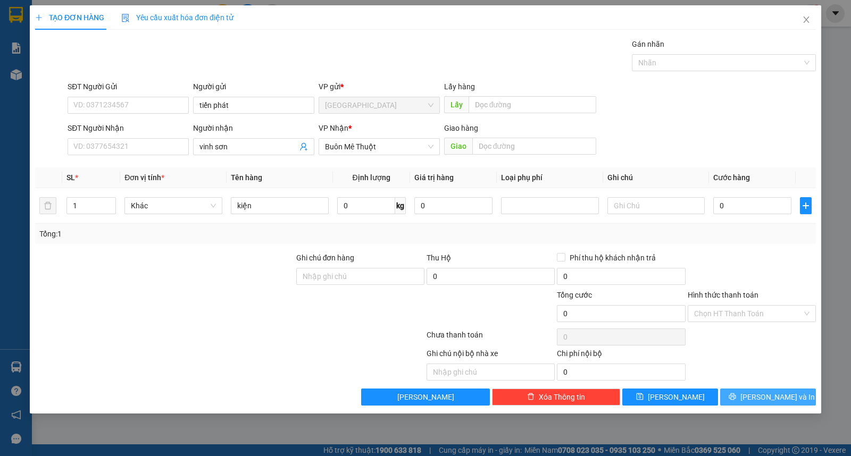
click at [767, 403] on button "[PERSON_NAME] và In" at bounding box center [768, 397] width 96 height 17
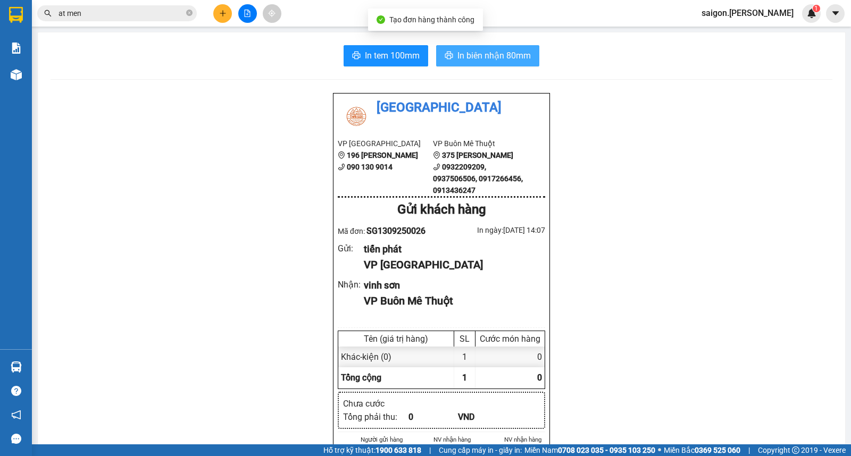
click at [497, 57] on span "In biên nhận 80mm" at bounding box center [493, 55] width 73 height 13
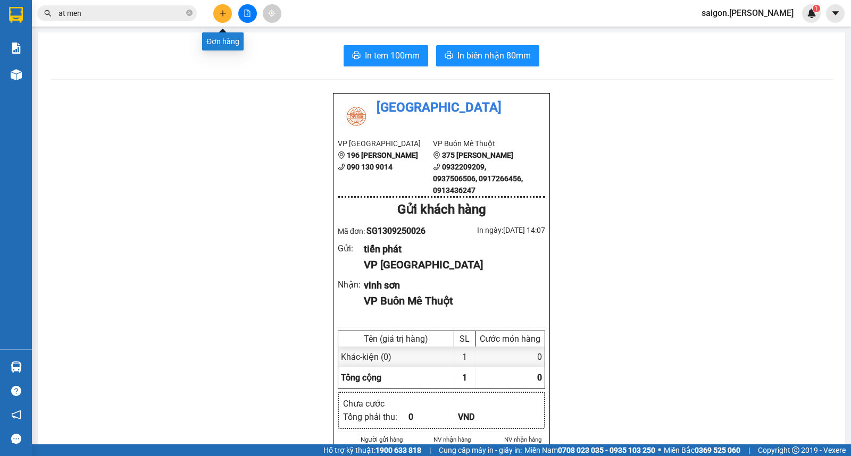
click at [225, 14] on icon "plus" at bounding box center [222, 13] width 7 height 7
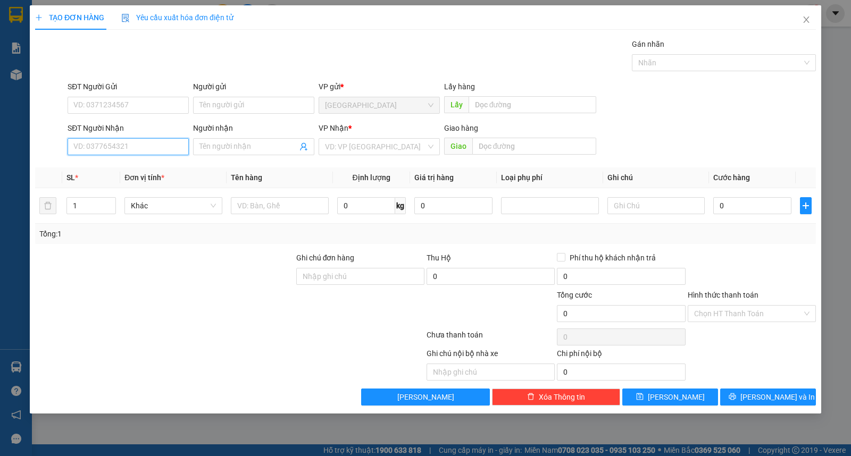
click at [121, 153] on input "SĐT Người Nhận" at bounding box center [128, 146] width 121 height 17
type input "0978633660"
type input "xíu"
type input "0978633660"
drag, startPoint x: 219, startPoint y: 115, endPoint x: 223, endPoint y: 104, distance: 12.6
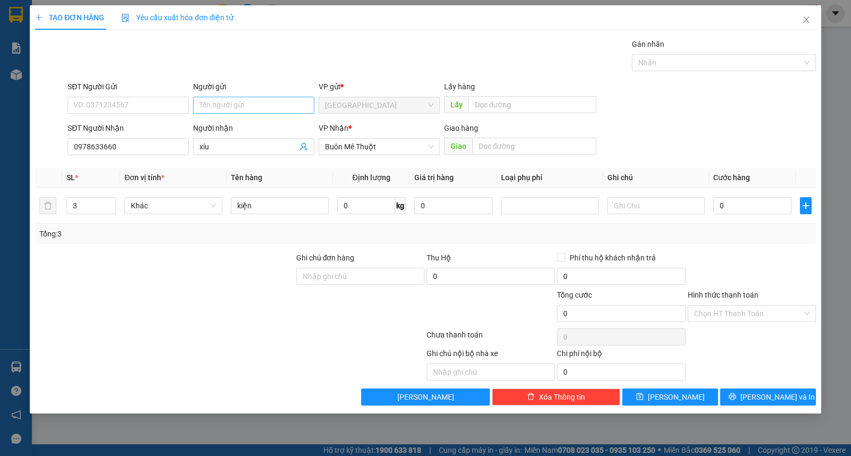
click at [222, 107] on div "Người gửi Tên người gửi" at bounding box center [253, 99] width 121 height 37
drag, startPoint x: 227, startPoint y: 97, endPoint x: 246, endPoint y: 97, distance: 19.1
click at [227, 97] on input "Người gửi" at bounding box center [253, 105] width 121 height 17
click at [774, 400] on span "[PERSON_NAME] và In" at bounding box center [777, 397] width 74 height 12
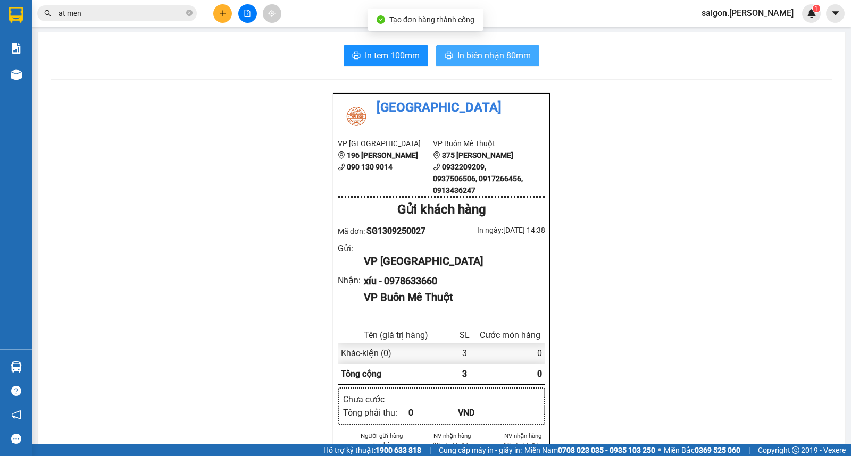
click at [488, 47] on button "In biên nhận 80mm" at bounding box center [487, 55] width 103 height 21
click at [229, 11] on button at bounding box center [222, 13] width 19 height 19
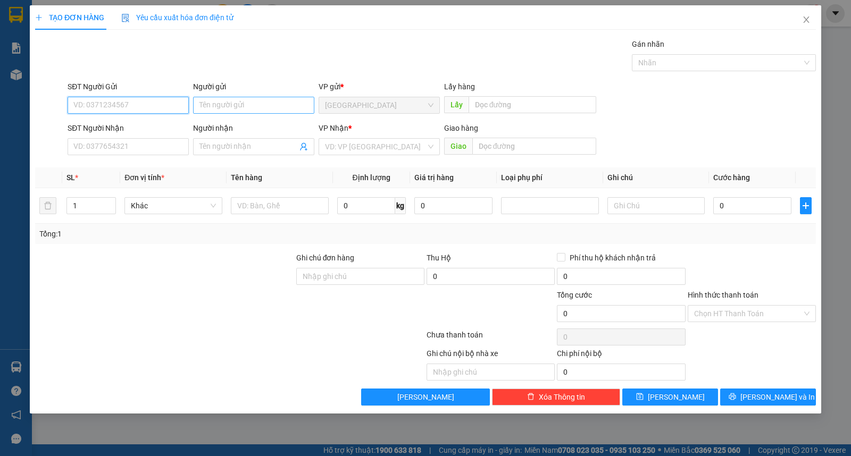
click at [231, 108] on input "Người gửi" at bounding box center [253, 105] width 121 height 17
type input "hạnh"
type input "hồng"
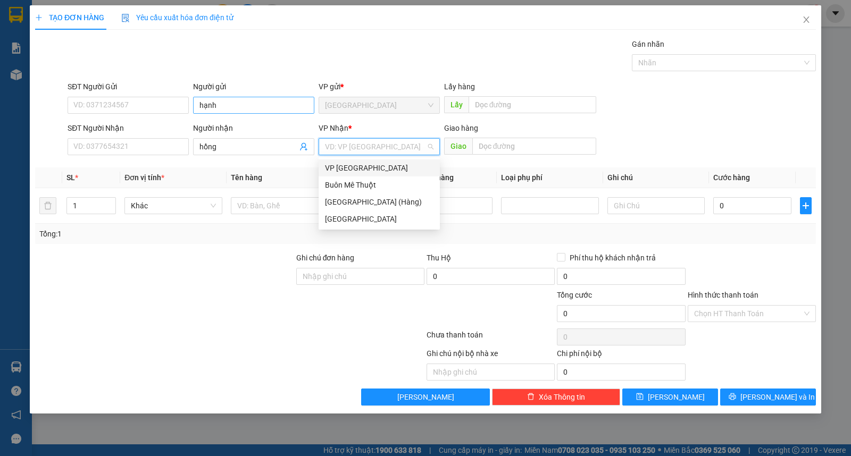
type input "ư"
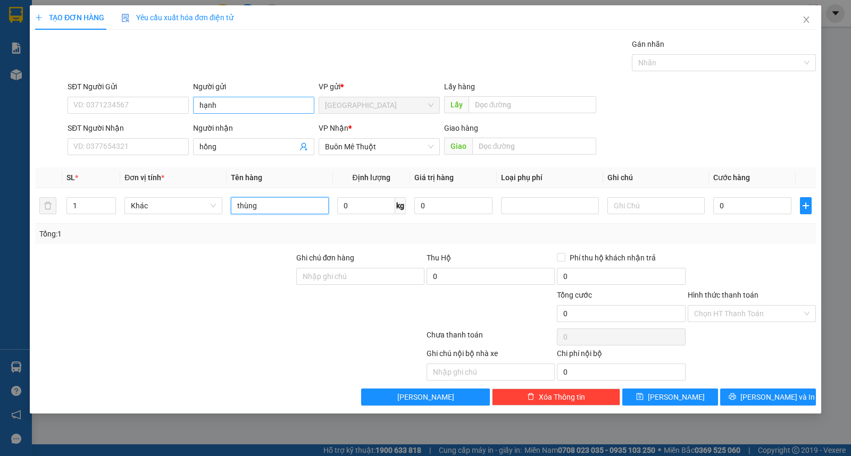
type input "thùng"
click at [741, 393] on button "[PERSON_NAME] và In" at bounding box center [768, 397] width 96 height 17
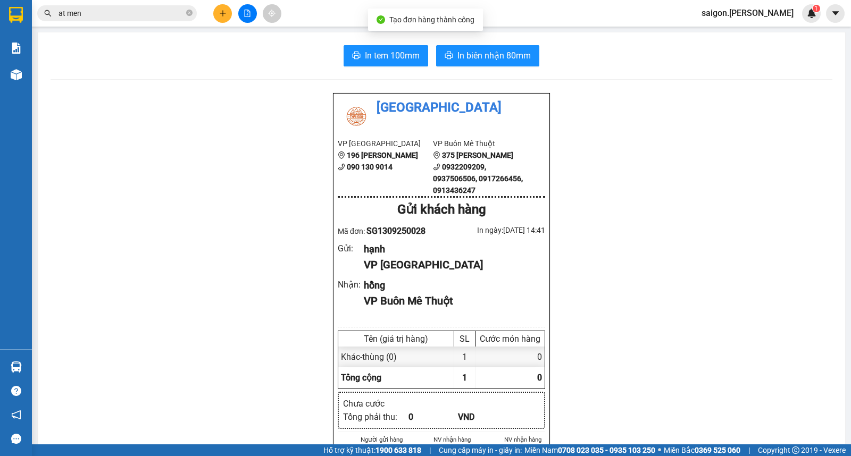
click at [493, 47] on button "In biên nhận 80mm" at bounding box center [487, 55] width 103 height 21
click at [227, 9] on button at bounding box center [222, 13] width 19 height 19
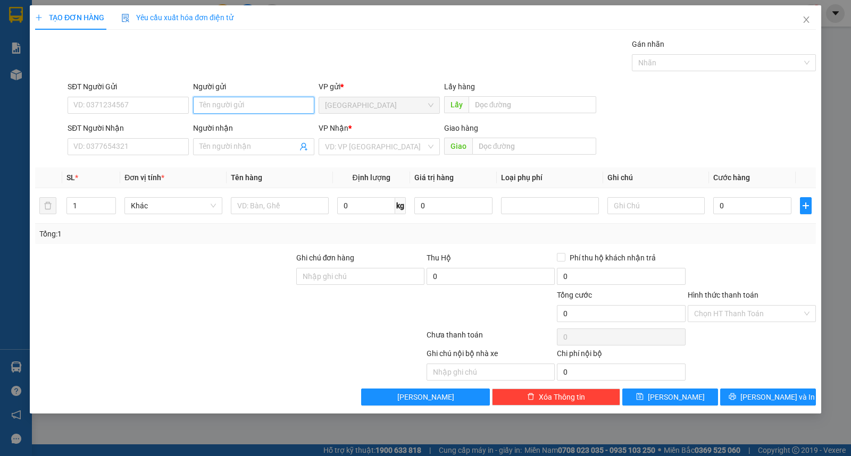
click at [257, 110] on input "Người gửi" at bounding box center [253, 105] width 121 height 17
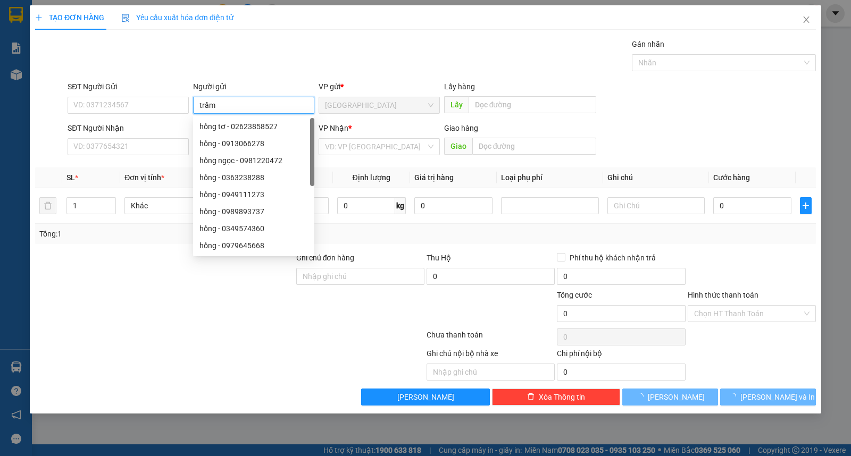
type input "trầm"
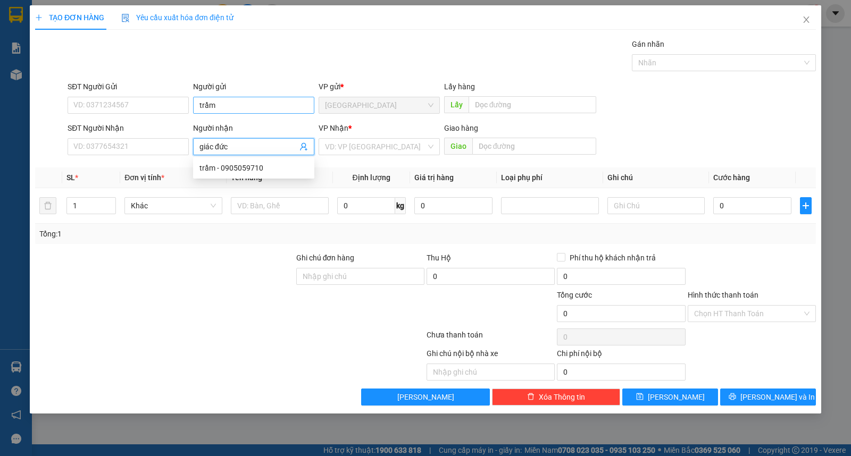
type input "giác đức"
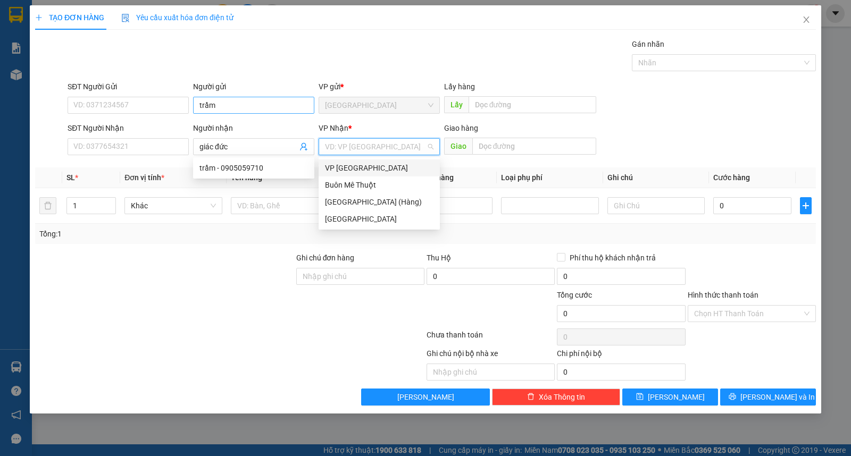
type input "ư"
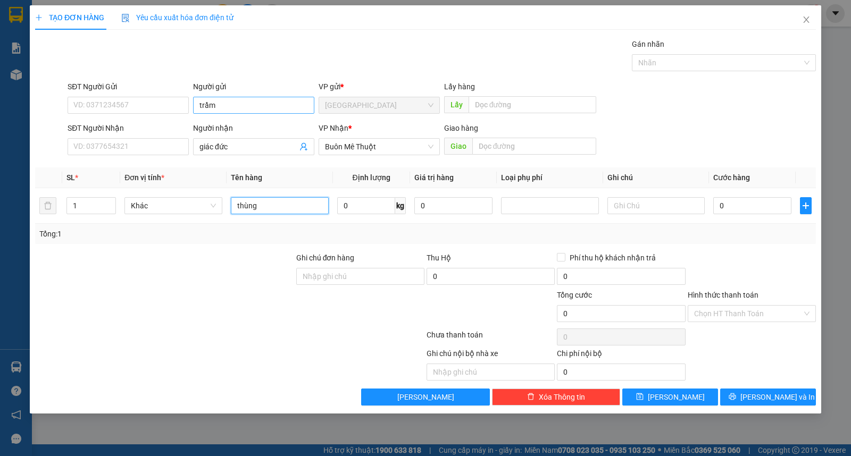
type input "thùng"
click at [782, 384] on div "Transit Pickup Surcharge Ids Transit Deliver Surcharge Ids Transit Deliver Surc…" at bounding box center [425, 221] width 781 height 367
click at [785, 395] on span "[PERSON_NAME] và In" at bounding box center [777, 397] width 74 height 12
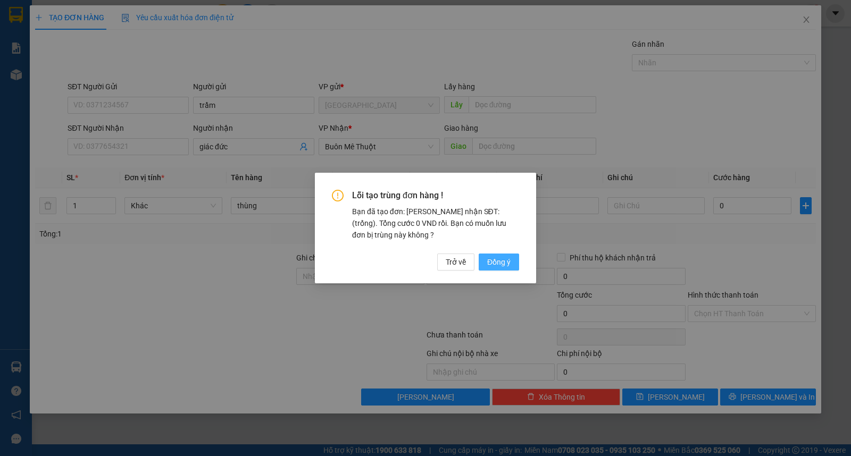
click at [498, 259] on span "Đồng ý" at bounding box center [498, 262] width 23 height 12
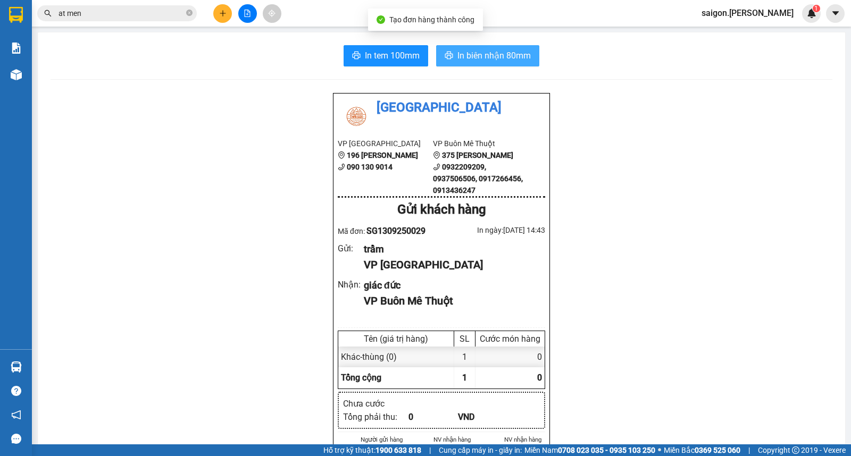
click at [479, 56] on span "In biên nhận 80mm" at bounding box center [493, 55] width 73 height 13
click at [191, 14] on icon "close-circle" at bounding box center [189, 13] width 6 height 6
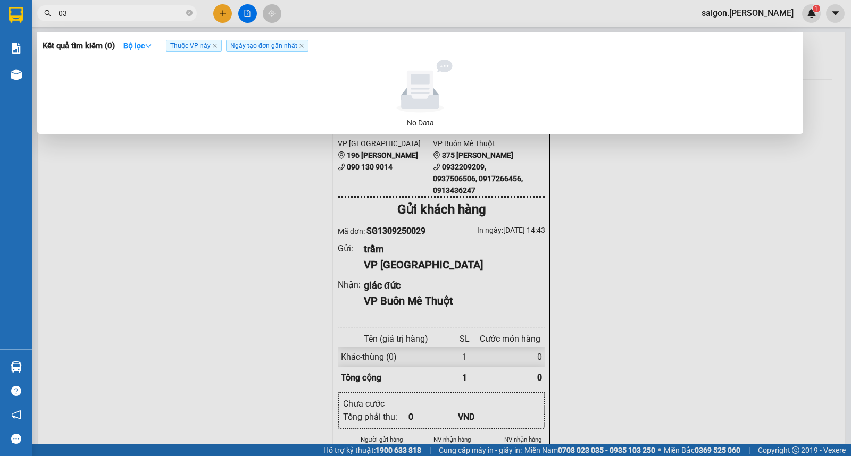
type input "0"
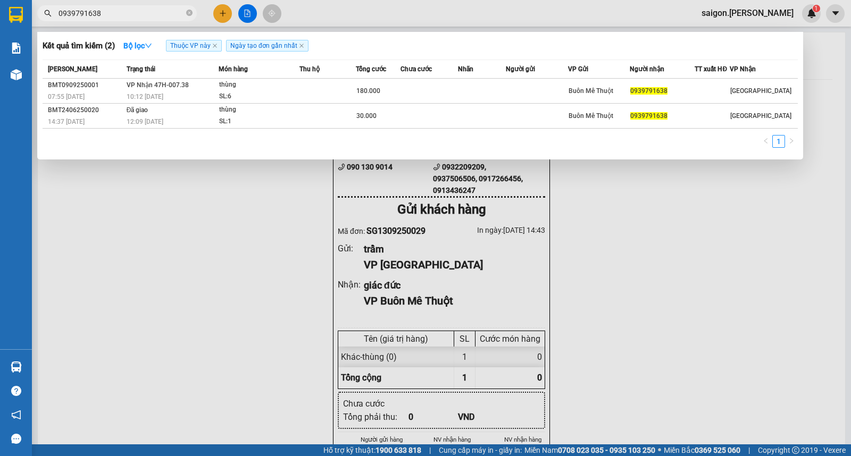
type input "0939791638"
click at [229, 9] on div at bounding box center [425, 228] width 851 height 456
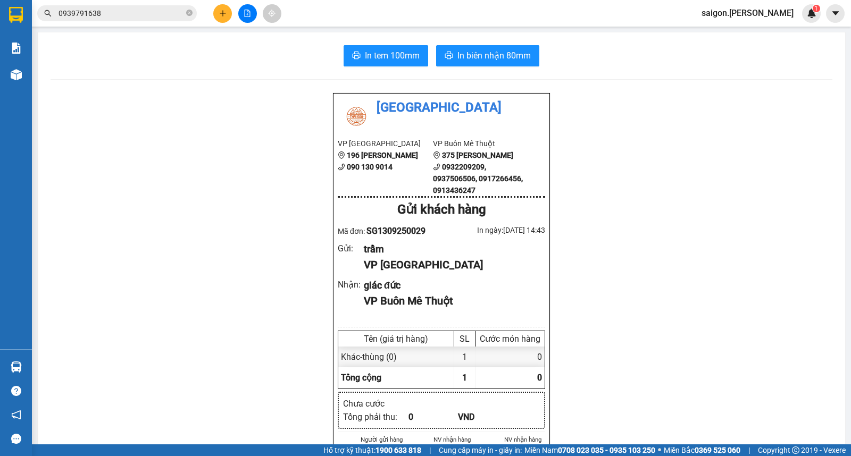
click at [229, 9] on button at bounding box center [222, 13] width 19 height 19
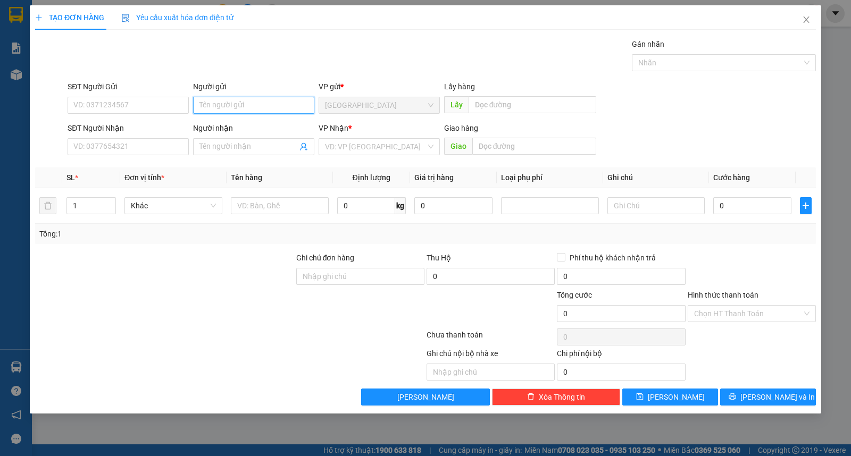
click at [232, 107] on input "Người gửi" at bounding box center [253, 105] width 121 height 17
type input "0905500827"
type input "hương"
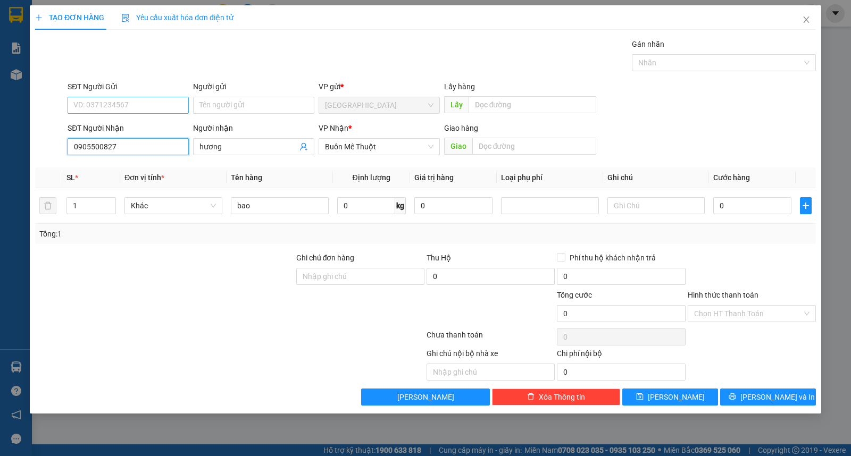
type input "0905500827"
click at [166, 111] on input "SĐT Người Gửi" at bounding box center [128, 105] width 121 height 17
click at [252, 111] on input "Người gửi" at bounding box center [253, 105] width 121 height 17
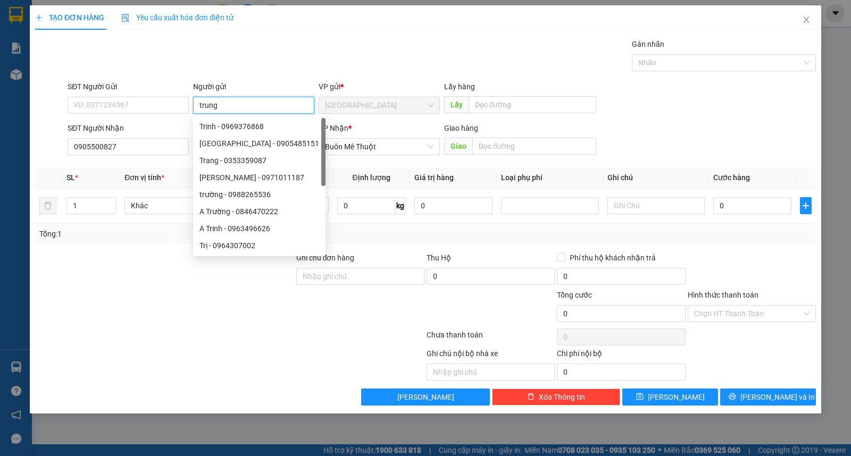
type input "trung"
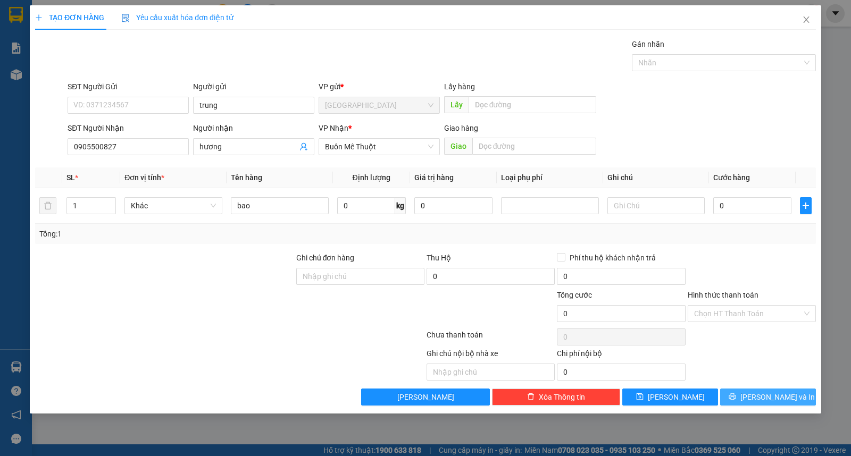
click at [767, 399] on span "[PERSON_NAME] và In" at bounding box center [777, 397] width 74 height 12
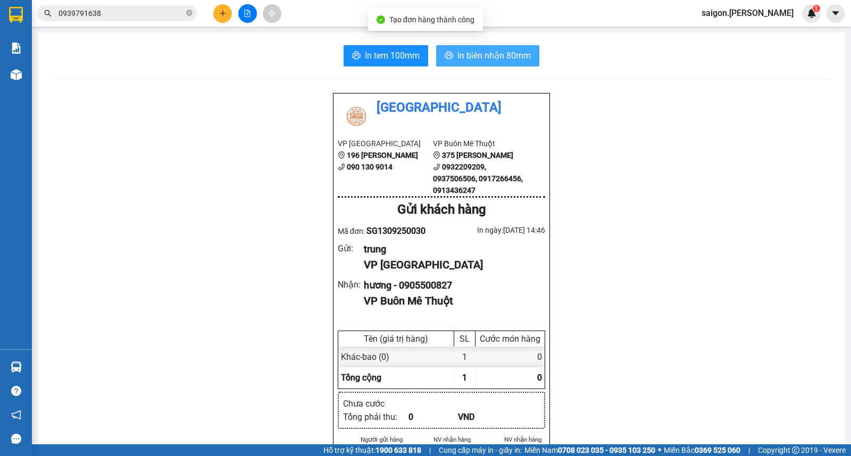
drag, startPoint x: 526, startPoint y: 66, endPoint x: 524, endPoint y: 60, distance: 6.9
click at [524, 60] on span "In biên nhận 80mm" at bounding box center [493, 55] width 73 height 13
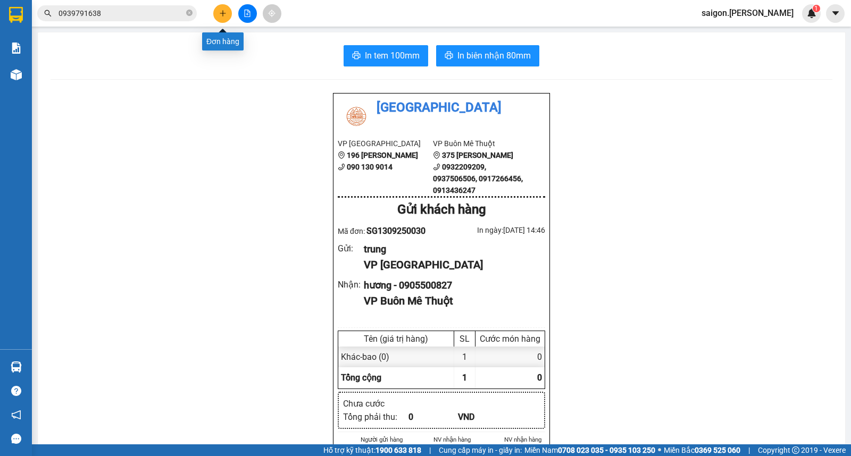
click at [225, 19] on button at bounding box center [222, 13] width 19 height 19
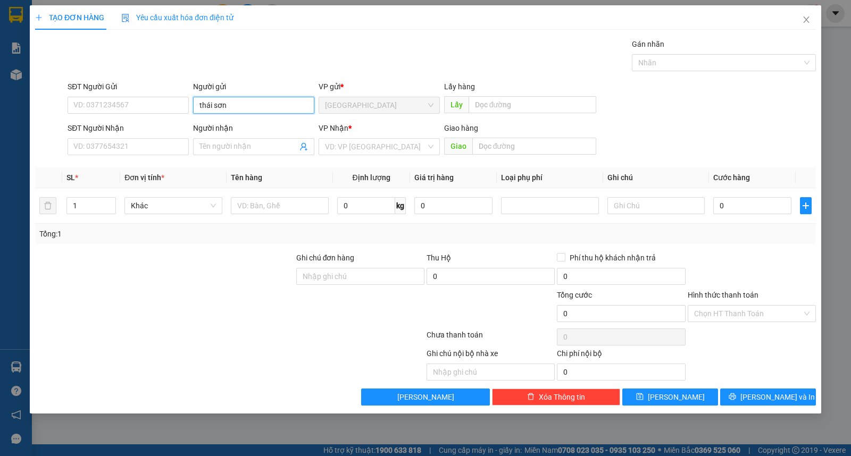
type input "thái sơn"
type input "giác đức"
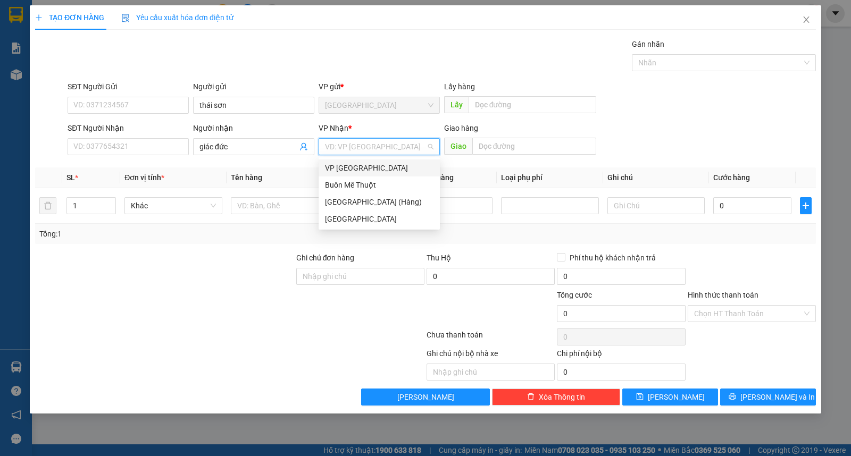
type input "ư"
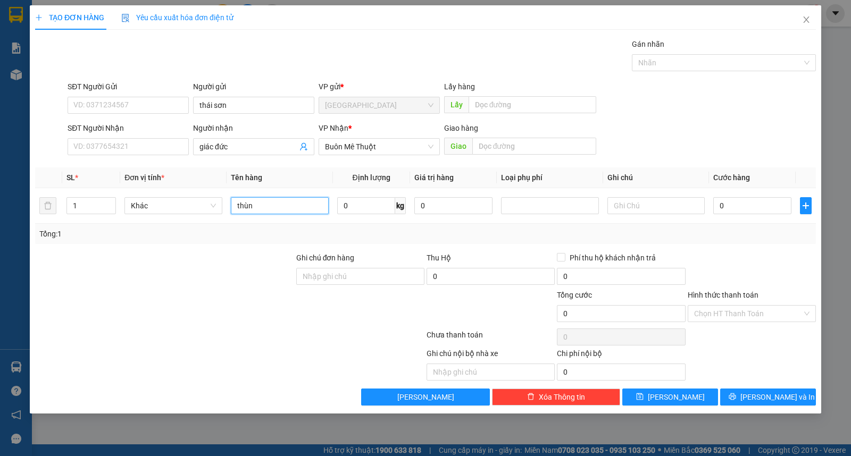
type input "thùng"
click at [751, 403] on button "[PERSON_NAME] và In" at bounding box center [768, 397] width 96 height 17
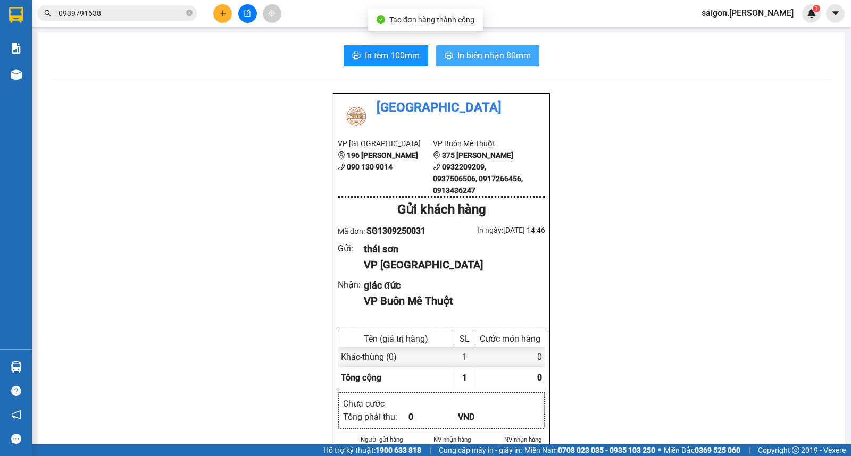
click at [485, 50] on span "In biên nhận 80mm" at bounding box center [493, 55] width 73 height 13
